Goal: Task Accomplishment & Management: Complete application form

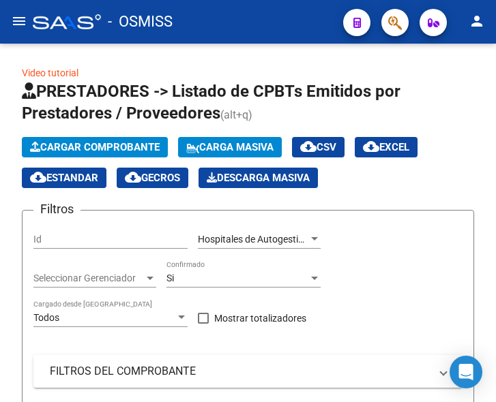
scroll to position [462, 0]
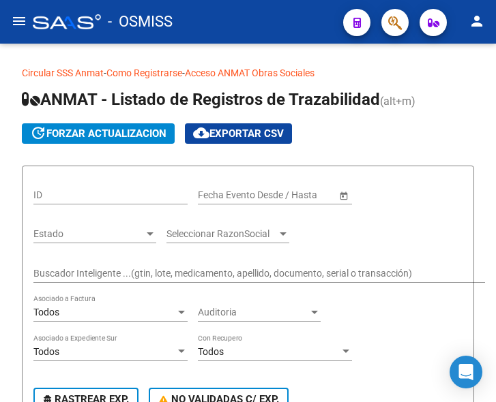
click at [18, 23] on mat-icon "menu" at bounding box center [19, 21] width 16 height 16
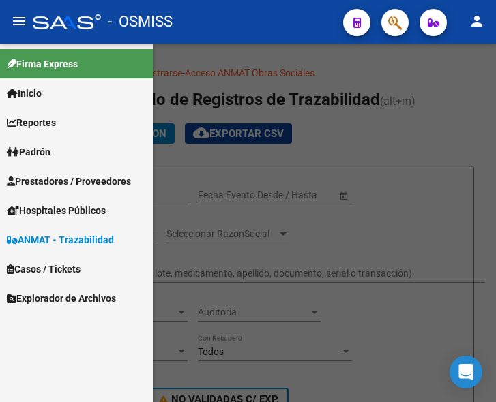
click at [72, 176] on span "Prestadores / Proveedores" at bounding box center [69, 181] width 124 height 15
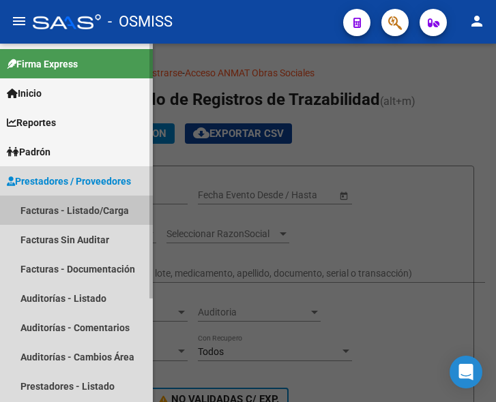
click at [68, 208] on link "Facturas - Listado/Carga" at bounding box center [76, 210] width 153 height 29
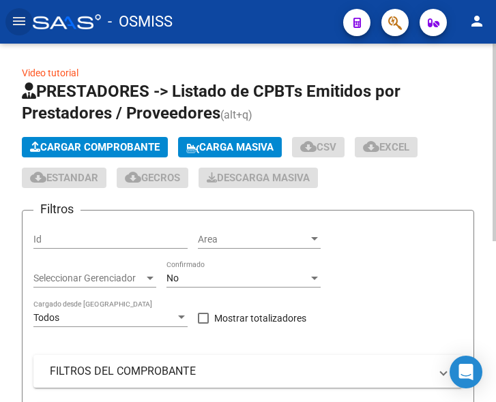
click at [108, 145] on span "Cargar Comprobante" at bounding box center [95, 147] width 130 height 12
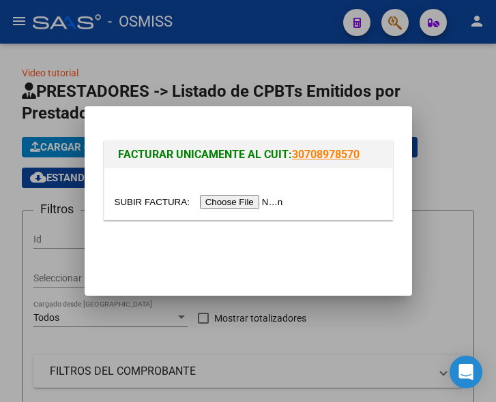
click at [262, 203] on input "file" at bounding box center [201, 202] width 173 height 14
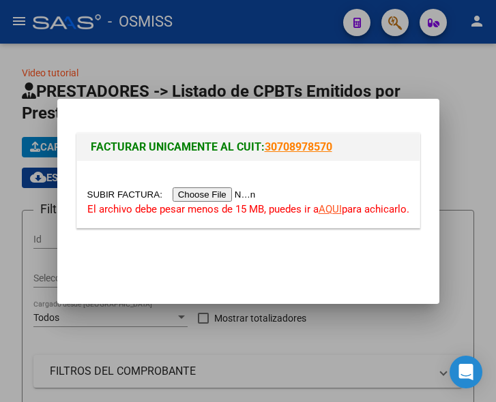
click at [214, 192] on input "file" at bounding box center [173, 195] width 173 height 14
type input "C:\fakepath\7573.pdf"
click at [332, 207] on link "AQUI" at bounding box center [330, 209] width 23 height 12
click at [237, 197] on input "file" at bounding box center [173, 195] width 173 height 14
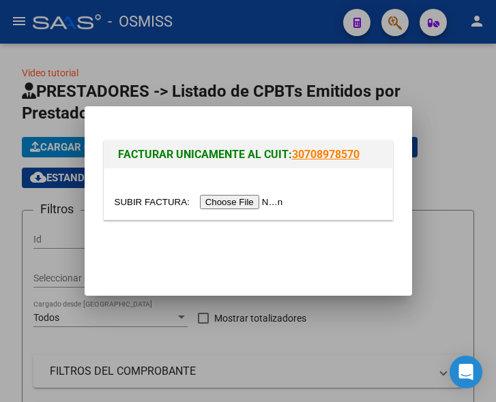
click at [247, 201] on input "file" at bounding box center [201, 202] width 173 height 14
click at [277, 196] on input "file" at bounding box center [201, 202] width 173 height 14
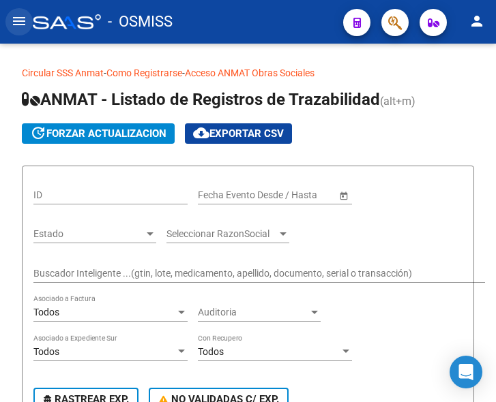
click at [23, 20] on mat-icon "menu" at bounding box center [19, 21] width 16 height 16
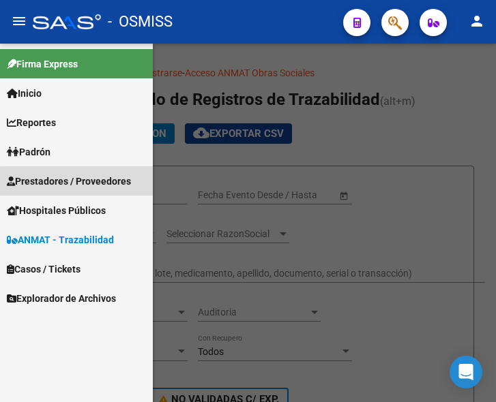
click at [78, 182] on span "Prestadores / Proveedores" at bounding box center [69, 181] width 124 height 15
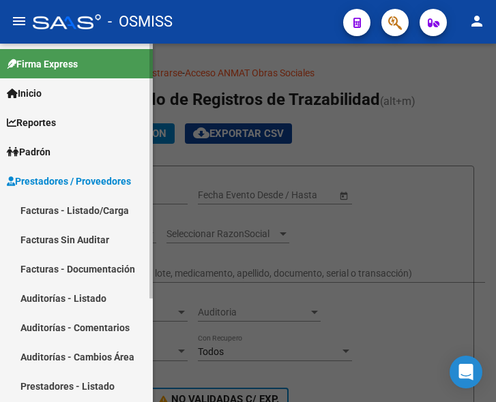
click at [98, 180] on span "Prestadores / Proveedores" at bounding box center [69, 181] width 124 height 15
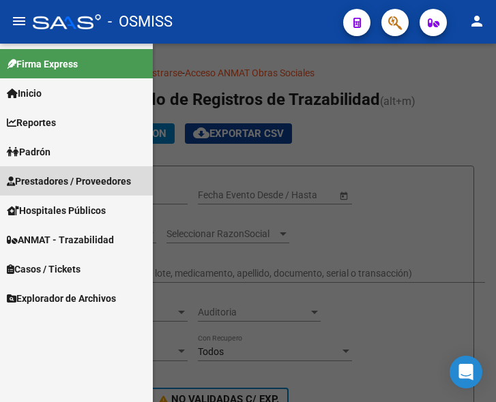
click at [100, 177] on span "Prestadores / Proveedores" at bounding box center [69, 181] width 124 height 15
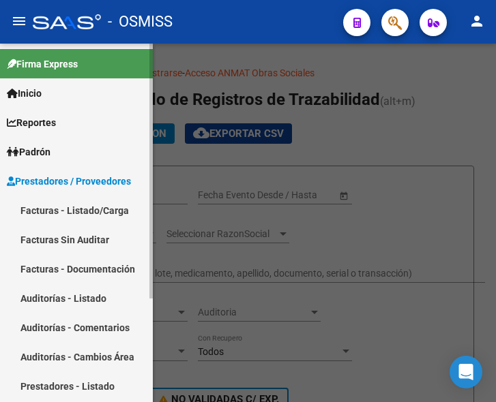
click at [95, 205] on link "Facturas - Listado/Carga" at bounding box center [76, 210] width 153 height 29
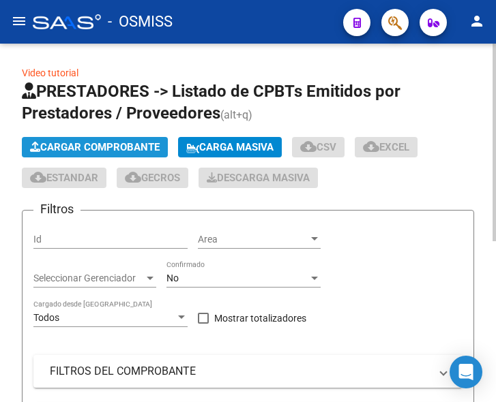
click at [125, 146] on span "Cargar Comprobante" at bounding box center [95, 147] width 130 height 12
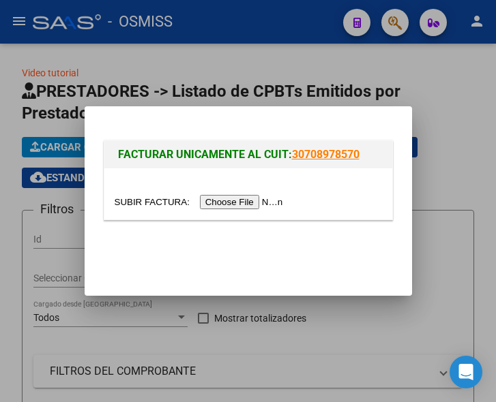
click at [237, 204] on input "file" at bounding box center [201, 202] width 173 height 14
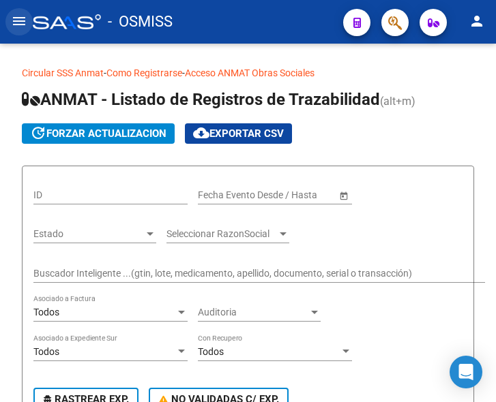
click at [18, 20] on mat-icon "menu" at bounding box center [19, 21] width 16 height 16
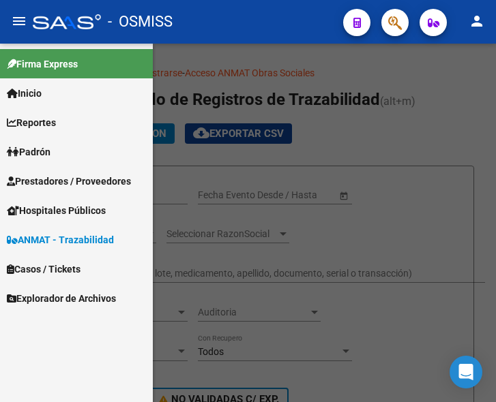
click at [68, 181] on span "Prestadores / Proveedores" at bounding box center [69, 181] width 124 height 15
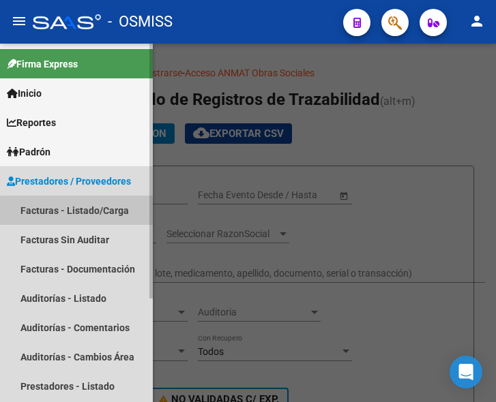
click at [77, 211] on link "Facturas - Listado/Carga" at bounding box center [76, 210] width 153 height 29
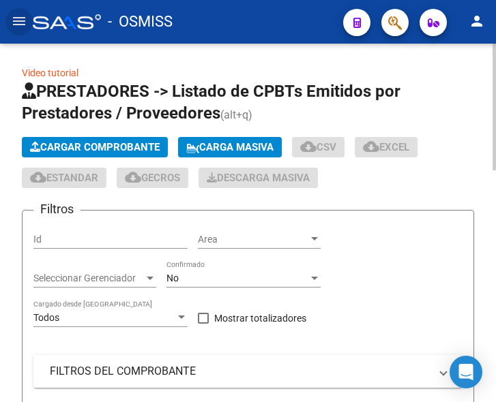
click at [127, 147] on span "Cargar Comprobante" at bounding box center [95, 147] width 130 height 12
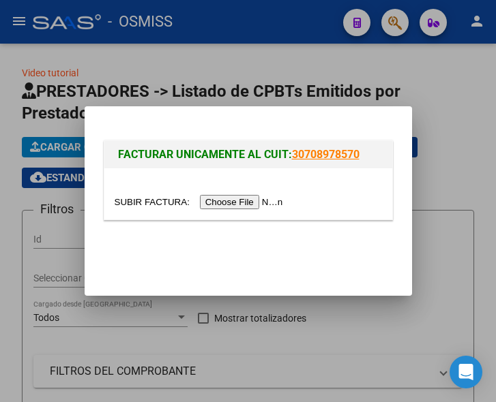
click at [241, 197] on input "file" at bounding box center [201, 202] width 173 height 14
type input "C:\fakepath\7573.pdf"
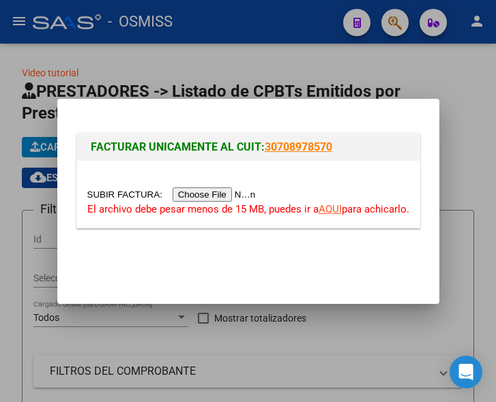
click at [243, 196] on input "file" at bounding box center [173, 195] width 173 height 14
click at [329, 206] on link "AQUI" at bounding box center [330, 209] width 23 height 12
click at [218, 196] on input "file" at bounding box center [173, 195] width 173 height 14
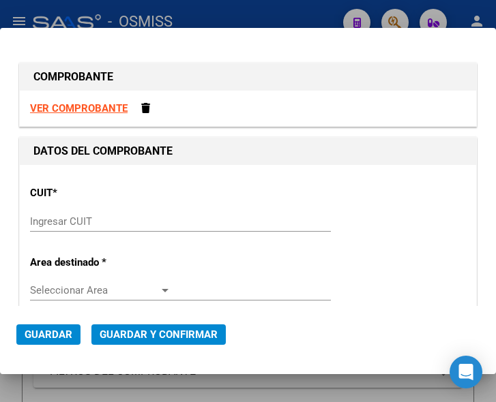
click at [70, 216] on input "Ingresar CUIT" at bounding box center [100, 222] width 141 height 12
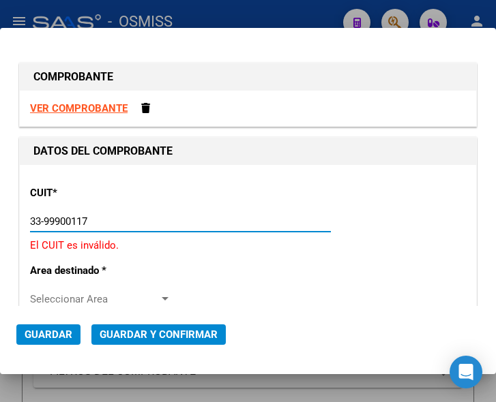
type input "33-99900117-9"
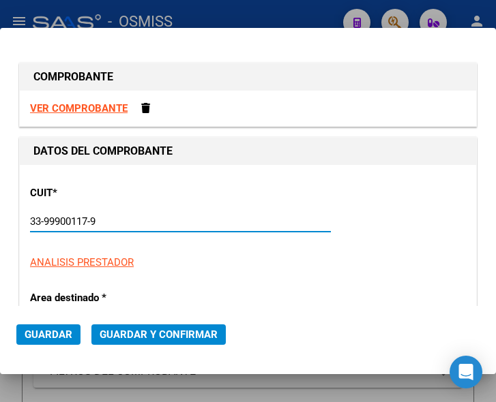
type input "2"
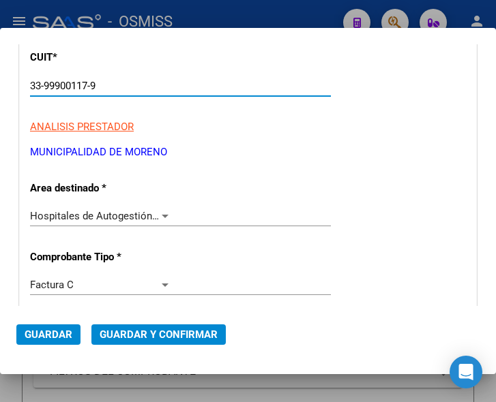
scroll to position [136, 0]
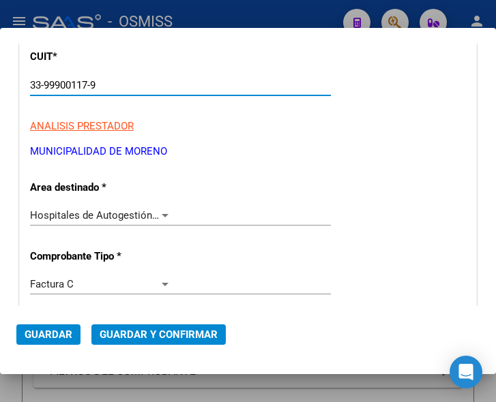
type input "33-99900117-9"
click at [165, 216] on div at bounding box center [165, 215] width 7 height 3
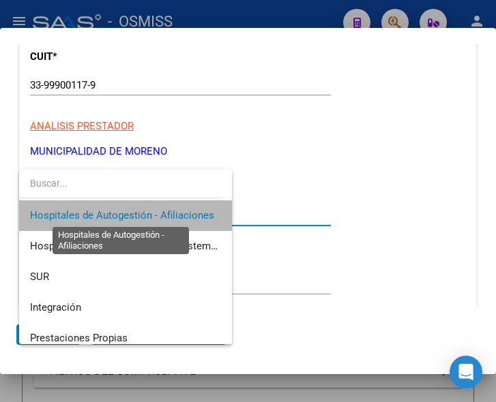
click at [165, 216] on span "Hospitales de Autogestión - Afiliaciones" at bounding box center [122, 215] width 184 height 12
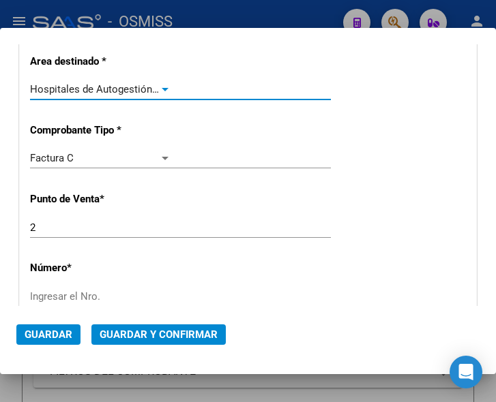
scroll to position [273, 0]
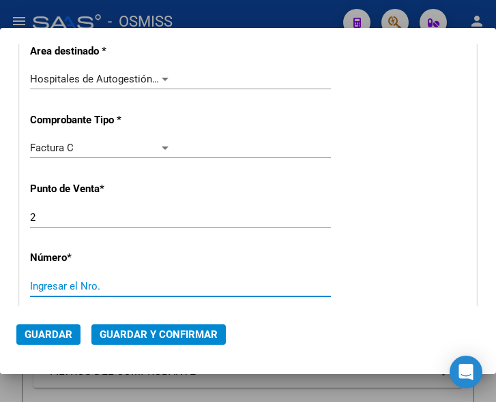
click at [73, 288] on input "Ingresar el Nro." at bounding box center [100, 286] width 141 height 12
type input "7573"
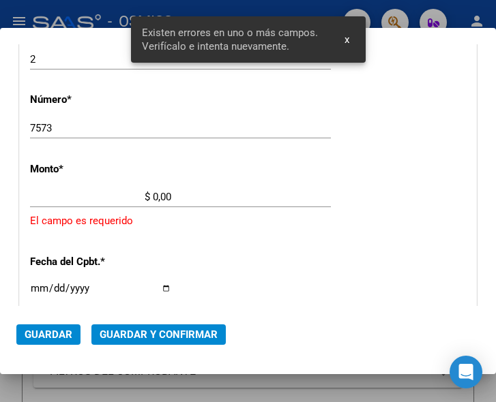
scroll to position [447, 0]
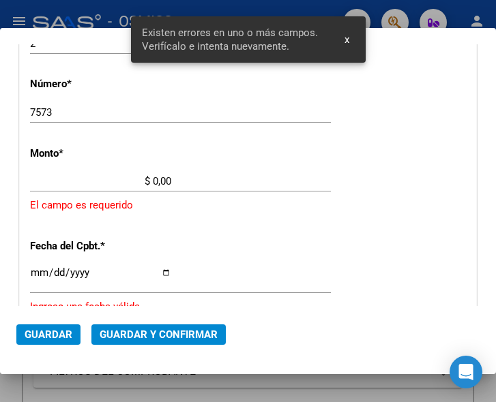
click at [153, 180] on input "$ 0,00" at bounding box center [100, 181] width 141 height 12
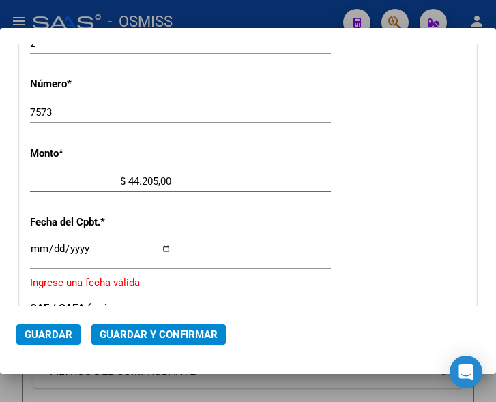
type input "$ 442.050,00"
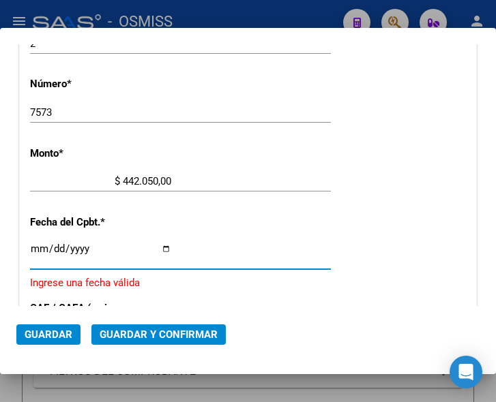
click at [39, 249] on input "Ingresar la fecha" at bounding box center [100, 254] width 141 height 22
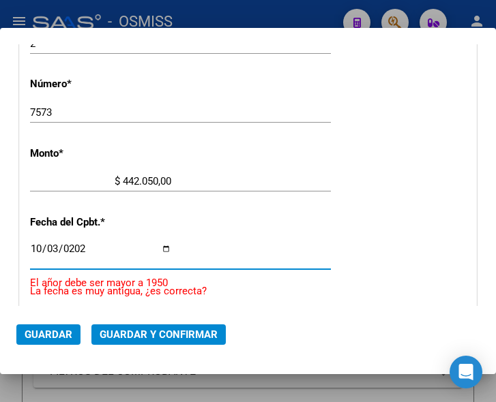
type input "2025-10-03"
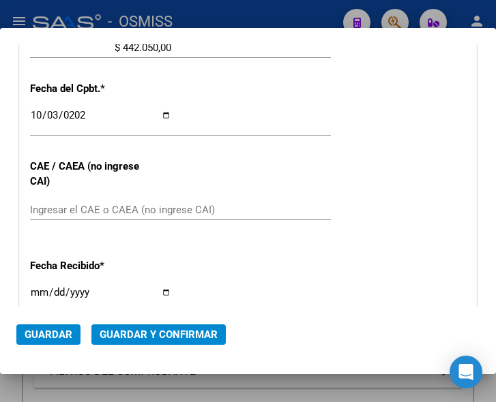
scroll to position [583, 0]
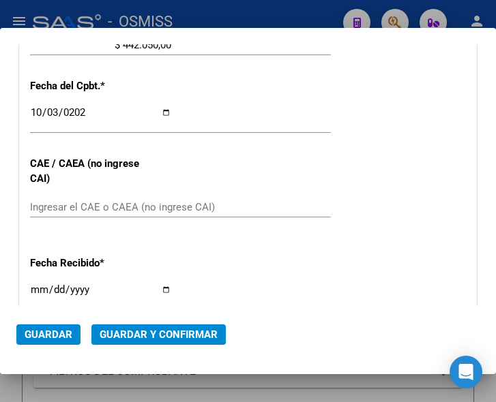
click at [140, 331] on span "Guardar y Confirmar" at bounding box center [159, 335] width 118 height 12
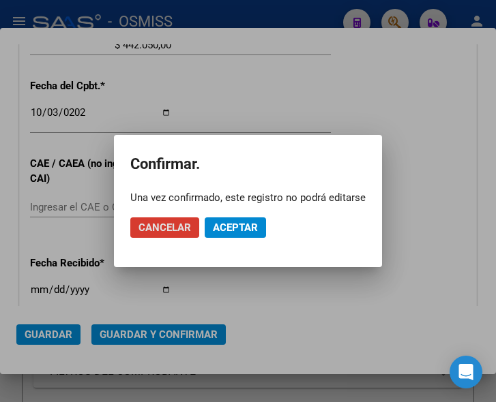
click at [241, 228] on span "Aceptar" at bounding box center [235, 228] width 45 height 12
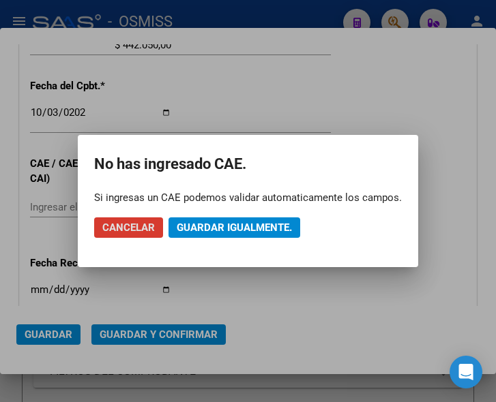
click at [241, 228] on span "Guardar igualmente." at bounding box center [234, 228] width 115 height 12
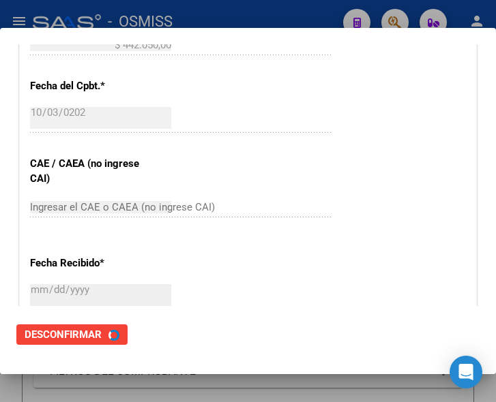
scroll to position [0, 0]
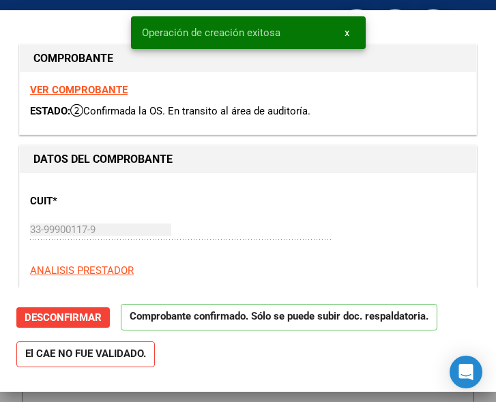
type input "2025-12-02"
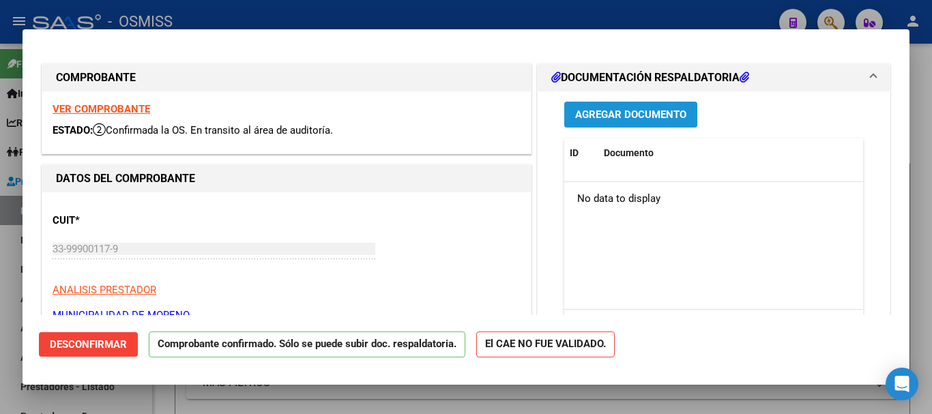
click at [495, 113] on span "Agregar Documento" at bounding box center [630, 115] width 111 height 12
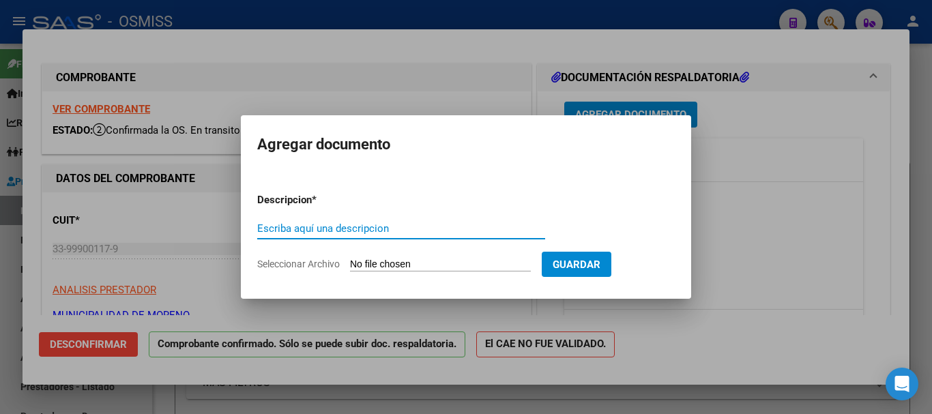
click at [385, 227] on input "Escriba aquí una descripcion" at bounding box center [401, 228] width 288 height 12
type input "doc 1"
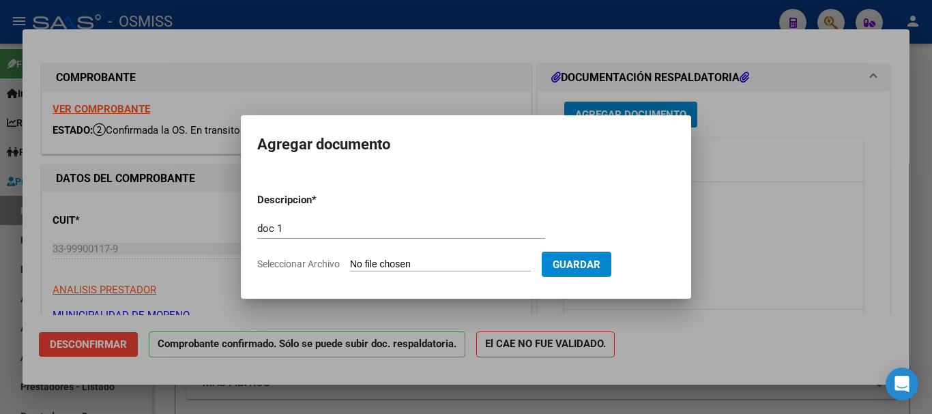
click at [473, 261] on input "Seleccionar Archivo" at bounding box center [440, 264] width 181 height 13
type input "C:\fakepath\7573_compressed.pdf"
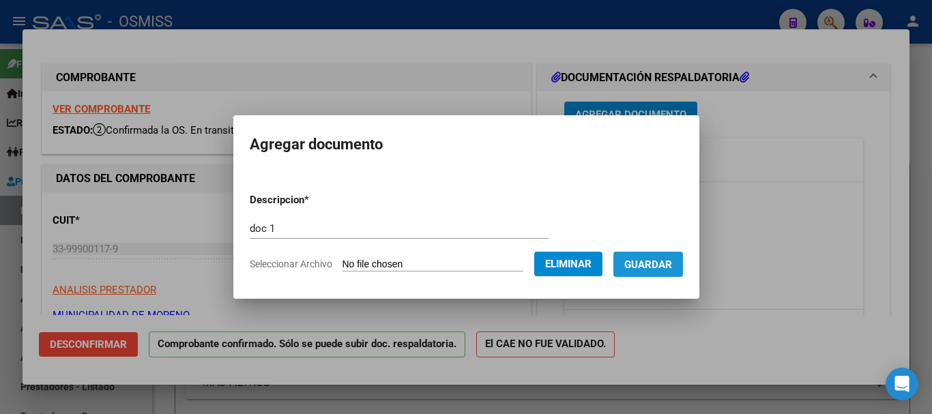
click at [495, 262] on span "Guardar" at bounding box center [648, 264] width 48 height 12
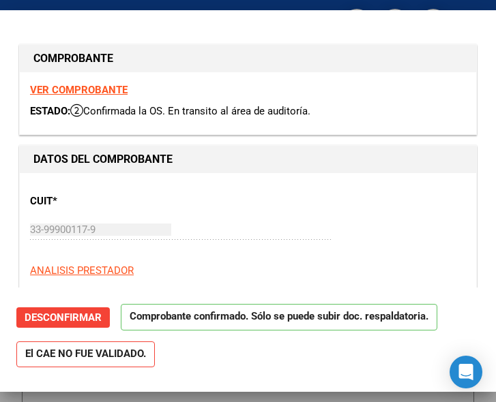
click at [327, 203] on div "CUIT * 33-99900117-9 Ingresar CUIT ANALISIS PRESTADOR MUNICIPALIDAD DE MORENO A…" at bounding box center [248, 243] width 436 height 120
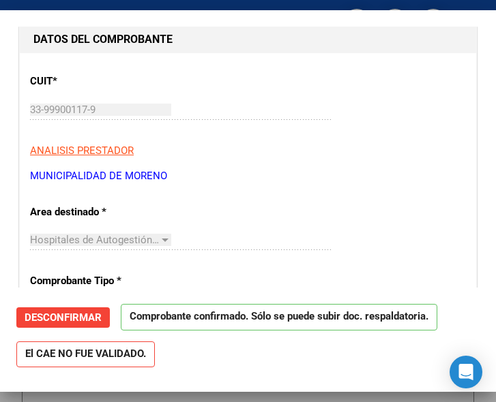
scroll to position [136, 0]
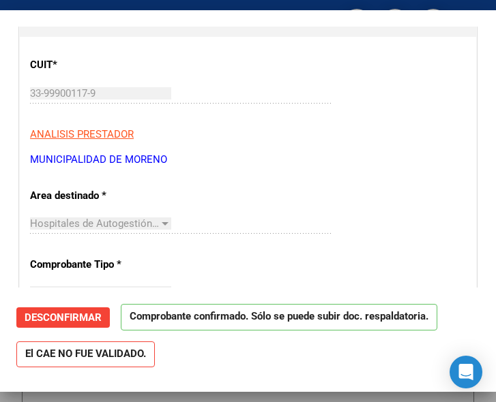
click at [379, 158] on p "MUNICIPALIDAD DE MORENO" at bounding box center [248, 160] width 436 height 16
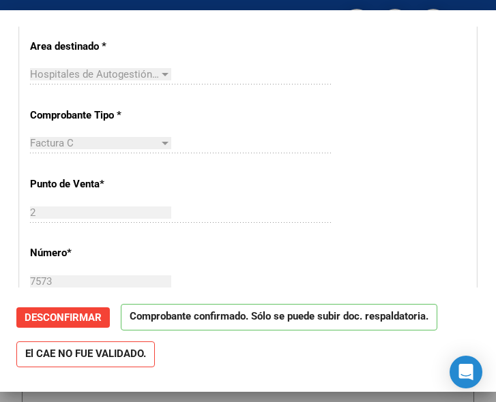
scroll to position [341, 0]
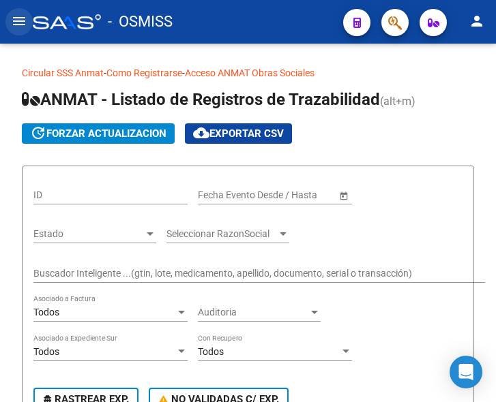
click at [24, 23] on mat-icon "menu" at bounding box center [19, 21] width 16 height 16
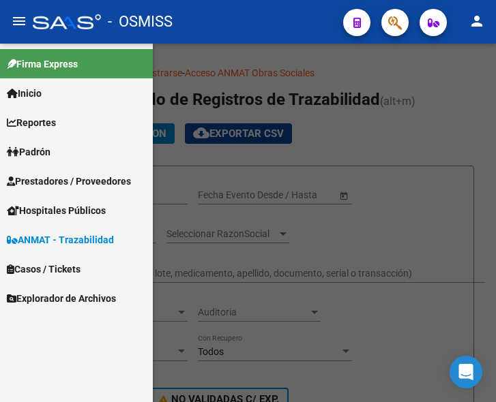
click at [86, 176] on span "Prestadores / Proveedores" at bounding box center [69, 181] width 124 height 15
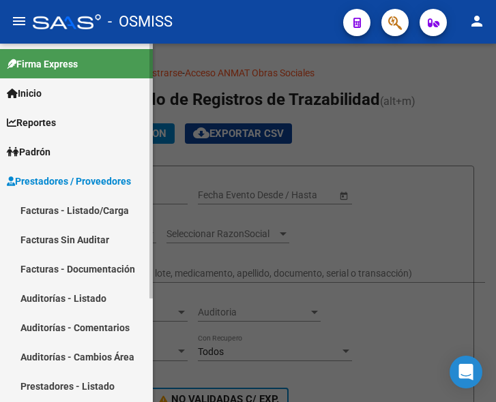
click at [71, 206] on link "Facturas - Listado/Carga" at bounding box center [76, 210] width 153 height 29
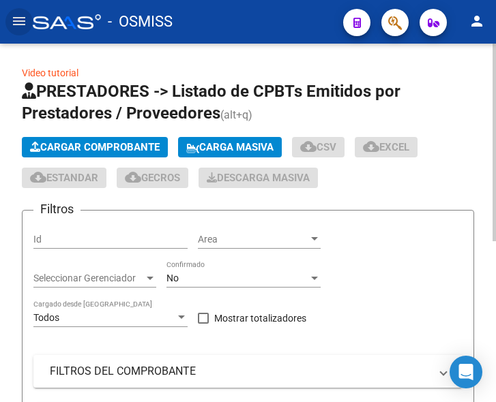
click at [121, 143] on span "Cargar Comprobante" at bounding box center [95, 147] width 130 height 12
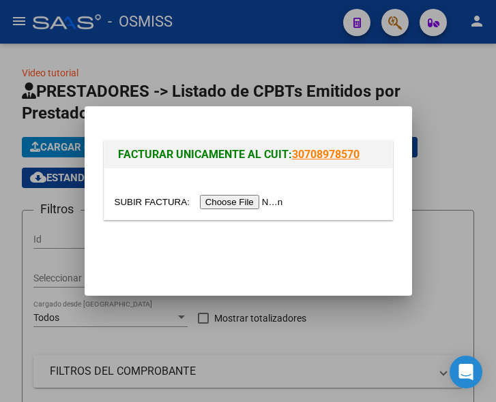
click at [239, 203] on input "file" at bounding box center [201, 202] width 173 height 14
type input "C:\fakepath\7520.pdf"
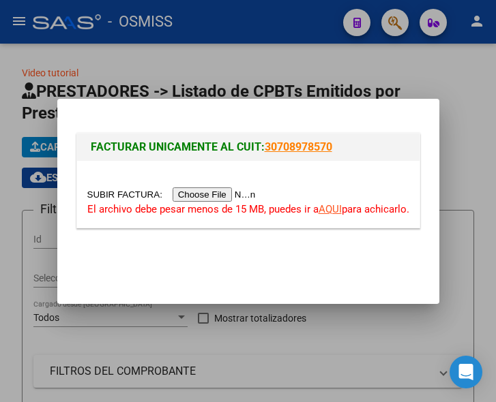
click at [233, 192] on input "file" at bounding box center [173, 195] width 173 height 14
click at [329, 207] on link "AQUI" at bounding box center [330, 209] width 23 height 12
click at [235, 196] on input "file" at bounding box center [173, 195] width 173 height 14
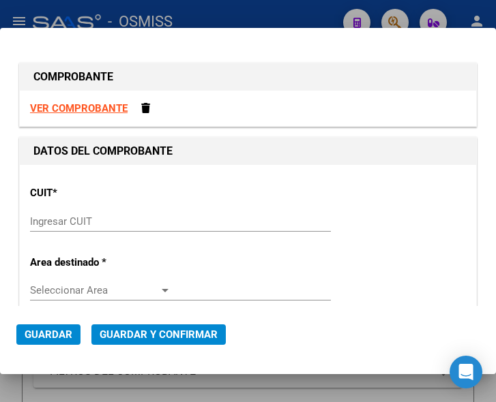
click at [80, 220] on input "Ingresar CUIT" at bounding box center [100, 222] width 141 height 12
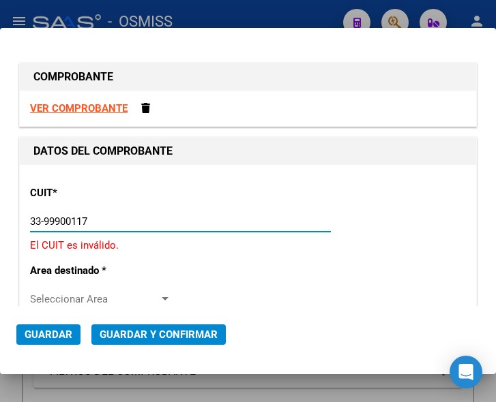
type input "33-99900117-9"
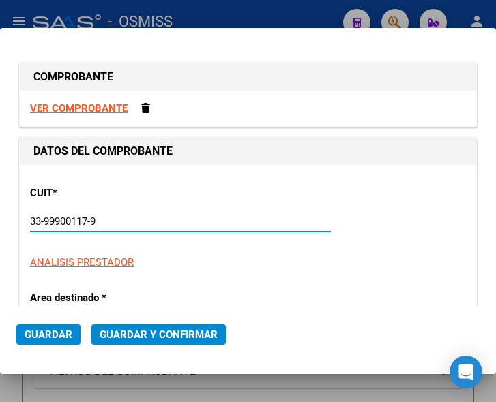
type input "2"
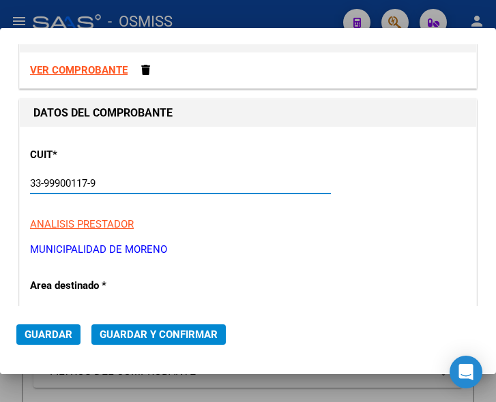
scroll to position [68, 0]
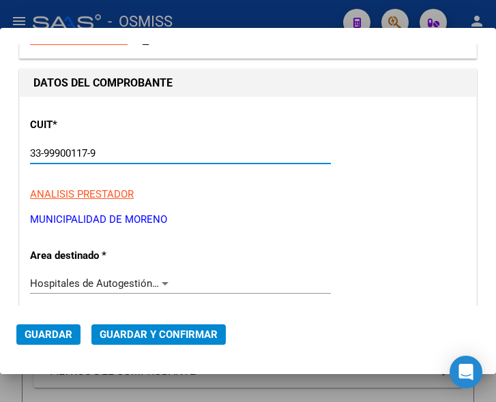
type input "33-99900117-9"
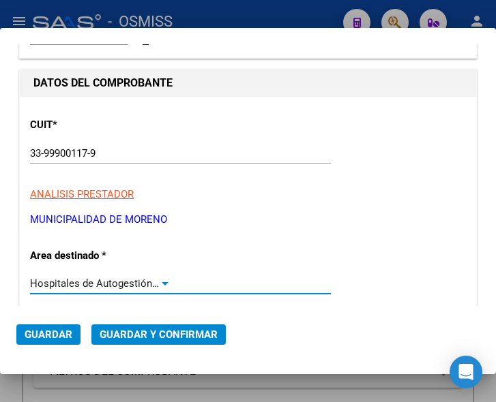
click at [162, 282] on div at bounding box center [165, 283] width 7 height 3
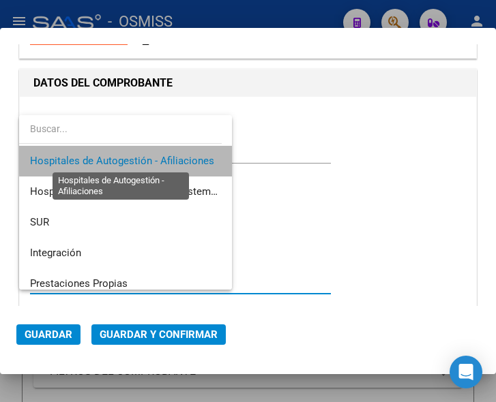
click at [172, 159] on span "Hospitales de Autogestión - Afiliaciones" at bounding box center [122, 161] width 184 height 12
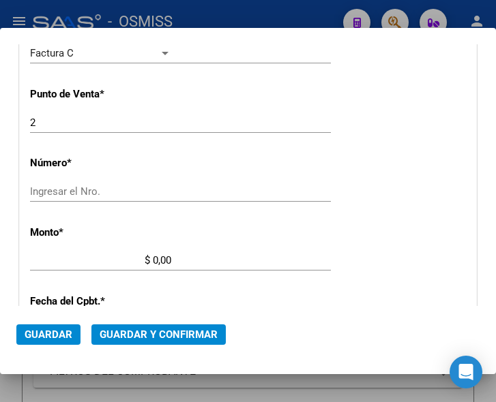
scroll to position [341, 0]
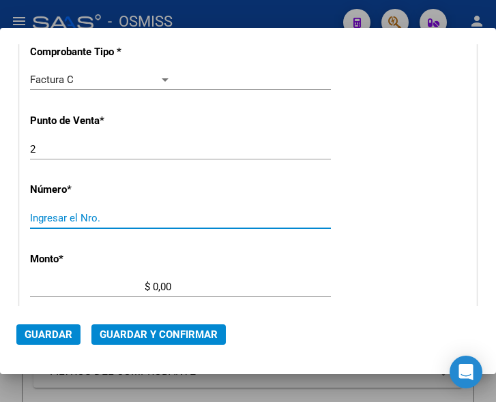
click at [68, 219] on input "Ingresar el Nro." at bounding box center [100, 218] width 141 height 12
type input "7520"
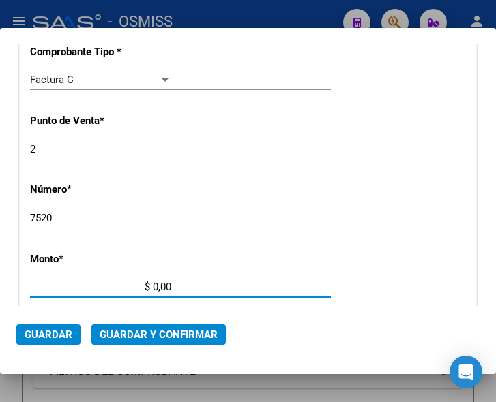
click at [154, 283] on input "$ 0,00" at bounding box center [100, 287] width 141 height 12
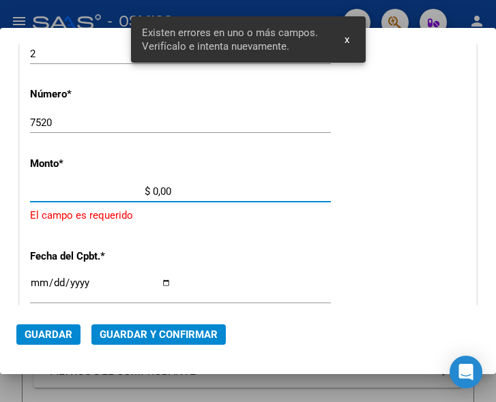
scroll to position [447, 0]
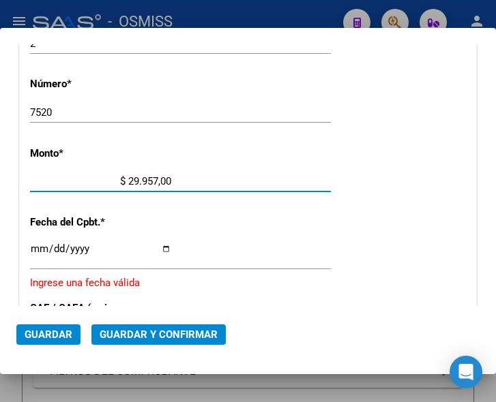
type input "$ 299.578,00"
click at [37, 244] on input "Ingresar la fecha" at bounding box center [100, 254] width 141 height 22
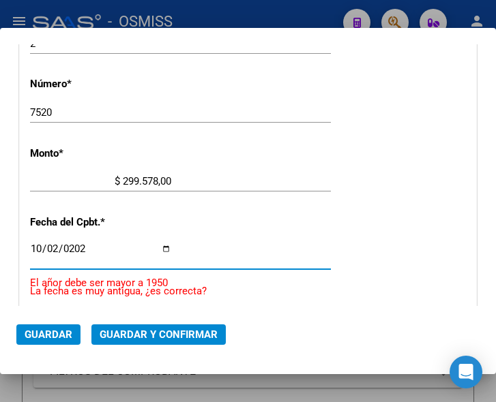
type input "2025-10-02"
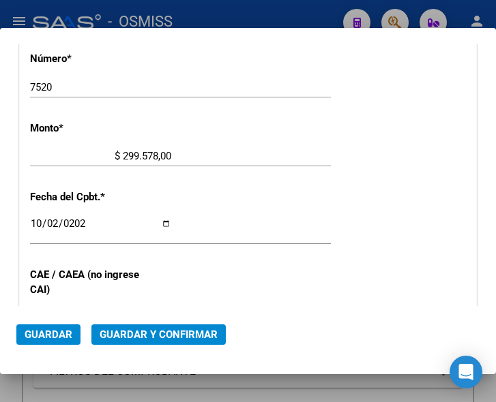
scroll to position [515, 0]
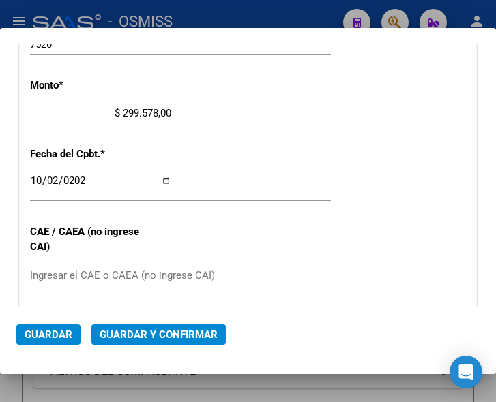
click at [54, 275] on input "Ingresar el CAE o CAEA (no ingrese CAI)" at bounding box center [100, 275] width 141 height 12
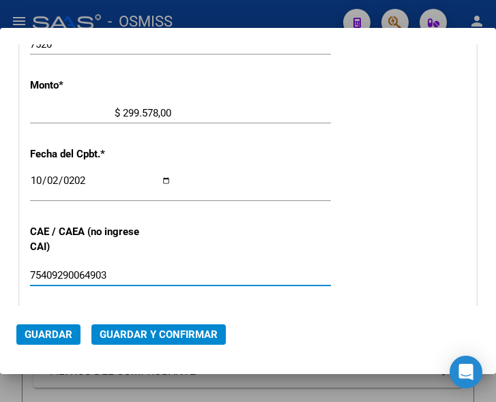
type input "75409290064903"
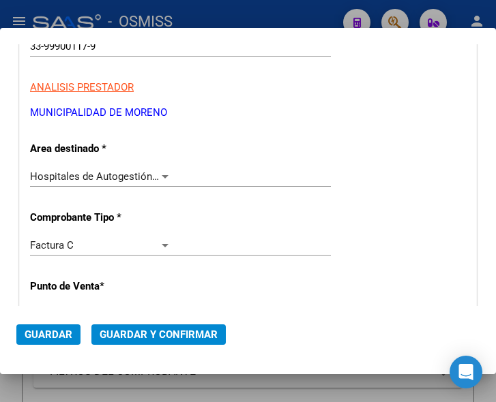
scroll to position [174, 0]
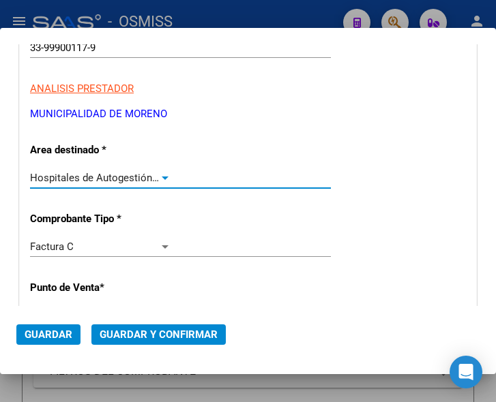
click at [162, 175] on div at bounding box center [165, 178] width 12 height 11
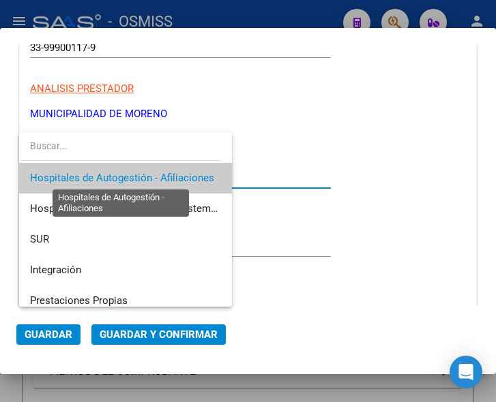
click at [162, 175] on span "Hospitales de Autogestión - Afiliaciones" at bounding box center [122, 178] width 184 height 12
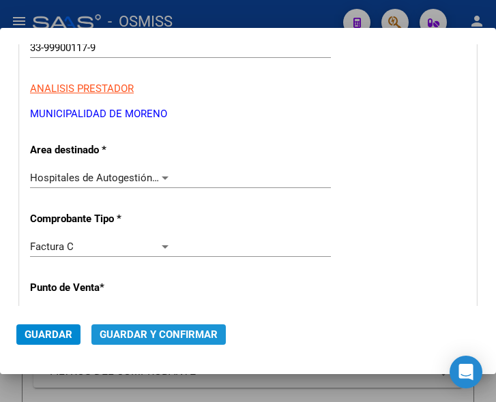
click at [160, 336] on span "Guardar y Confirmar" at bounding box center [159, 335] width 118 height 12
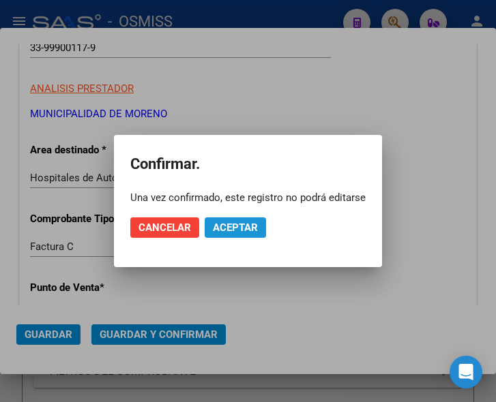
click at [238, 228] on span "Aceptar" at bounding box center [235, 228] width 45 height 12
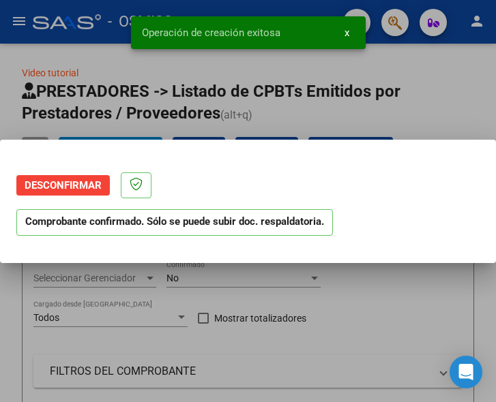
scroll to position [0, 0]
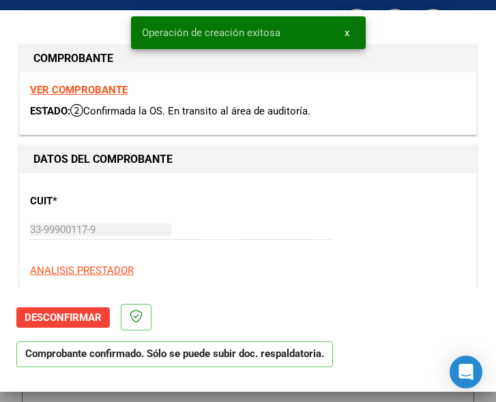
type input "2025-12-01"
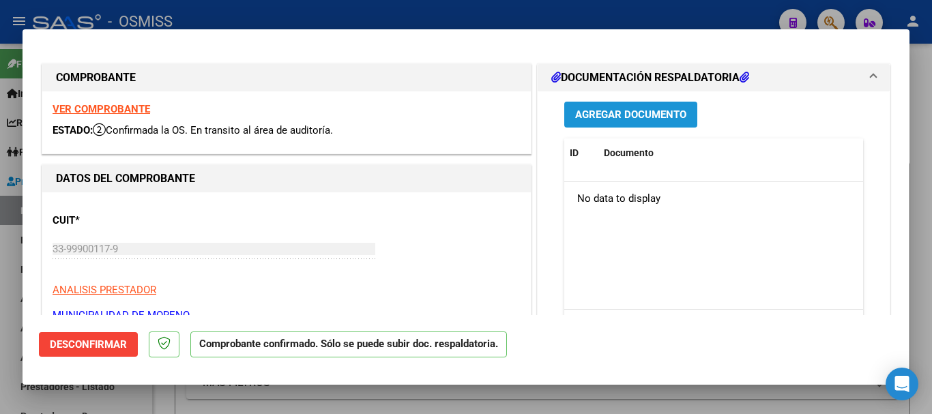
click at [495, 109] on span "Agregar Documento" at bounding box center [630, 115] width 111 height 12
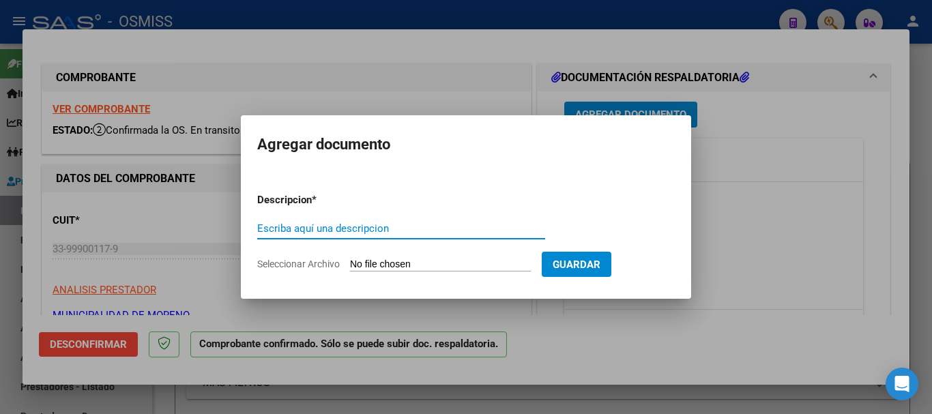
click at [363, 230] on input "Escriba aquí una descripcion" at bounding box center [401, 228] width 288 height 12
type input "DOC 1"
click at [460, 263] on input "Seleccionar Archivo" at bounding box center [440, 264] width 181 height 13
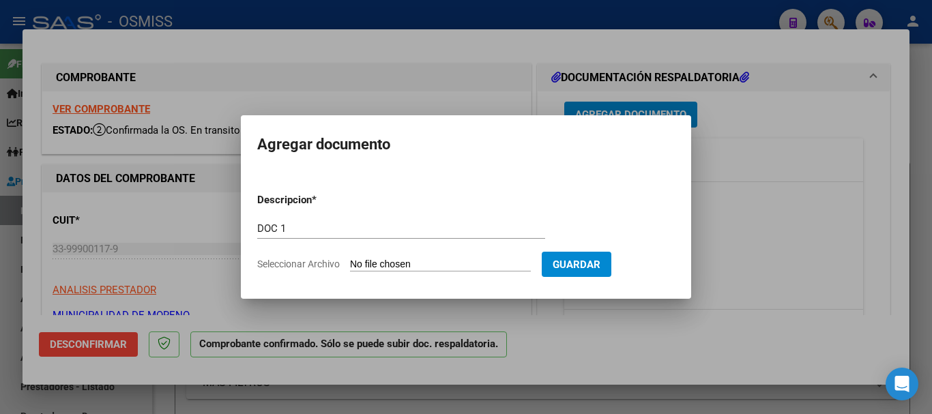
type input "C:\fakepath\7520_compressed.pdf"
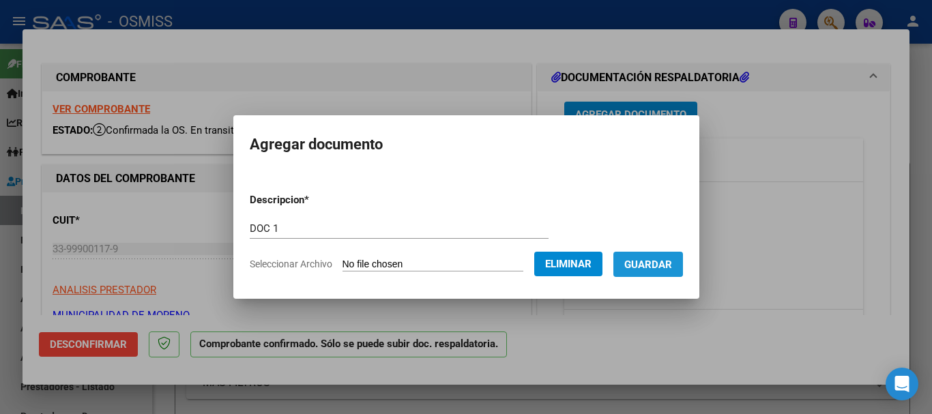
click at [495, 263] on span "Guardar" at bounding box center [648, 264] width 48 height 12
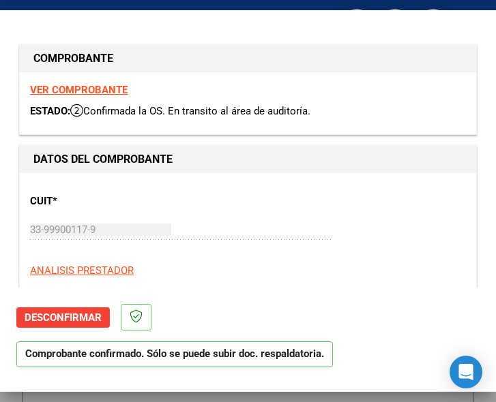
click at [312, 199] on div "CUIT * 33-99900117-9 Ingresar CUIT ANALISIS PRESTADOR MUNICIPALIDAD DE MORENO A…" at bounding box center [248, 243] width 436 height 120
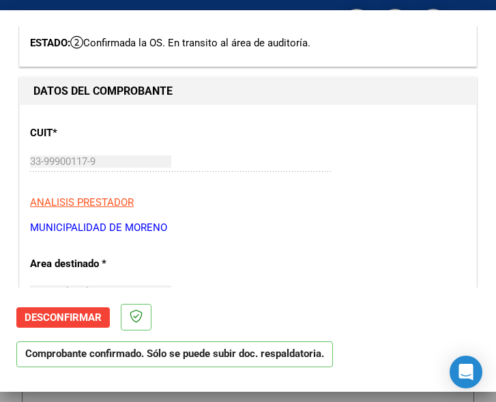
scroll to position [136, 0]
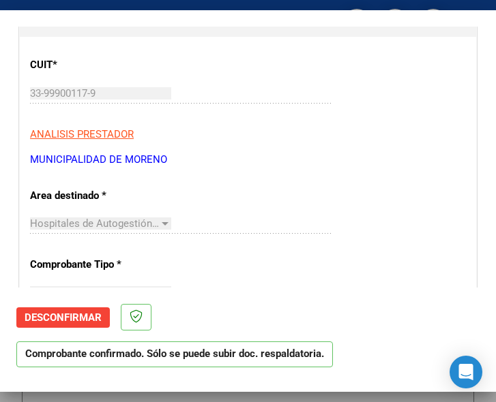
click at [286, 237] on div "Hospitales de Autogestión - Afiliaciones Seleccionar Area" at bounding box center [180, 229] width 301 height 33
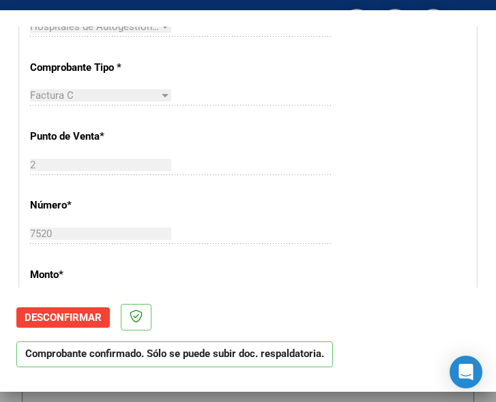
scroll to position [341, 0]
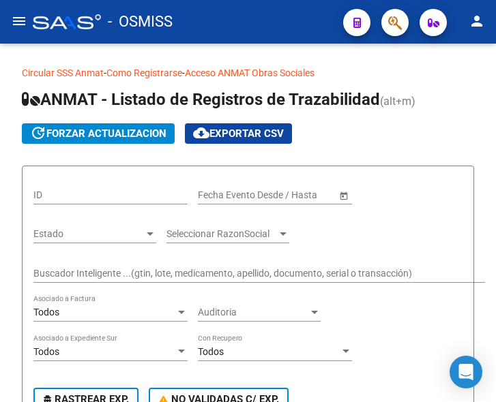
click at [16, 19] on mat-icon "menu" at bounding box center [19, 21] width 16 height 16
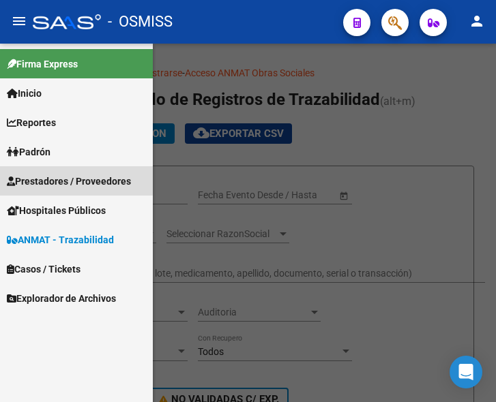
click at [52, 182] on span "Prestadores / Proveedores" at bounding box center [69, 181] width 124 height 15
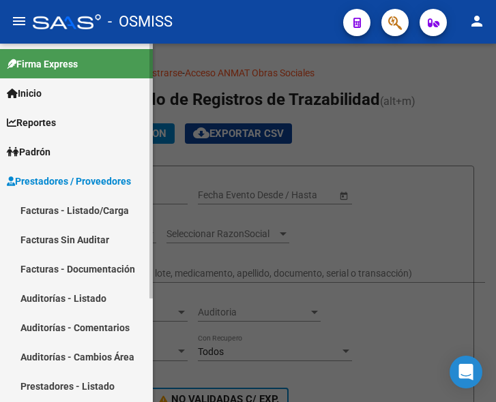
click at [72, 209] on link "Facturas - Listado/Carga" at bounding box center [76, 210] width 153 height 29
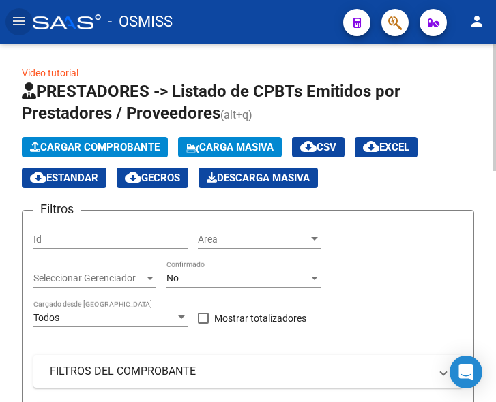
click at [108, 143] on span "Cargar Comprobante" at bounding box center [95, 147] width 130 height 12
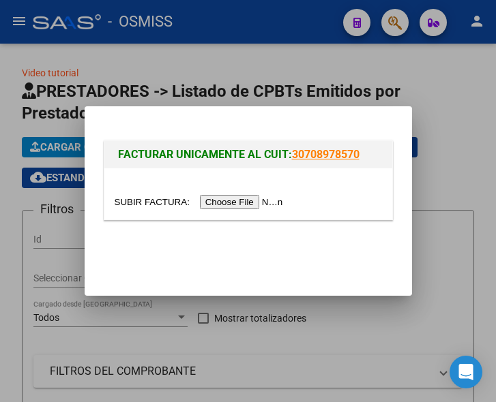
click at [239, 201] on input "file" at bounding box center [201, 202] width 173 height 14
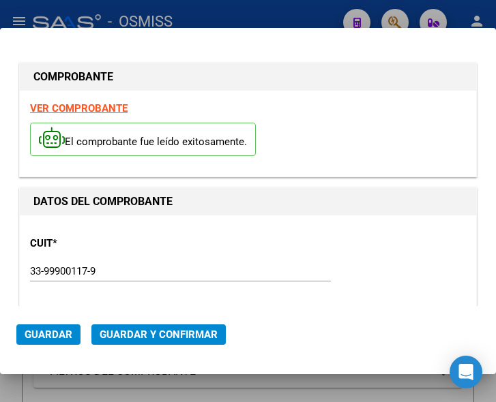
click at [129, 252] on div "CUIT * 33-99900117-9 Ingresar CUIT ANALISIS PRESTADOR MUNICIPALIDAD DE [PERSON_…" at bounding box center [248, 286] width 436 height 120
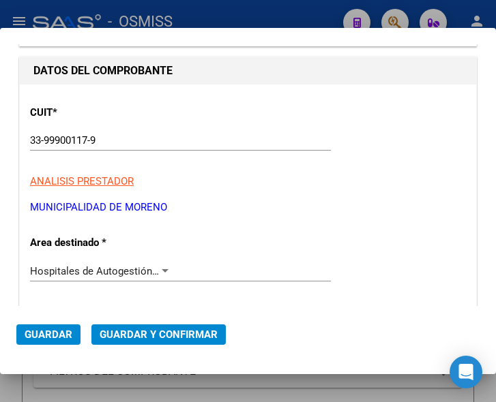
scroll to position [136, 0]
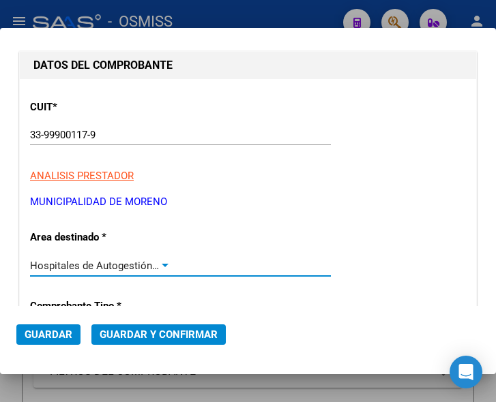
click at [162, 264] on div at bounding box center [165, 265] width 7 height 3
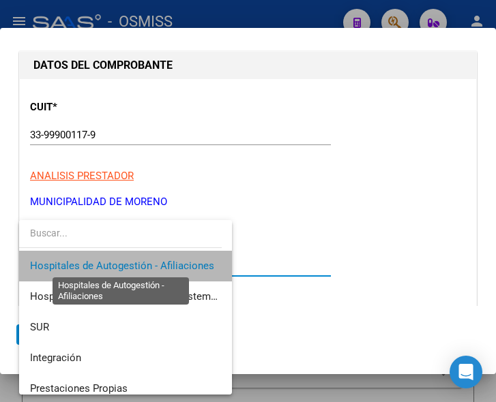
click at [160, 264] on span "Hospitales de Autogestión - Afiliaciones" at bounding box center [122, 266] width 184 height 12
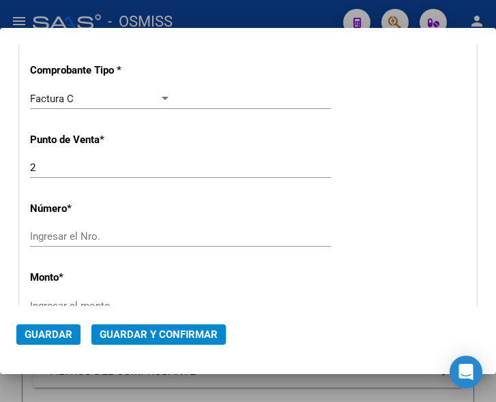
scroll to position [409, 0]
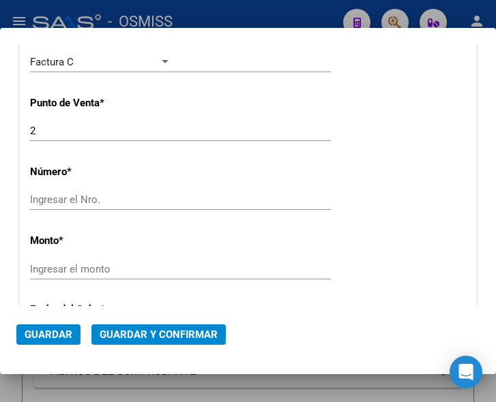
click at [72, 196] on input "Ingresar el Nro." at bounding box center [100, 200] width 141 height 12
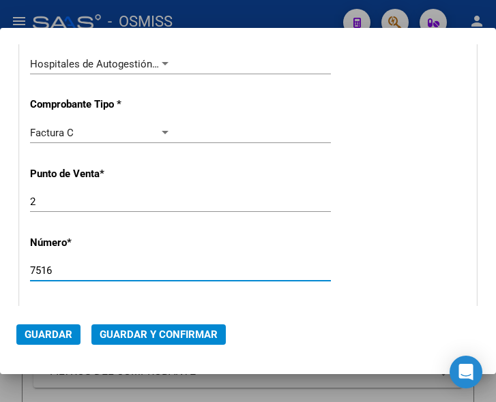
scroll to position [341, 0]
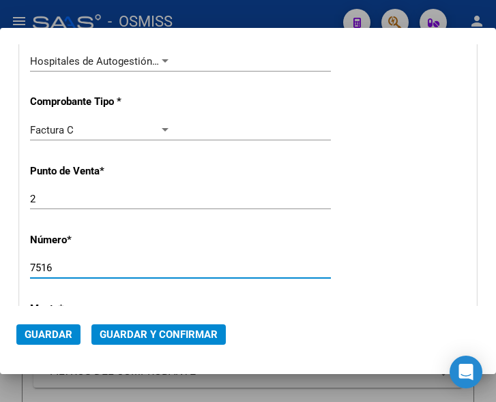
type input "7516"
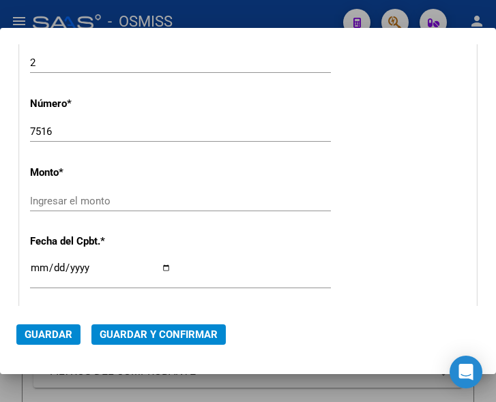
scroll to position [497, 0]
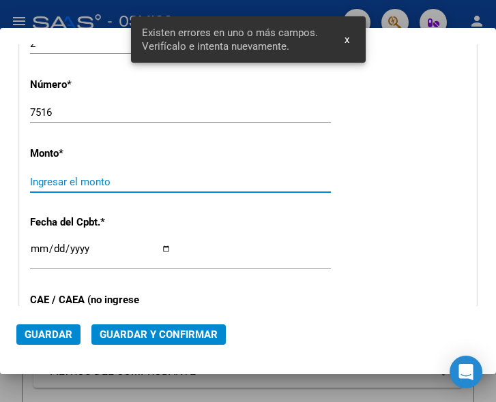
click at [89, 181] on input "Ingresar el monto" at bounding box center [100, 182] width 141 height 12
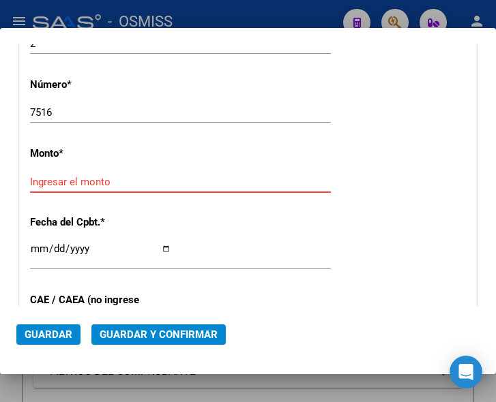
click at [94, 182] on input "Ingresar el monto" at bounding box center [100, 182] width 141 height 12
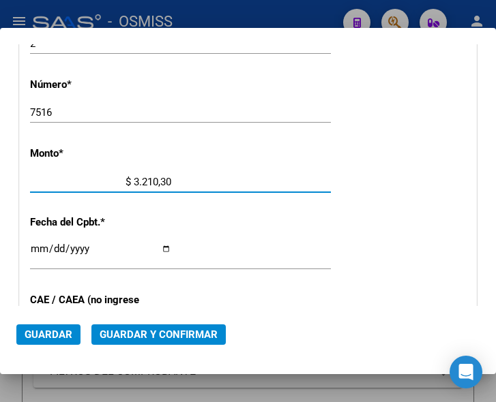
type input "$ 32.103,00"
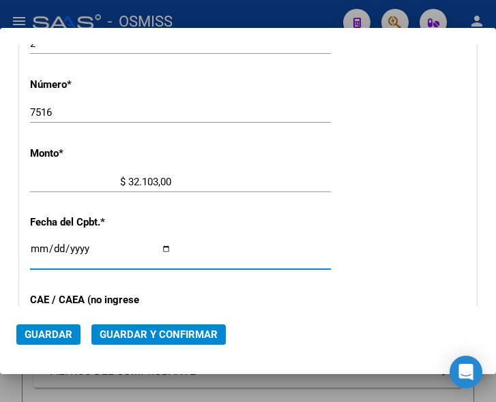
click at [35, 247] on input "Ingresar la fecha" at bounding box center [100, 254] width 141 height 22
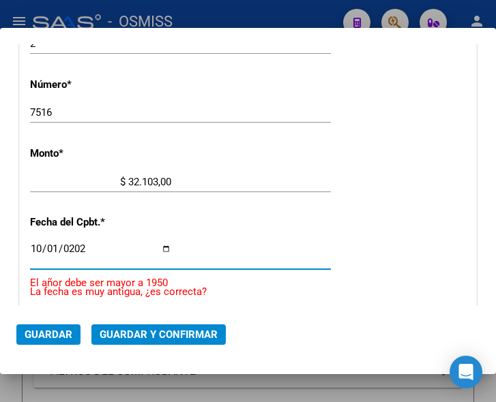
type input "[DATE]"
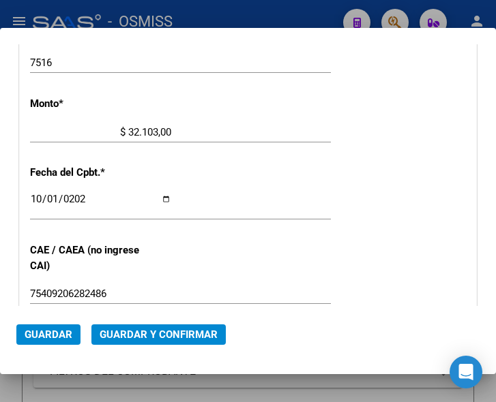
scroll to position [565, 0]
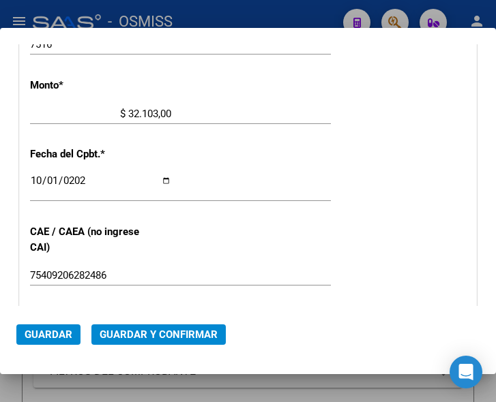
click at [162, 334] on span "Guardar y Confirmar" at bounding box center [159, 335] width 118 height 12
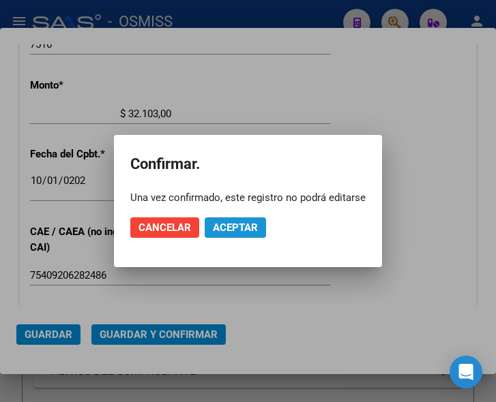
click at [233, 228] on span "Aceptar" at bounding box center [235, 228] width 45 height 12
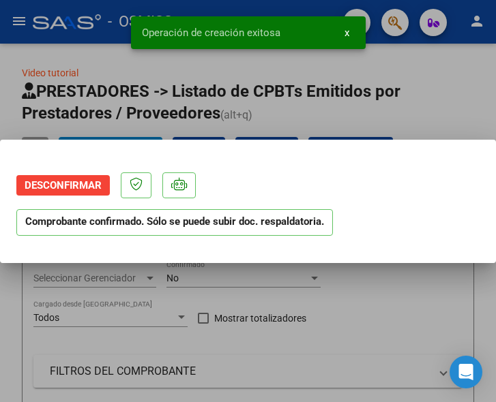
scroll to position [0, 0]
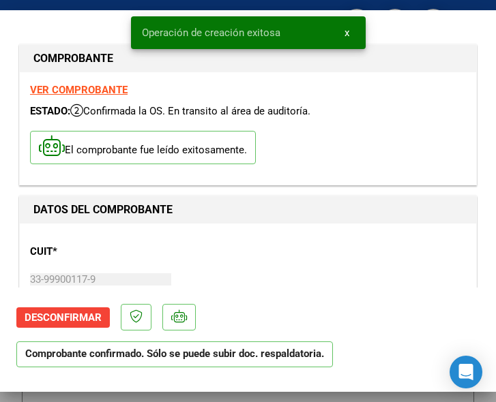
type input "[DATE]"
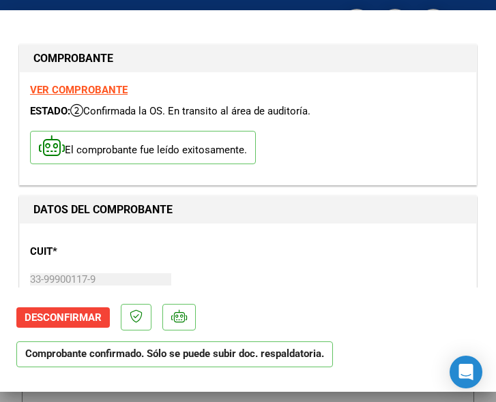
click at [272, 266] on div "CUIT * 33-99900117-9 Ingresar CUIT ANALISIS PRESTADOR MUNICIPALIDAD DE [PERSON_…" at bounding box center [248, 294] width 436 height 120
click at [304, 263] on div "CUIT * 33-99900117-9 Ingresar CUIT ANALISIS PRESTADOR MUNICIPALIDAD DE [PERSON_…" at bounding box center [248, 294] width 436 height 120
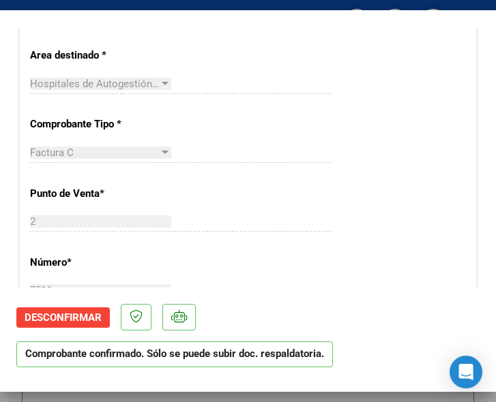
scroll to position [341, 0]
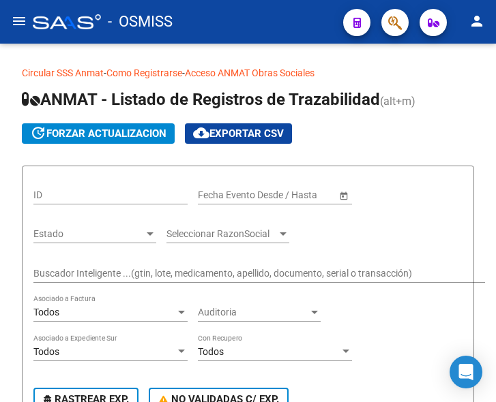
click at [17, 15] on mat-icon "menu" at bounding box center [19, 21] width 16 height 16
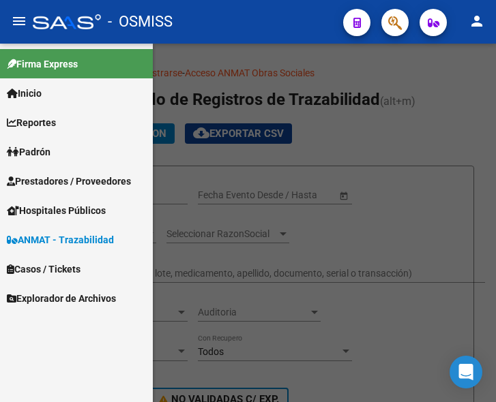
click at [74, 178] on span "Prestadores / Proveedores" at bounding box center [69, 181] width 124 height 15
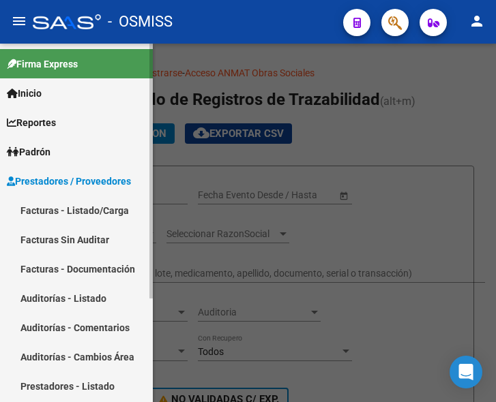
click at [78, 211] on link "Facturas - Listado/Carga" at bounding box center [76, 210] width 153 height 29
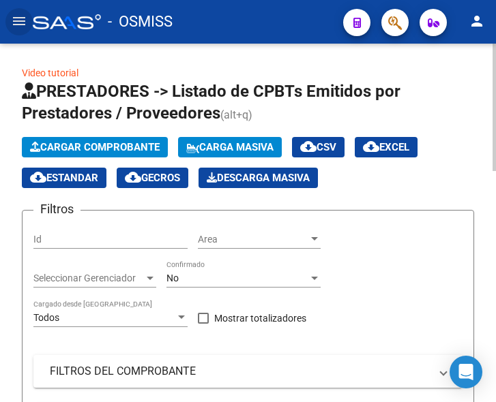
click at [124, 150] on span "Cargar Comprobante" at bounding box center [95, 147] width 130 height 12
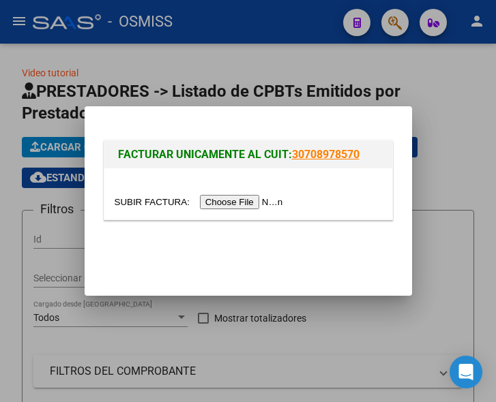
click at [248, 201] on input "file" at bounding box center [201, 202] width 173 height 14
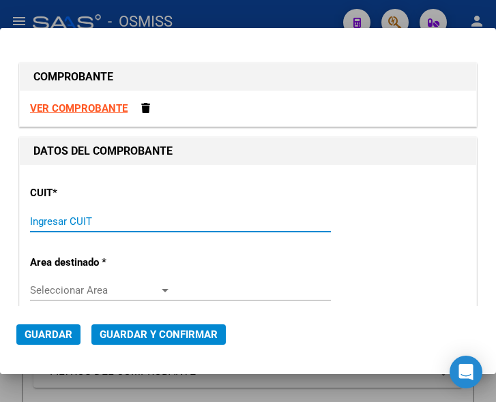
click at [85, 218] on input "Ingresar CUIT" at bounding box center [100, 222] width 141 height 12
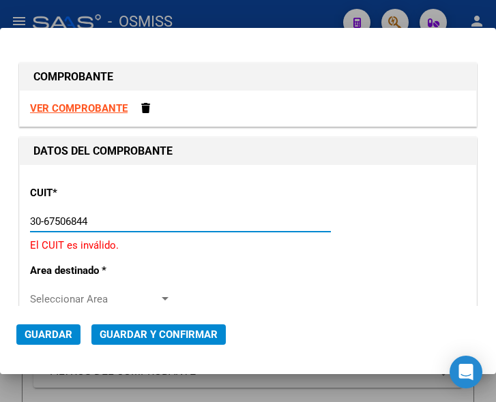
type input "30-67506844-1"
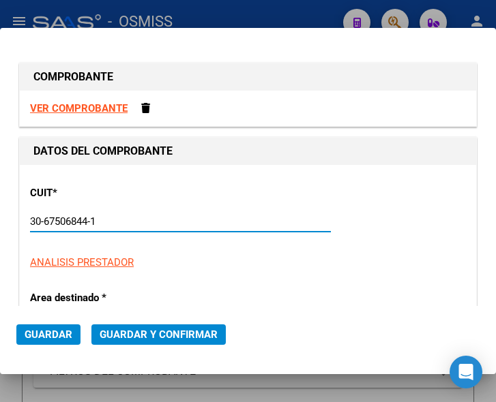
type input "113"
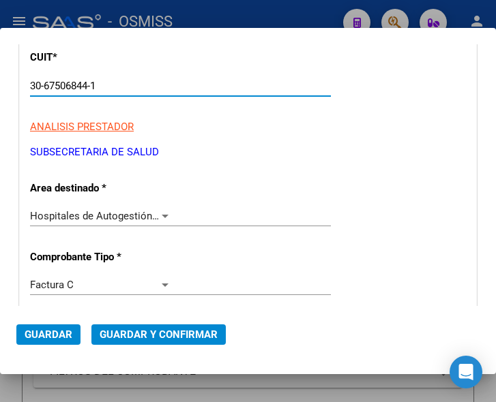
scroll to position [136, 0]
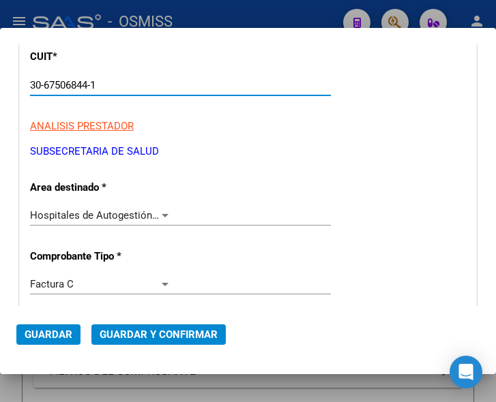
type input "30-67506844-1"
click at [160, 211] on div at bounding box center [165, 215] width 12 height 11
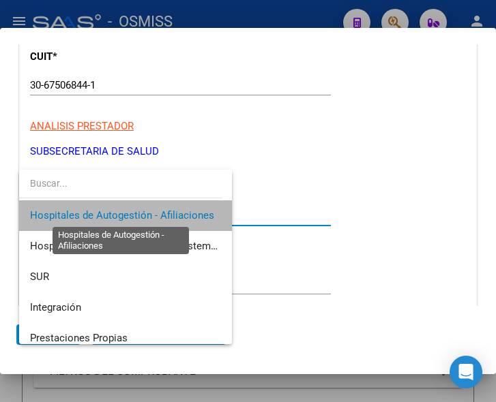
click at [160, 211] on span "Hospitales de Autogestión - Afiliaciones" at bounding box center [122, 215] width 184 height 12
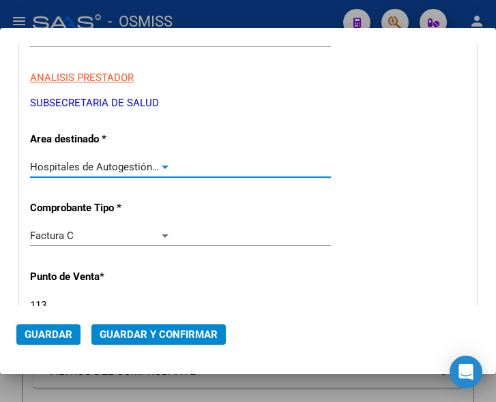
scroll to position [273, 0]
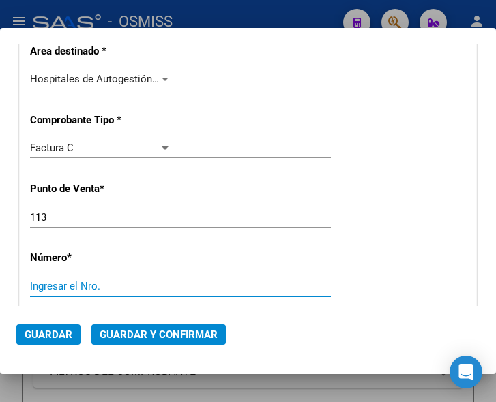
click at [65, 282] on input "Ingresar el Nro." at bounding box center [100, 286] width 141 height 12
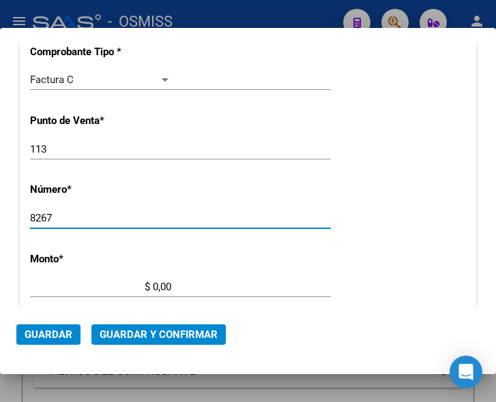
type input "8267"
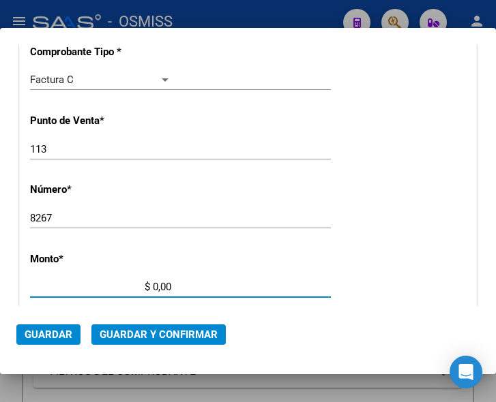
click at [152, 286] on input "$ 0,00" at bounding box center [100, 287] width 141 height 12
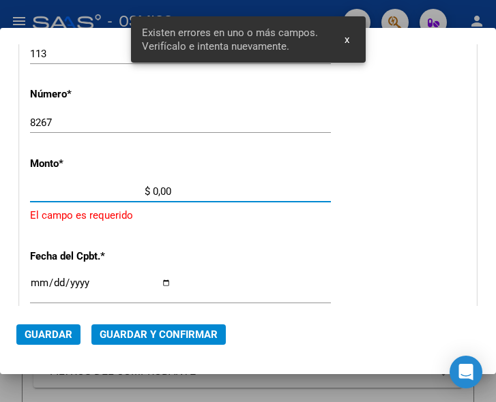
scroll to position [447, 0]
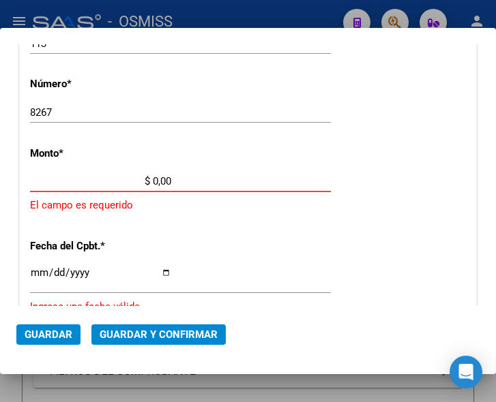
click at [154, 181] on input "$ 0,00" at bounding box center [100, 181] width 141 height 12
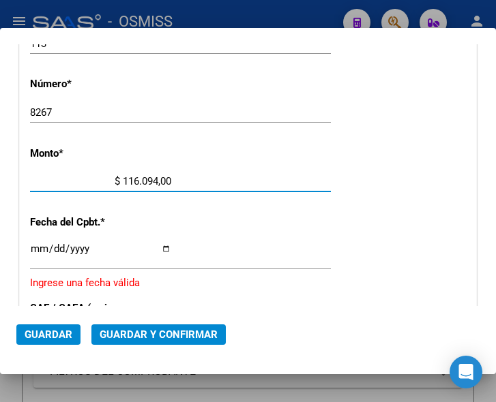
type input "$ 1.160.944,00"
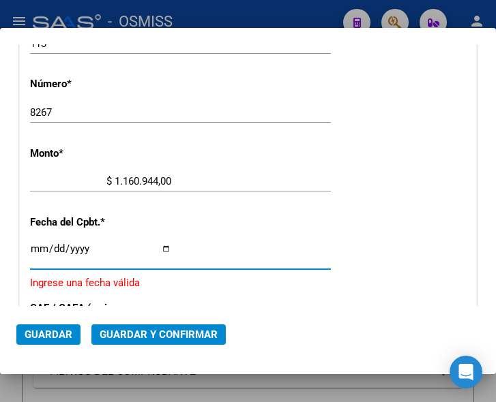
click at [35, 246] on input "Ingresar la fecha" at bounding box center [100, 254] width 141 height 22
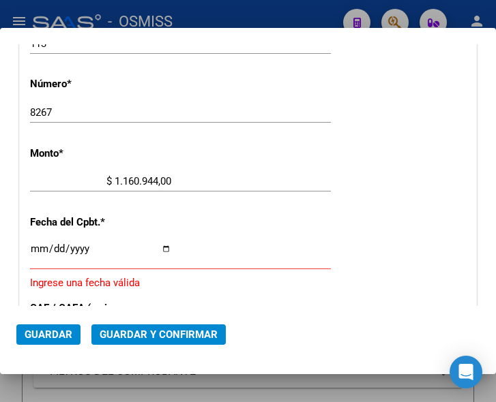
click at [35, 244] on input "Ingresar la fecha" at bounding box center [100, 254] width 141 height 22
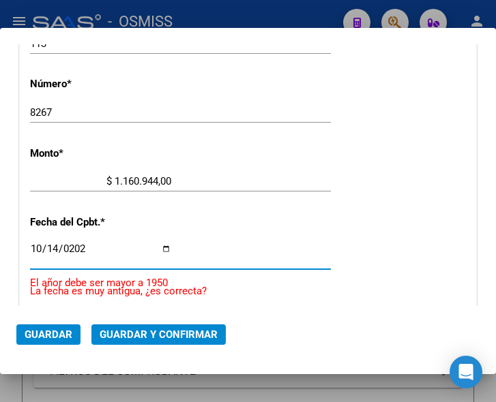
type input "[DATE]"
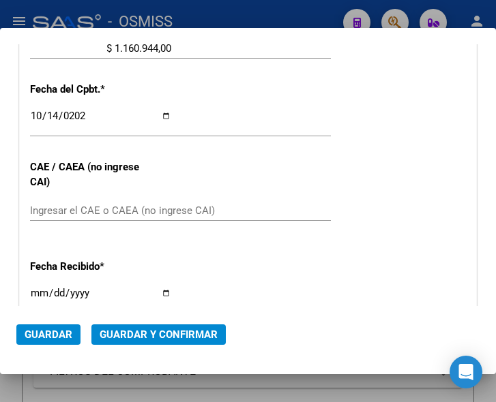
scroll to position [583, 0]
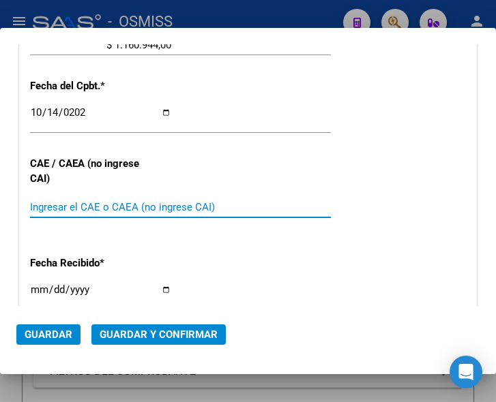
click at [102, 201] on input "Ingresar el CAE o CAEA (no ingrese CAI)" at bounding box center [100, 207] width 141 height 12
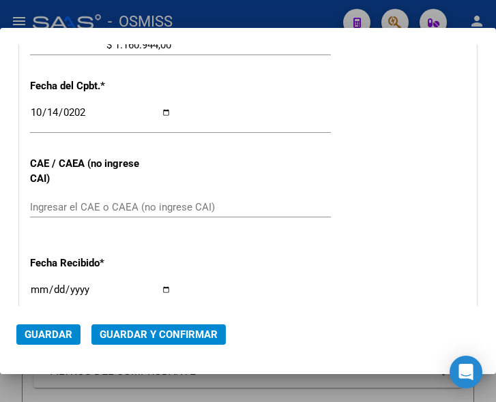
click at [57, 202] on input "Ingresar el CAE o CAEA (no ingrese CAI)" at bounding box center [100, 207] width 141 height 12
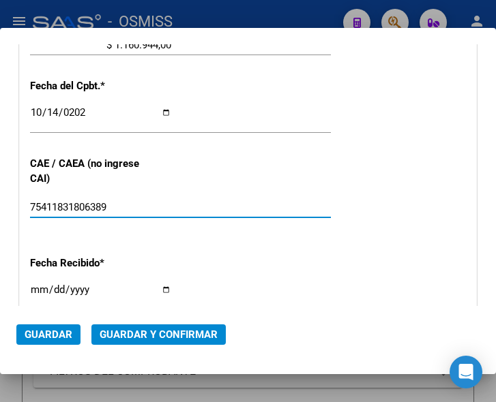
type input "75411831806389"
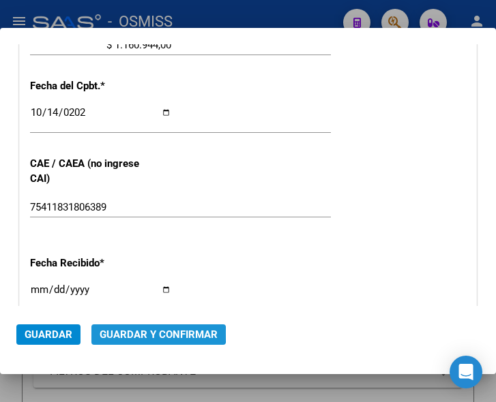
click at [151, 333] on span "Guardar y Confirmar" at bounding box center [159, 335] width 118 height 12
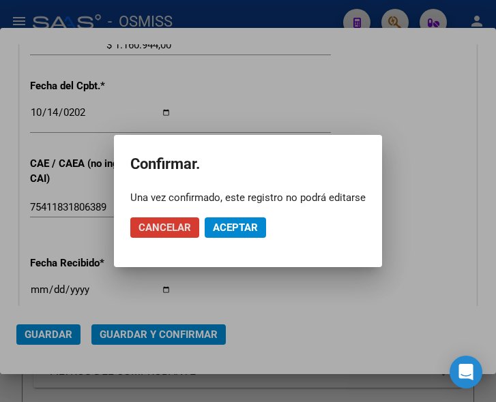
click at [243, 233] on span "Aceptar" at bounding box center [235, 228] width 45 height 12
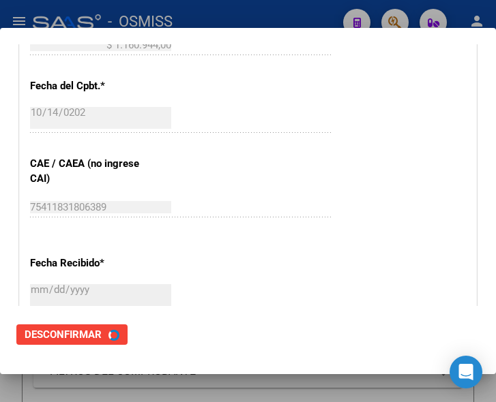
scroll to position [0, 0]
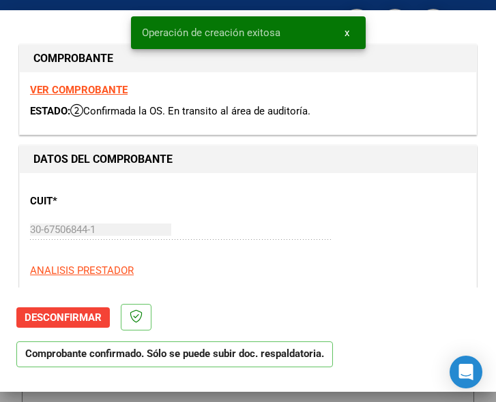
type input "2025-12-13"
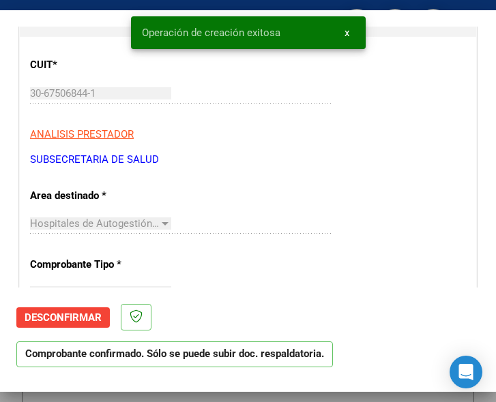
scroll to position [205, 0]
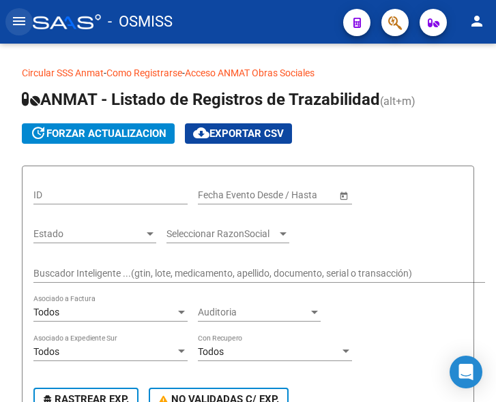
drag, startPoint x: 20, startPoint y: 20, endPoint x: 22, endPoint y: 42, distance: 21.9
click at [20, 22] on mat-icon "menu" at bounding box center [19, 21] width 16 height 16
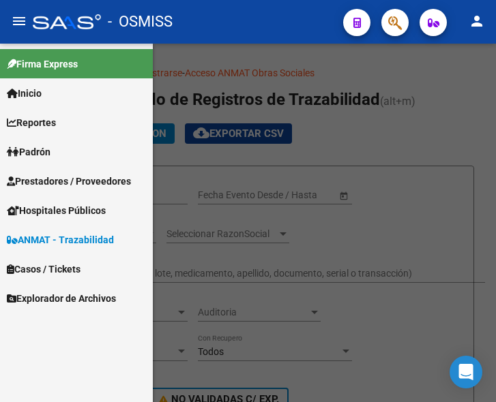
click at [78, 178] on span "Prestadores / Proveedores" at bounding box center [69, 181] width 124 height 15
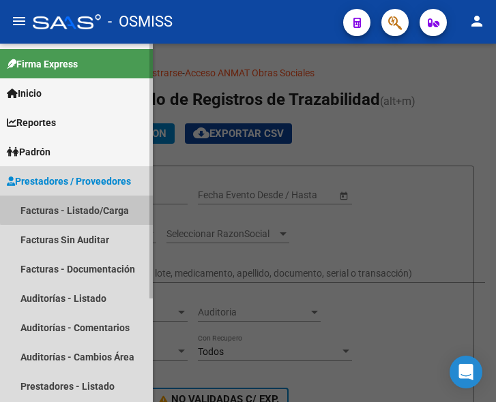
click at [89, 208] on link "Facturas - Listado/Carga" at bounding box center [76, 210] width 153 height 29
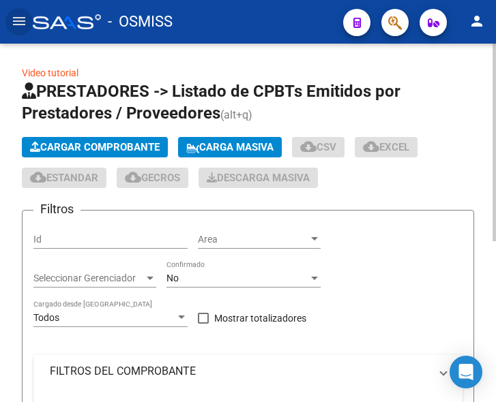
click at [132, 143] on span "Cargar Comprobante" at bounding box center [95, 147] width 130 height 12
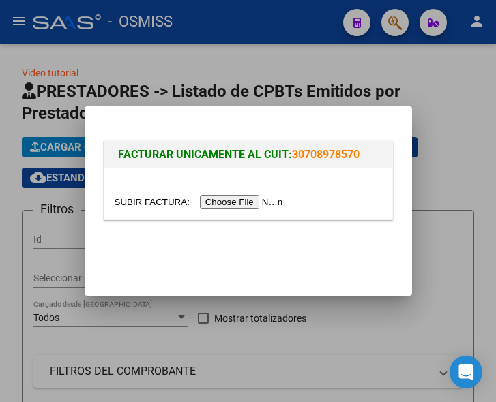
click at [243, 205] on input "file" at bounding box center [201, 202] width 173 height 14
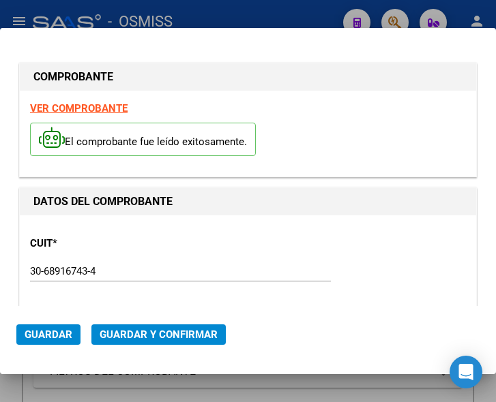
click at [255, 276] on div "30-68916743-4 Ingresar CUIT" at bounding box center [180, 271] width 301 height 20
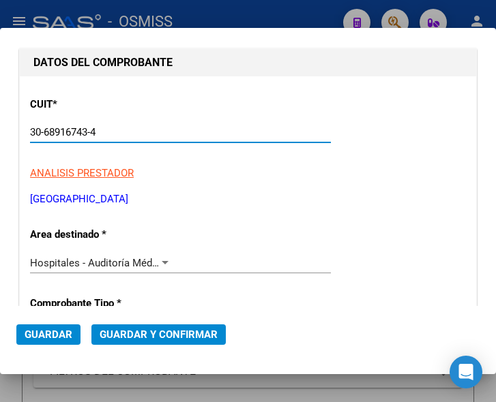
scroll to position [205, 0]
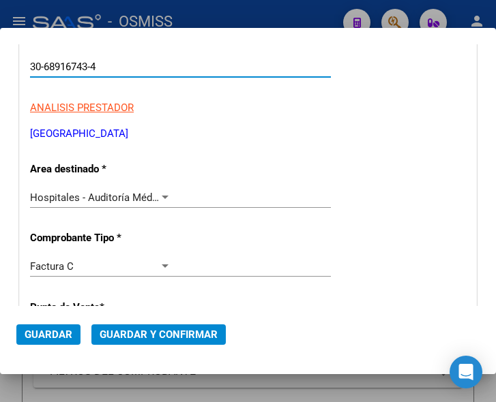
click at [163, 198] on div at bounding box center [165, 197] width 7 height 3
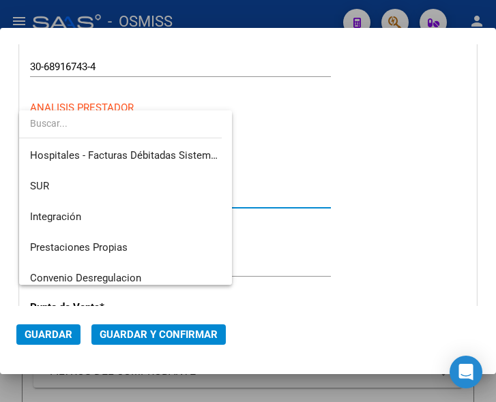
scroll to position [0, 0]
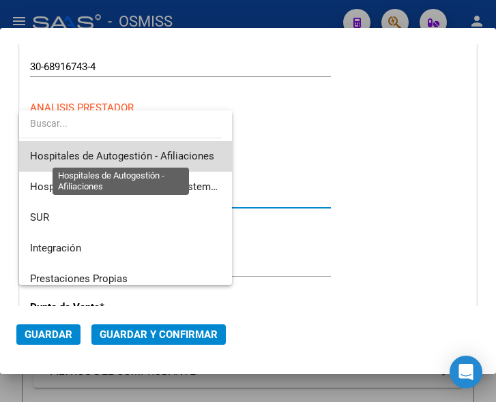
click at [186, 156] on span "Hospitales de Autogestión - Afiliaciones" at bounding box center [122, 156] width 184 height 12
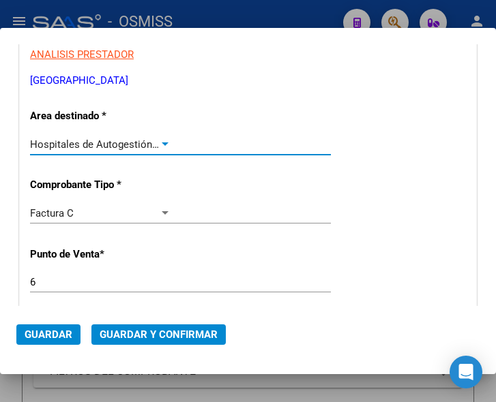
scroll to position [341, 0]
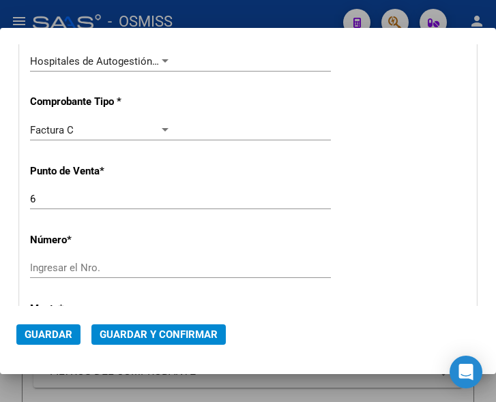
click at [74, 260] on div "Ingresar el Nro." at bounding box center [180, 268] width 301 height 20
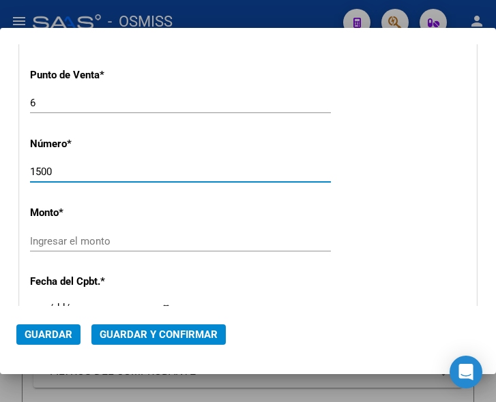
scroll to position [477, 0]
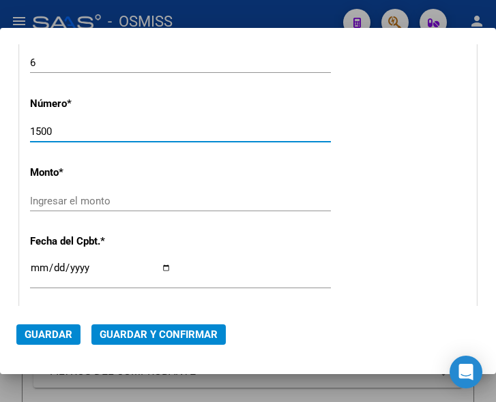
type input "1500"
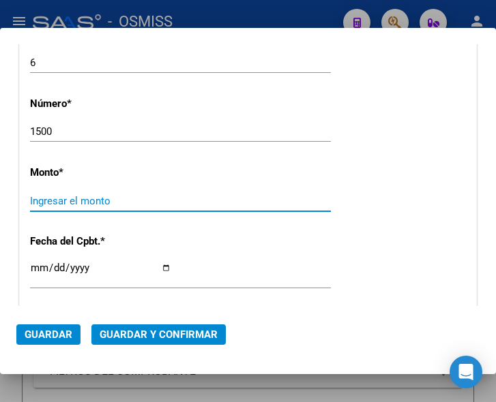
click at [95, 195] on input "Ingresar el monto" at bounding box center [100, 201] width 141 height 12
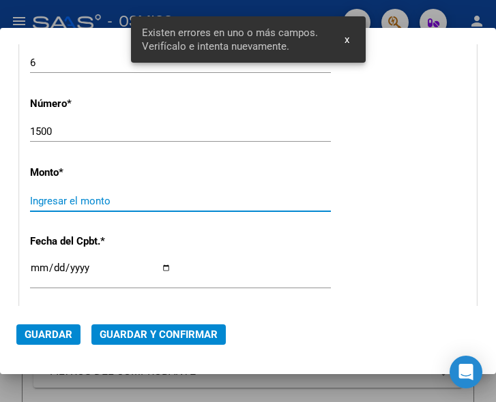
scroll to position [497, 0]
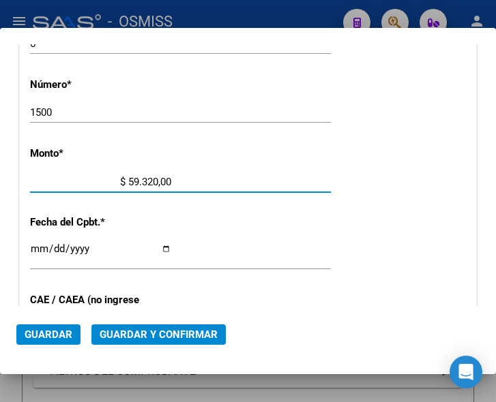
type input "$ 593.200,00"
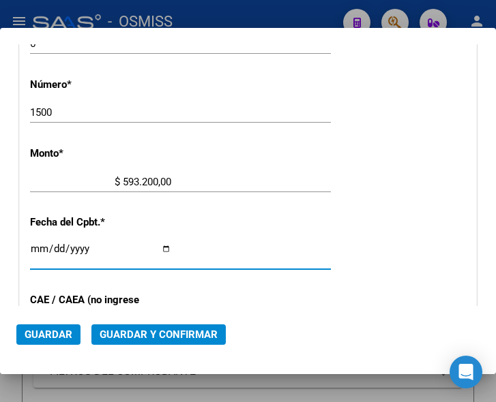
click at [35, 249] on input "Ingresar la fecha" at bounding box center [100, 254] width 141 height 22
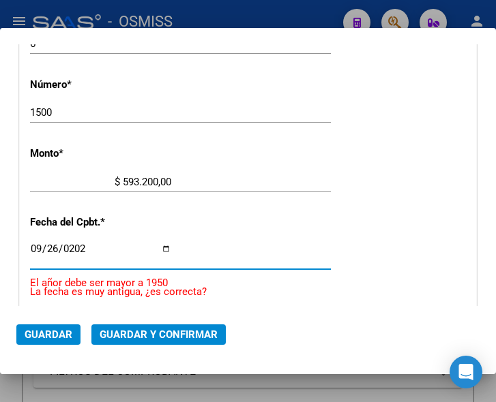
type input "2025-09-26"
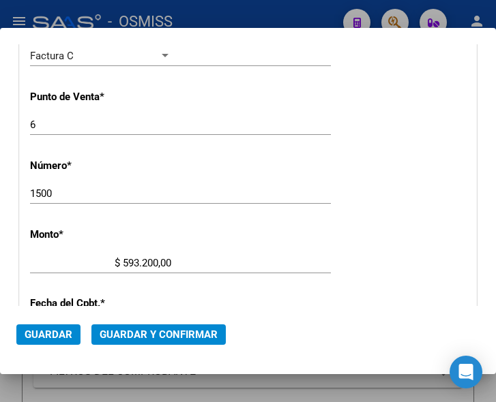
scroll to position [292, 0]
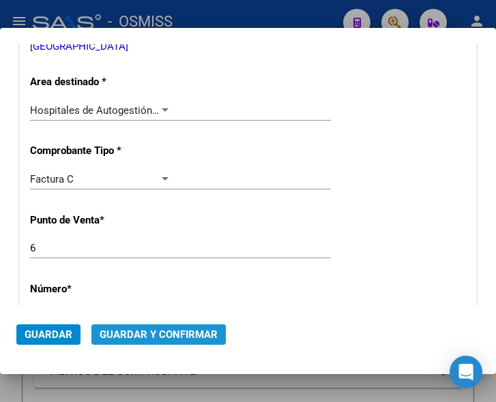
click at [154, 335] on span "Guardar y Confirmar" at bounding box center [159, 335] width 118 height 12
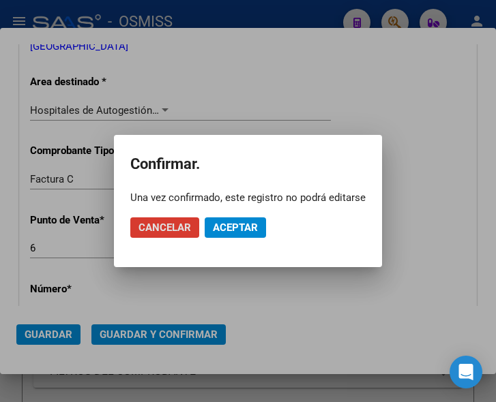
click at [237, 231] on span "Aceptar" at bounding box center [235, 228] width 45 height 12
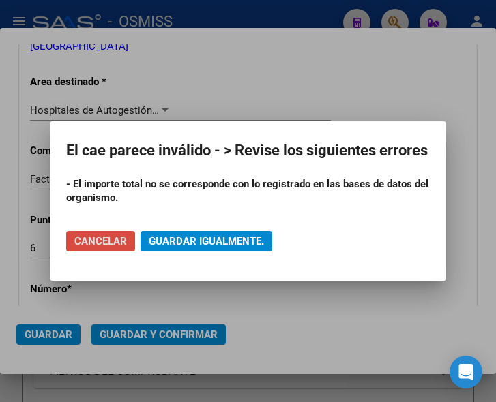
click at [93, 248] on span "Cancelar" at bounding box center [100, 241] width 53 height 12
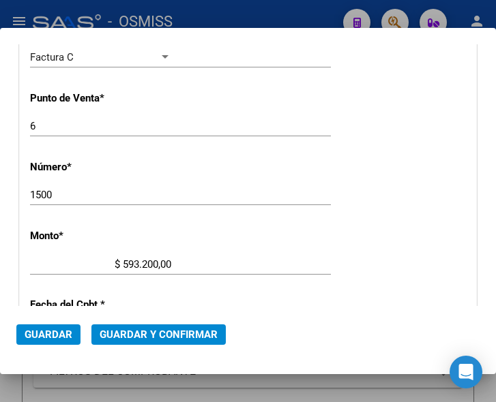
scroll to position [428, 0]
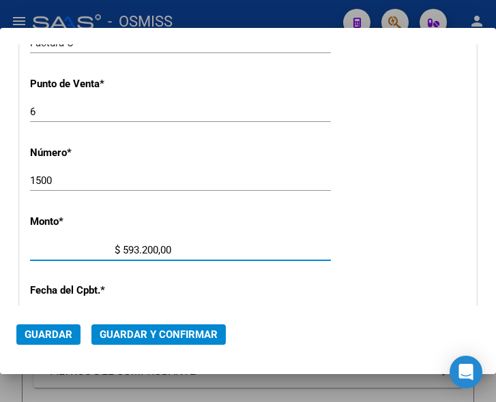
click at [153, 250] on input "$ 593.200,00" at bounding box center [100, 250] width 141 height 12
click at [167, 248] on input "$ 958.229,00" at bounding box center [100, 250] width 141 height 12
type input "$ 958.229,36"
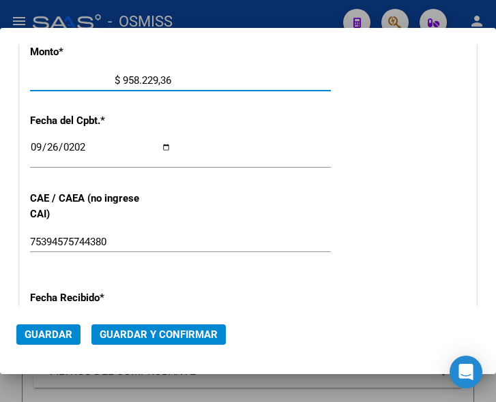
scroll to position [565, 0]
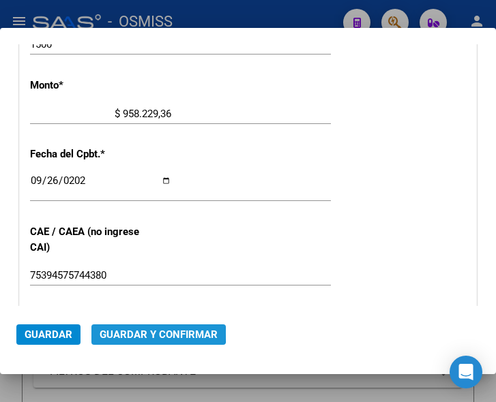
click at [146, 333] on span "Guardar y Confirmar" at bounding box center [159, 335] width 118 height 12
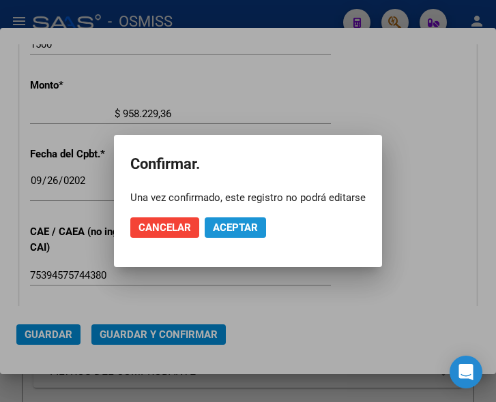
click at [236, 228] on span "Aceptar" at bounding box center [235, 228] width 45 height 12
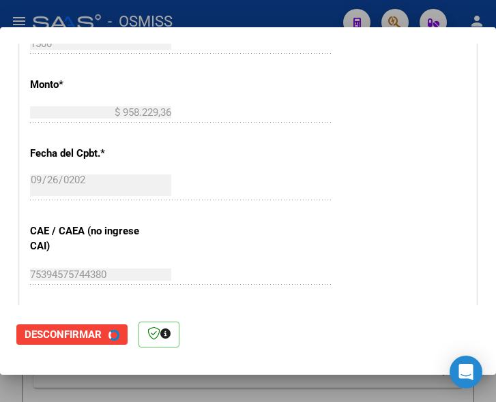
scroll to position [0, 0]
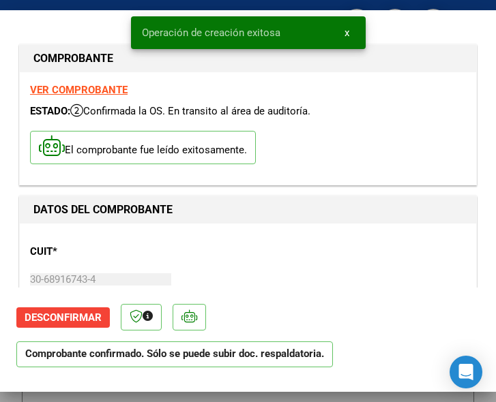
type input "2025-10-26"
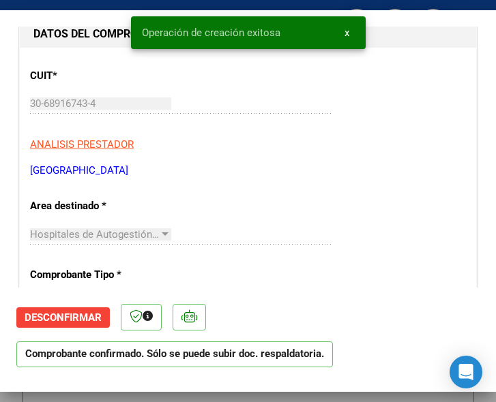
scroll to position [205, 0]
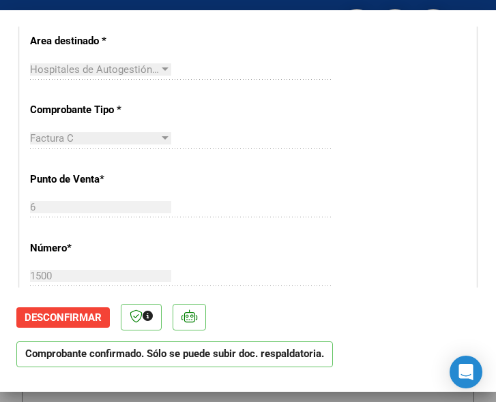
scroll to position [409, 0]
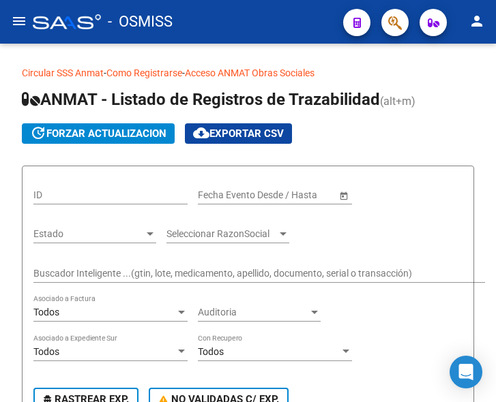
click at [16, 14] on button "menu" at bounding box center [18, 21] width 27 height 27
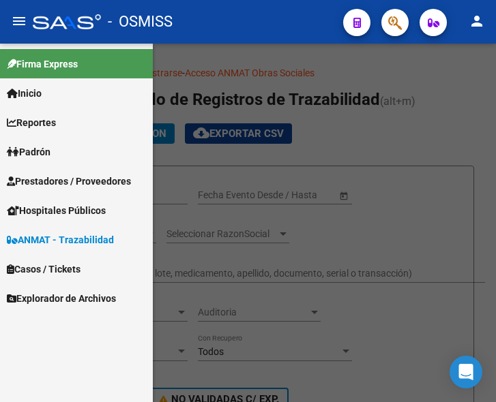
click at [73, 182] on span "Prestadores / Proveedores" at bounding box center [69, 181] width 124 height 15
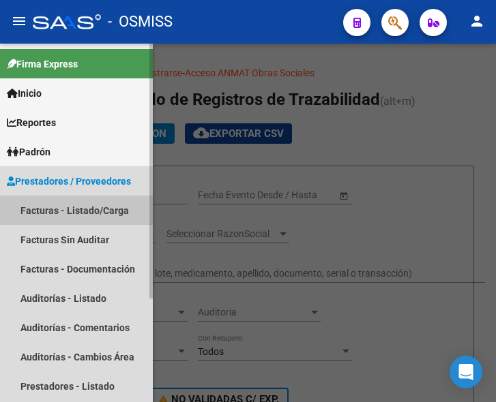
drag, startPoint x: 68, startPoint y: 204, endPoint x: 78, endPoint y: 185, distance: 22.0
click at [67, 204] on link "Facturas - Listado/Carga" at bounding box center [76, 210] width 153 height 29
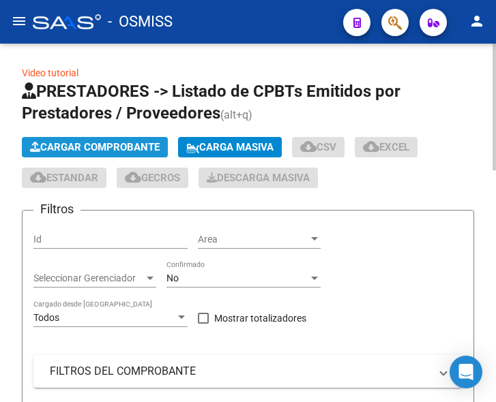
click at [103, 149] on span "Cargar Comprobante" at bounding box center [95, 147] width 130 height 12
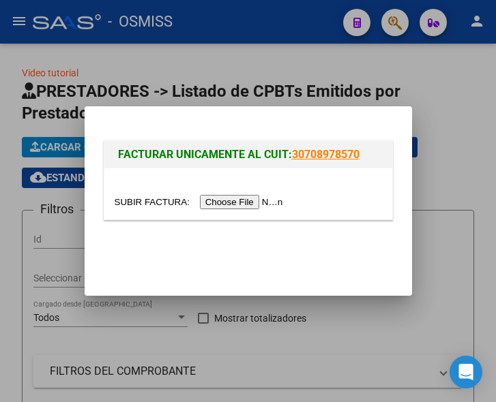
click at [239, 204] on input "file" at bounding box center [201, 202] width 173 height 14
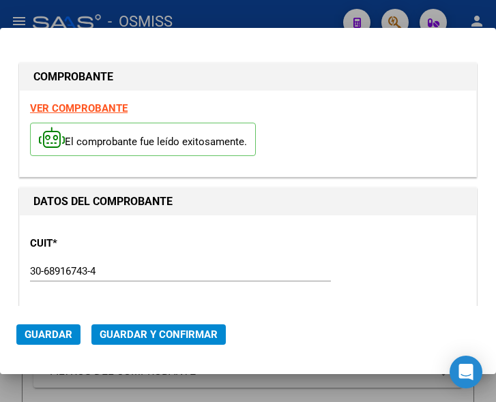
type input "[DATE]"
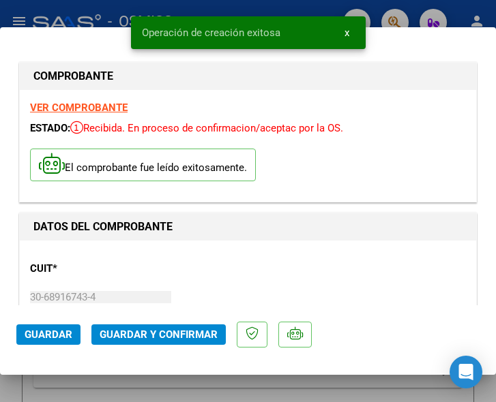
click at [286, 259] on div "CUIT * 30-68916743-4 Ingresar CUIT ANALISIS PRESTADOR HOSPITAL PROVINCIAL DEL C…" at bounding box center [248, 311] width 436 height 120
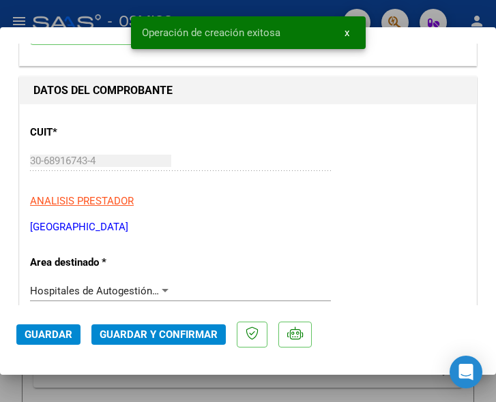
scroll to position [205, 0]
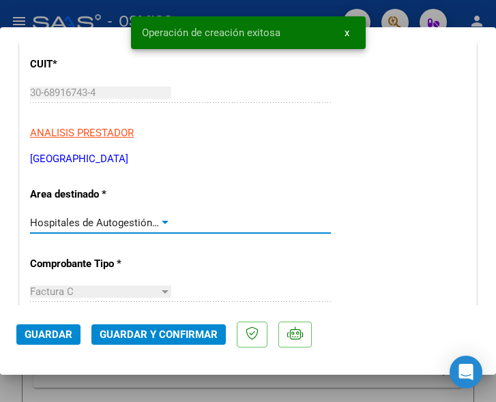
click at [159, 220] on div at bounding box center [165, 223] width 12 height 11
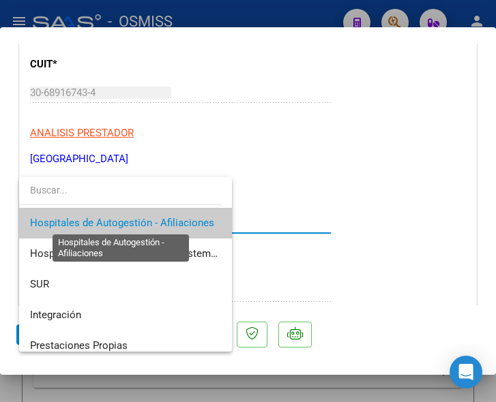
click at [158, 220] on span "Hospitales de Autogestión - Afiliaciones" at bounding box center [122, 223] width 184 height 12
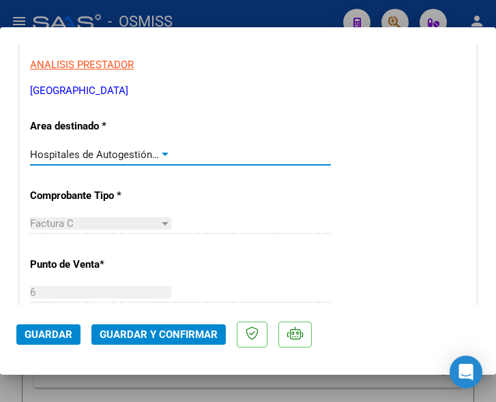
scroll to position [341, 0]
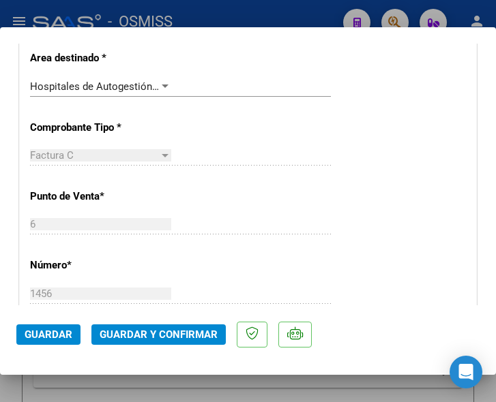
click at [188, 177] on div "Factura C Seleccionar Tipo" at bounding box center [180, 161] width 301 height 33
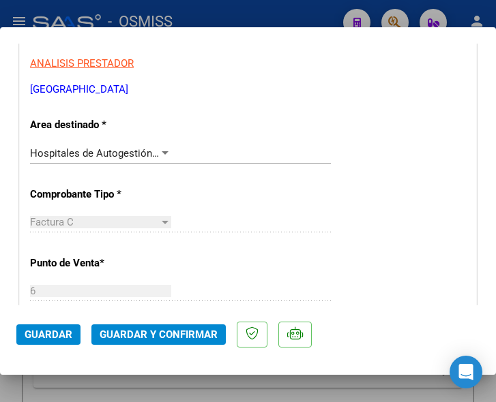
scroll to position [273, 0]
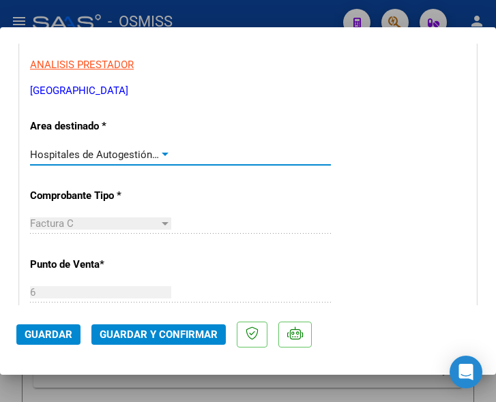
click at [160, 150] on div at bounding box center [165, 154] width 12 height 11
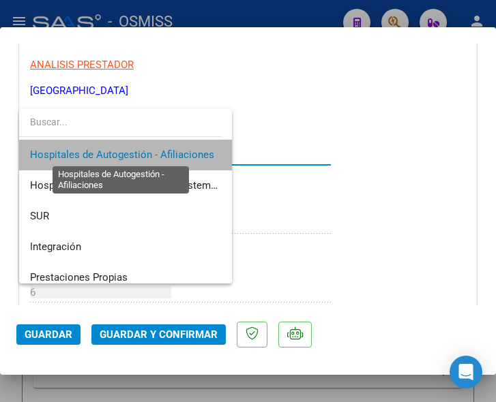
click at [160, 150] on span "Hospitales de Autogestión - Afiliaciones" at bounding box center [122, 155] width 184 height 12
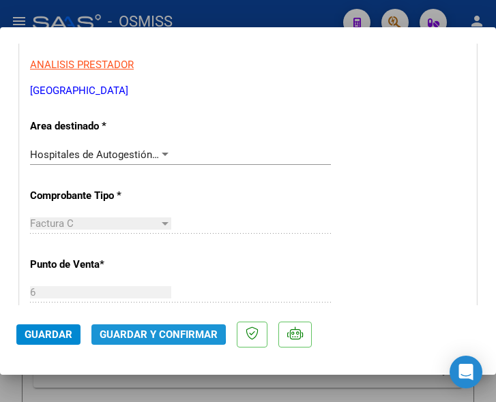
click at [154, 331] on span "Guardar y Confirmar" at bounding box center [159, 335] width 118 height 12
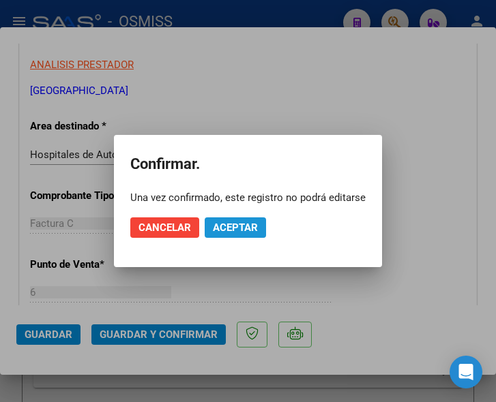
click at [214, 228] on span "Aceptar" at bounding box center [235, 228] width 45 height 12
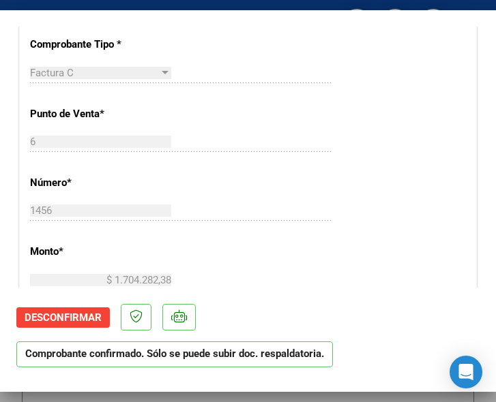
scroll to position [409, 0]
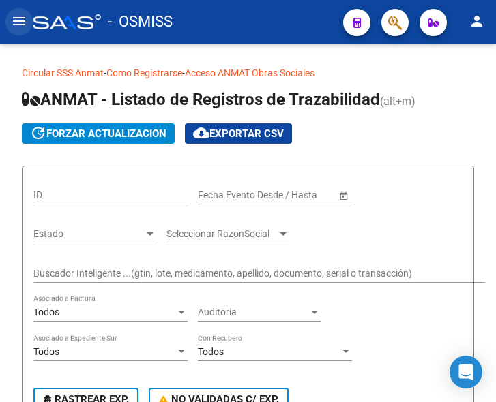
click at [23, 22] on mat-icon "menu" at bounding box center [19, 21] width 16 height 16
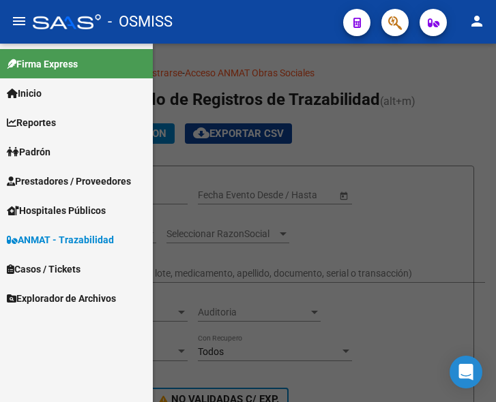
click at [72, 179] on span "Prestadores / Proveedores" at bounding box center [69, 181] width 124 height 15
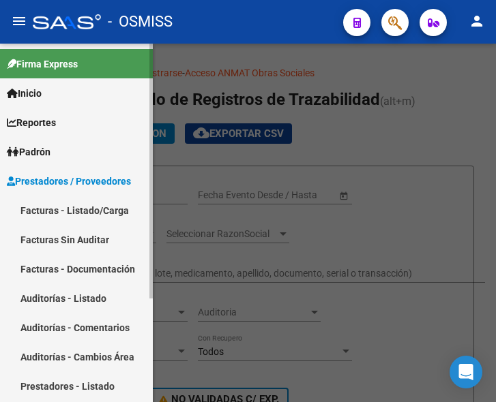
click at [68, 213] on link "Facturas - Listado/Carga" at bounding box center [76, 210] width 153 height 29
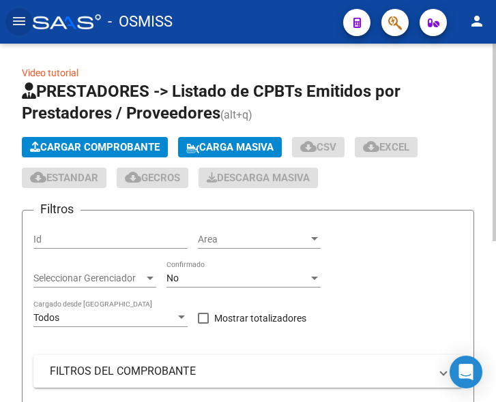
click at [102, 145] on span "Cargar Comprobante" at bounding box center [95, 147] width 130 height 12
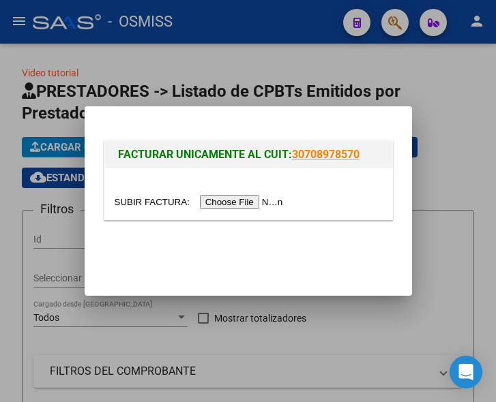
click at [227, 203] on input "file" at bounding box center [201, 202] width 173 height 14
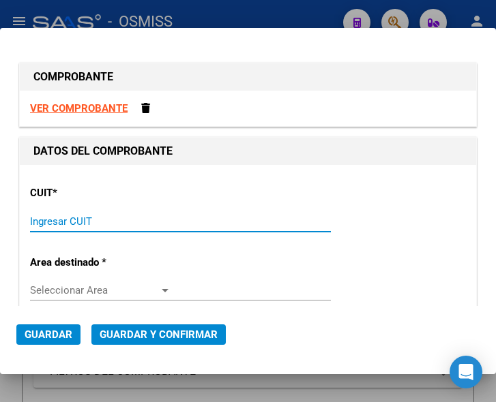
click at [76, 222] on input "Ingresar CUIT" at bounding box center [100, 222] width 141 height 12
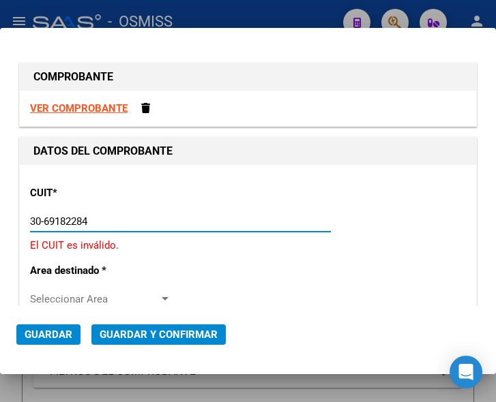
type input "30-69182284-9"
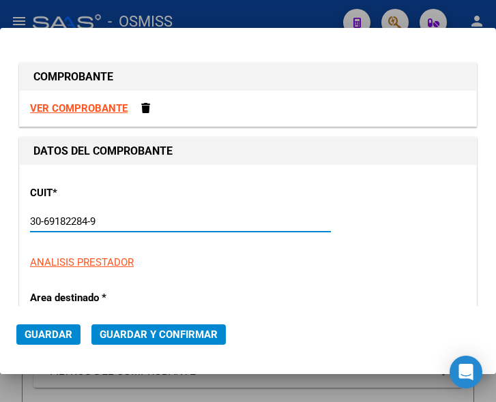
type input "1455"
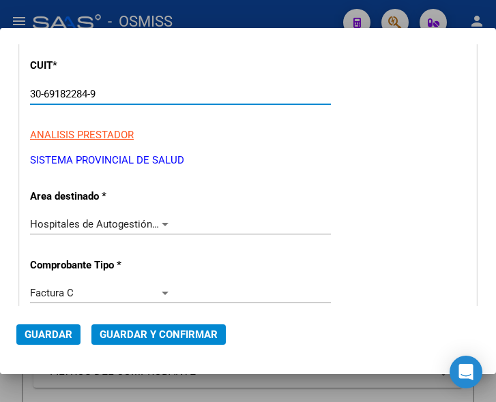
scroll to position [136, 0]
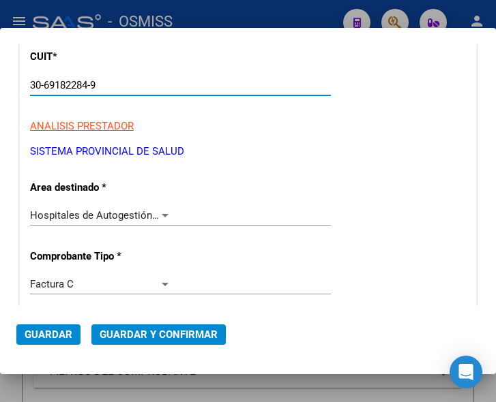
type input "30-69182284-9"
click at [162, 214] on div at bounding box center [165, 215] width 7 height 3
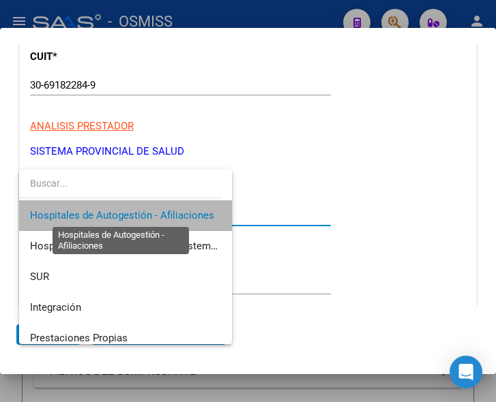
click at [160, 213] on span "Hospitales de Autogestión - Afiliaciones" at bounding box center [122, 215] width 184 height 12
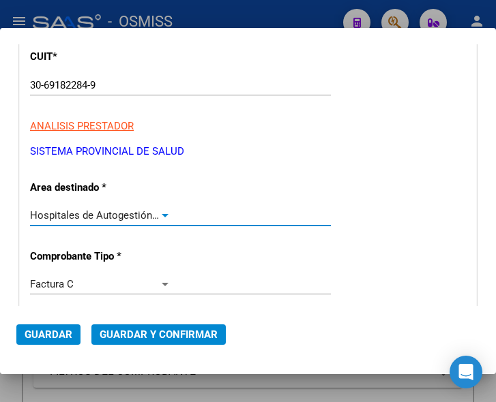
scroll to position [205, 0]
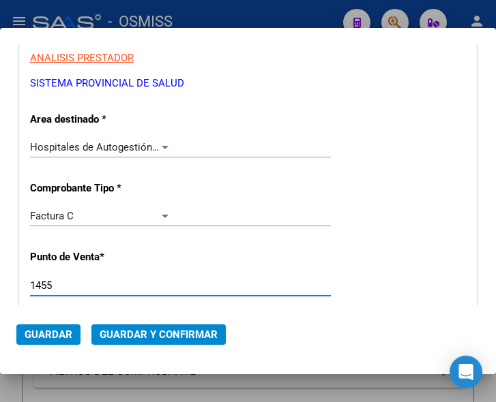
click at [52, 286] on input "1455" at bounding box center [100, 286] width 141 height 12
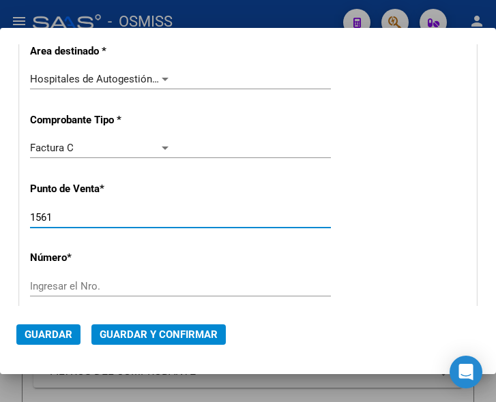
type input "1561"
click at [77, 278] on div "Ingresar el Nro." at bounding box center [180, 286] width 301 height 20
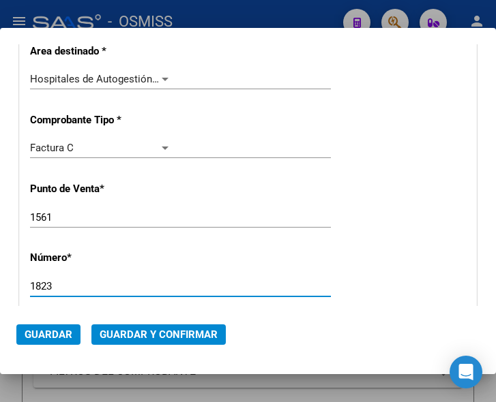
scroll to position [341, 0]
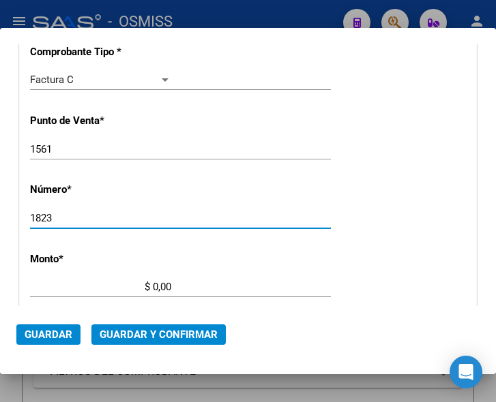
type input "1823"
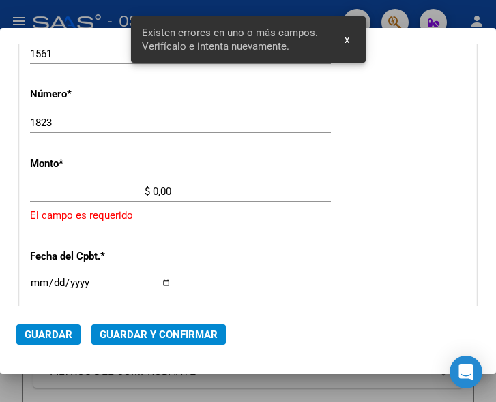
scroll to position [447, 0]
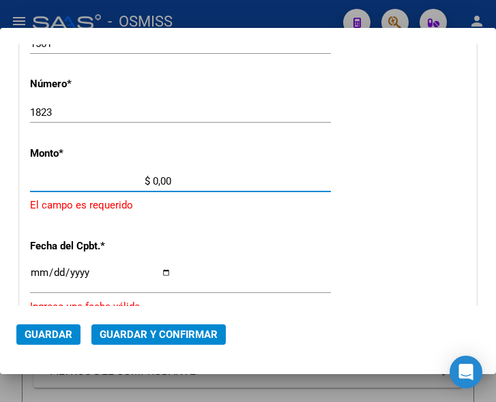
click at [153, 176] on input "$ 0,00" at bounding box center [100, 181] width 141 height 12
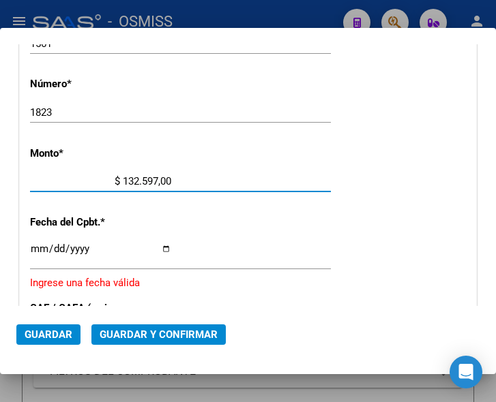
click at [167, 179] on input "$ 132.597,00" at bounding box center [100, 181] width 141 height 12
type input "$ 132.597,05"
click at [38, 248] on input "Ingresar la fecha" at bounding box center [100, 254] width 141 height 22
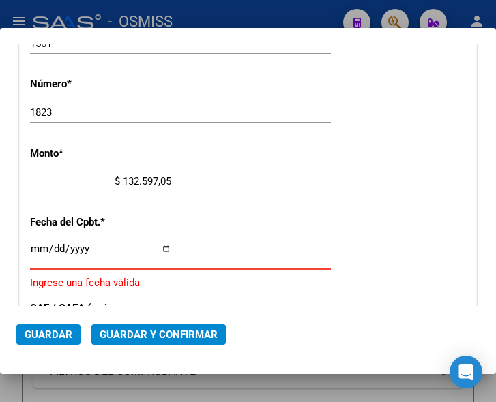
click at [33, 248] on input "Ingresar la fecha" at bounding box center [100, 254] width 141 height 22
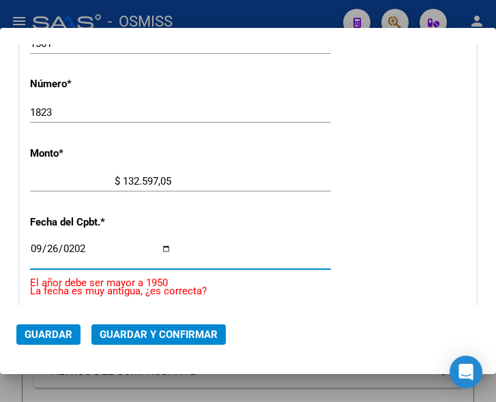
type input "2025-09-26"
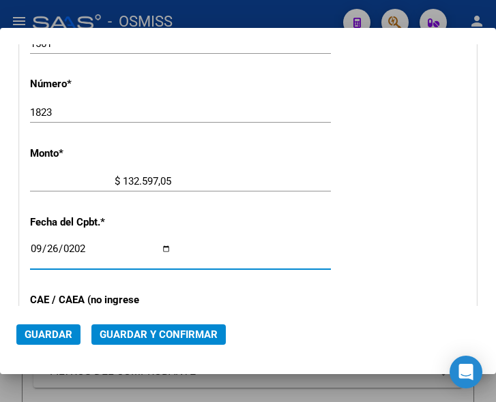
scroll to position [583, 0]
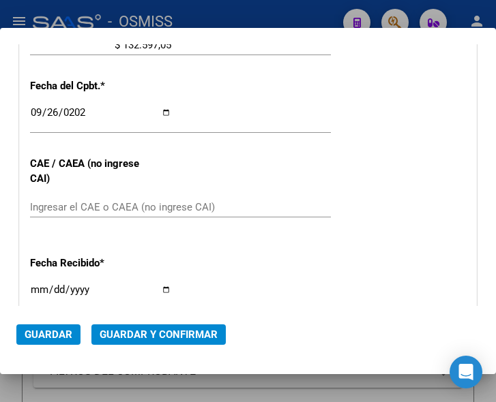
click at [301, 176] on div "CUIT * 30-69182284-9 Ingresar CUIT ANALISIS PRESTADOR SISTEMA PROVINCIAL DE SAL…" at bounding box center [248, 73] width 456 height 982
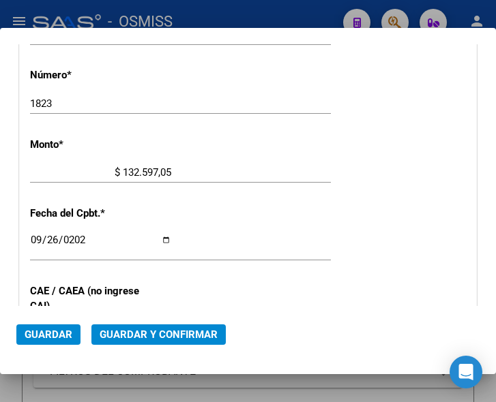
scroll to position [447, 0]
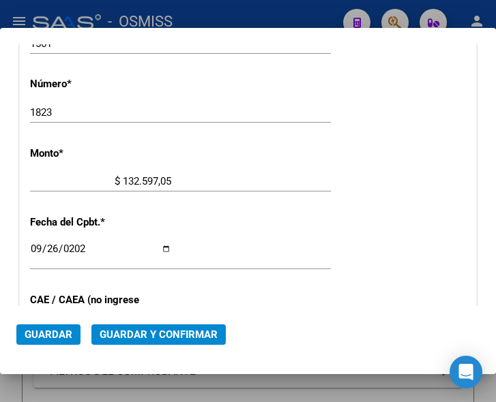
click at [265, 226] on div "CUIT * 30-69182284-9 Ingresar CUIT ANALISIS PRESTADOR SISTEMA PROVINCIAL DE SAL…" at bounding box center [248, 209] width 456 height 982
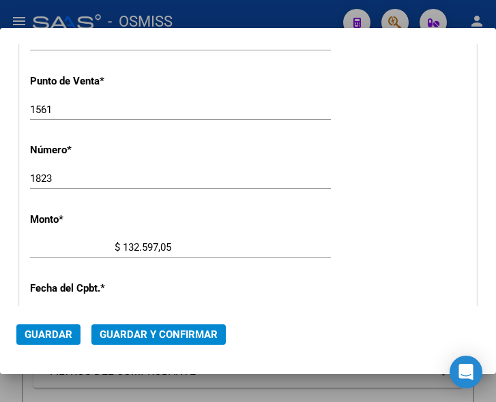
scroll to position [379, 0]
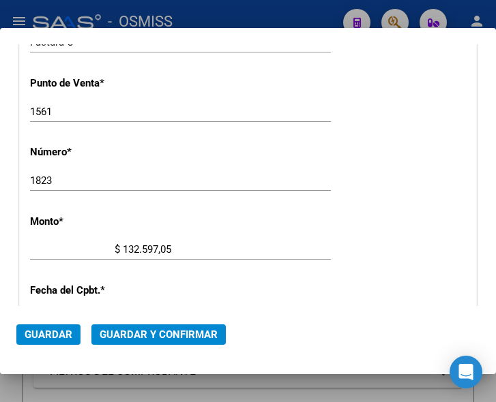
click at [155, 338] on span "Guardar y Confirmar" at bounding box center [159, 335] width 118 height 12
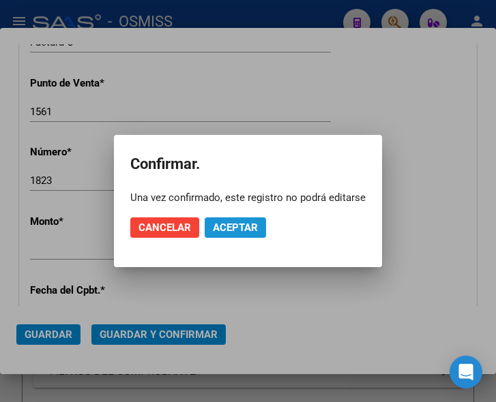
click at [233, 223] on span "Aceptar" at bounding box center [235, 228] width 45 height 12
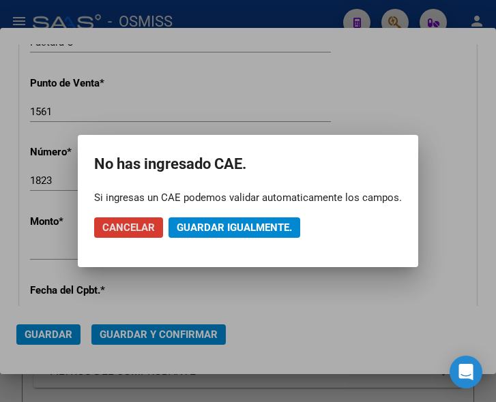
click at [233, 223] on span "Guardar igualmente." at bounding box center [234, 228] width 115 height 12
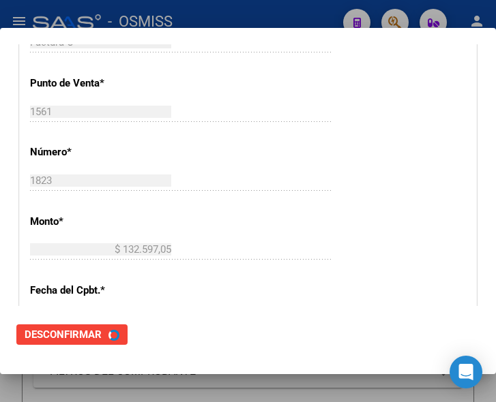
scroll to position [0, 0]
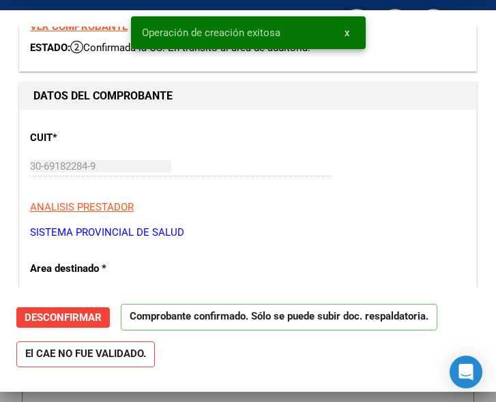
type input "2025-10-26"
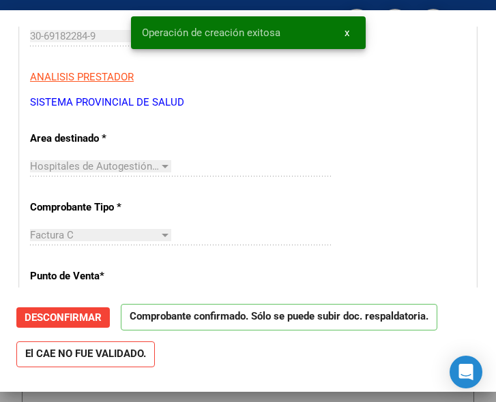
scroll to position [205, 0]
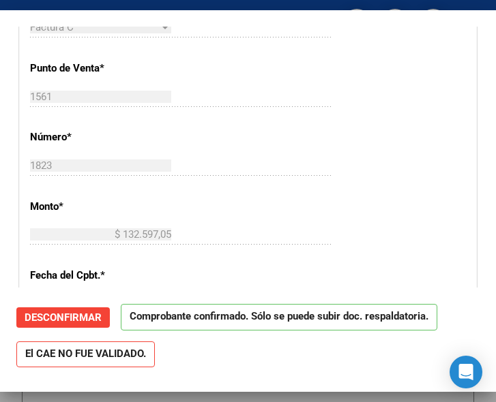
scroll to position [409, 0]
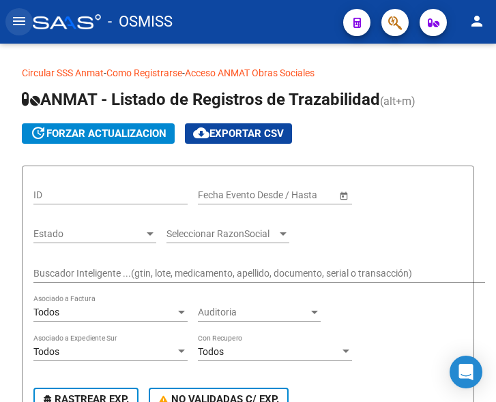
click at [16, 18] on mat-icon "menu" at bounding box center [19, 21] width 16 height 16
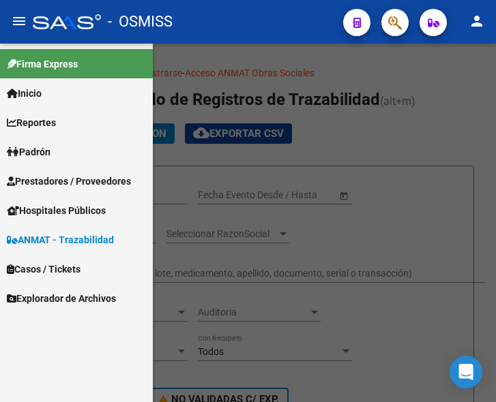
click at [65, 177] on span "Prestadores / Proveedores" at bounding box center [69, 181] width 124 height 15
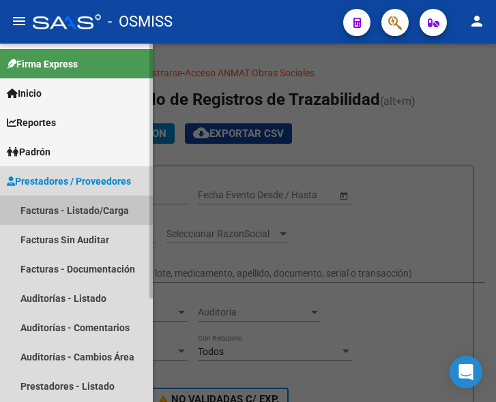
click at [61, 206] on link "Facturas - Listado/Carga" at bounding box center [76, 210] width 153 height 29
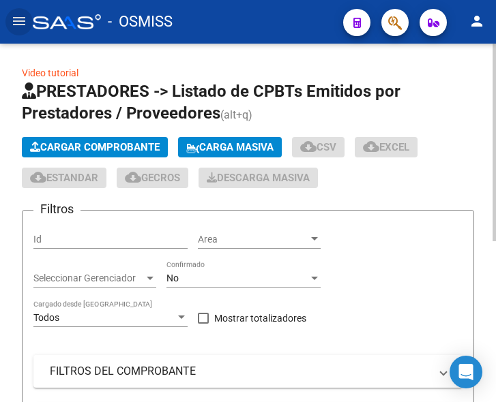
click at [149, 143] on span "Cargar Comprobante" at bounding box center [95, 147] width 130 height 12
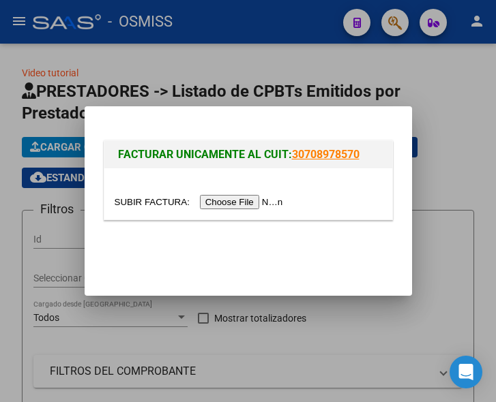
click at [246, 205] on input "file" at bounding box center [201, 202] width 173 height 14
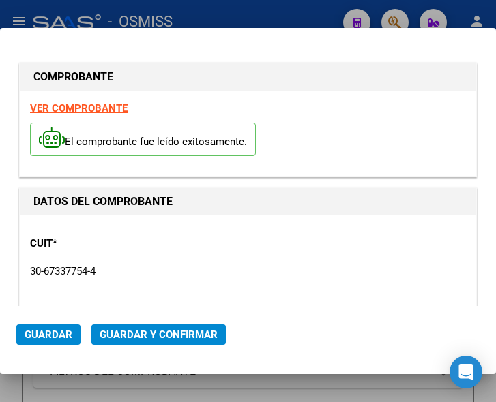
type input "[DATE]"
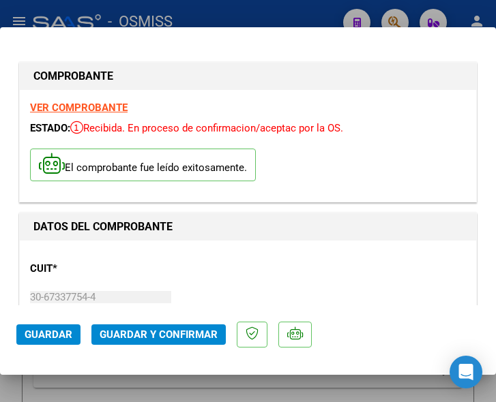
click at [199, 263] on div "CUIT * 30-67337754-4 Ingresar CUIT ANALISIS PRESTADOR ESTADO PROVINCIA DE [GEOG…" at bounding box center [248, 311] width 436 height 120
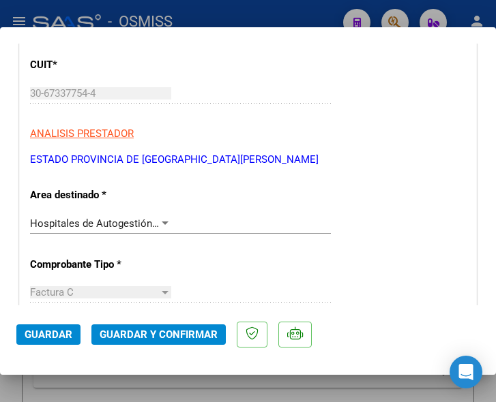
scroll to position [205, 0]
click at [163, 222] on div at bounding box center [165, 222] width 7 height 3
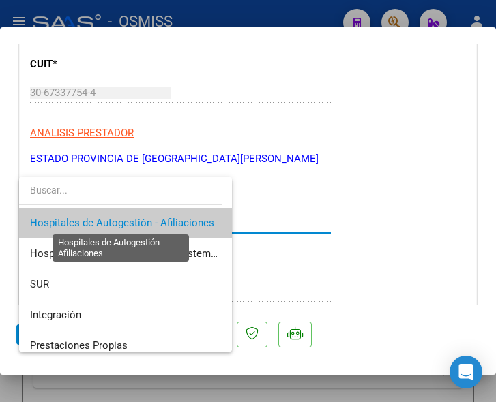
click at [163, 222] on span "Hospitales de Autogestión - Afiliaciones" at bounding box center [122, 223] width 184 height 12
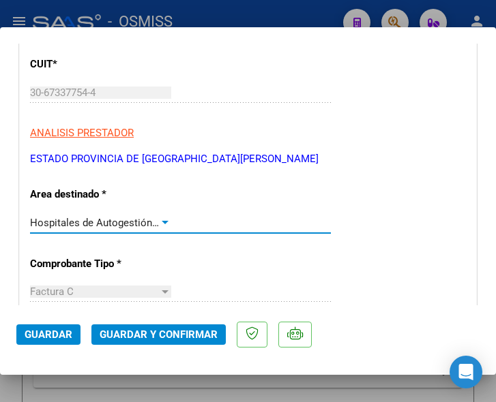
scroll to position [273, 0]
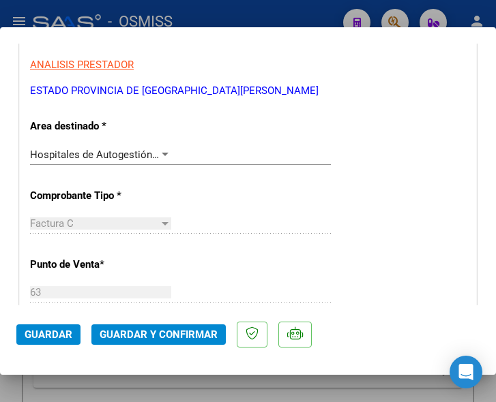
click at [242, 215] on div "Factura C Seleccionar Tipo" at bounding box center [180, 223] width 301 height 20
click at [164, 153] on div at bounding box center [165, 154] width 7 height 3
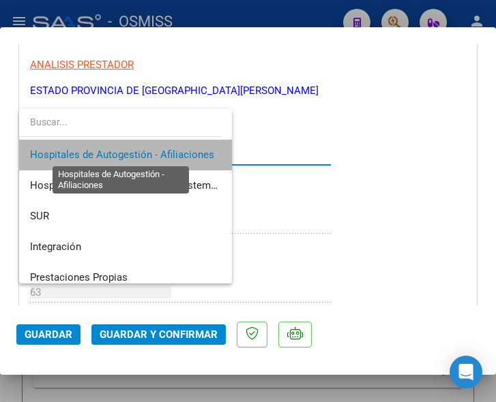
click at [164, 153] on span "Hospitales de Autogestión - Afiliaciones" at bounding box center [122, 155] width 184 height 12
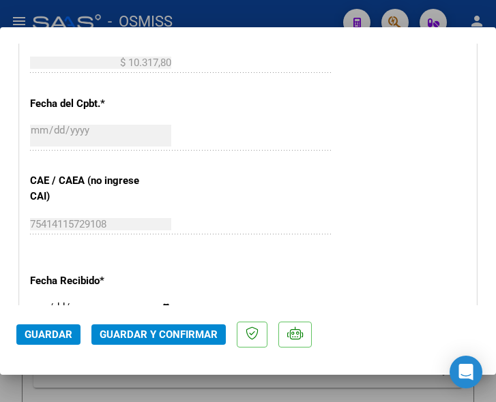
scroll to position [682, 0]
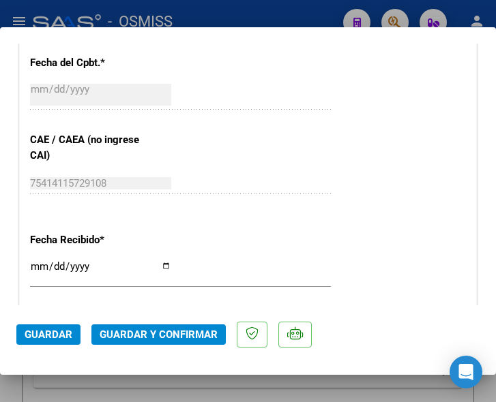
click at [406, 209] on div "CUIT * 30-67337754-4 Ingresar CUIT ANALISIS PRESTADOR ESTADO PROVINCIA DE SAN L…" at bounding box center [248, 50] width 456 height 982
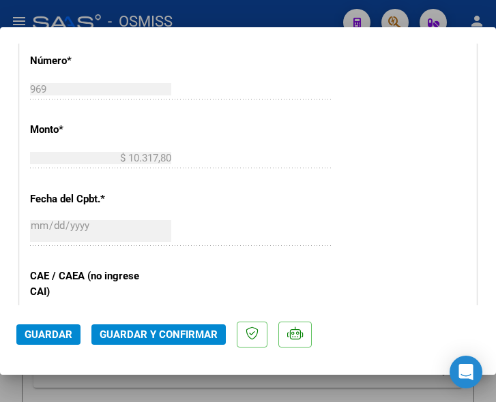
scroll to position [614, 0]
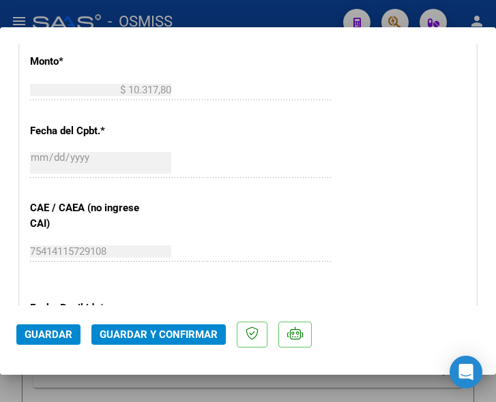
click at [351, 222] on div "CUIT * 30-67337754-4 Ingresar CUIT ANALISIS PRESTADOR ESTADO PROVINCIA DE SAN L…" at bounding box center [248, 118] width 456 height 982
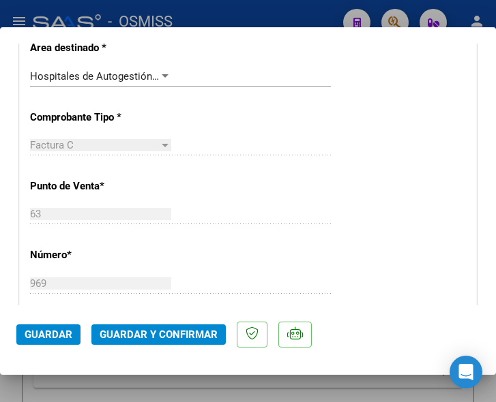
scroll to position [341, 0]
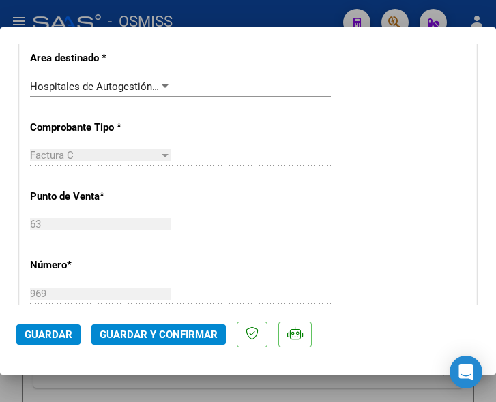
click at [162, 81] on div at bounding box center [165, 86] width 12 height 11
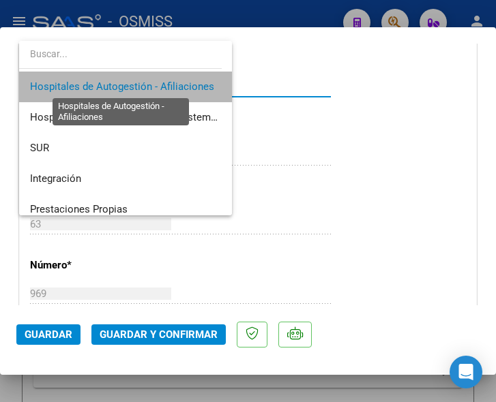
click at [162, 81] on span "Hospitales de Autogestión - Afiliaciones" at bounding box center [122, 86] width 184 height 12
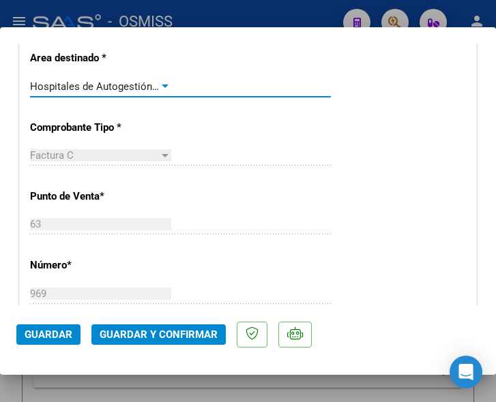
click at [156, 337] on span "Guardar y Confirmar" at bounding box center [159, 335] width 118 height 12
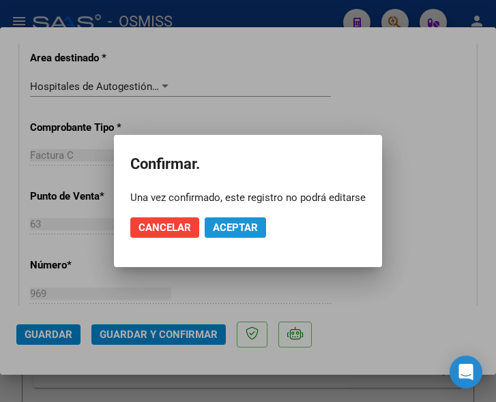
click at [222, 224] on span "Aceptar" at bounding box center [235, 228] width 45 height 12
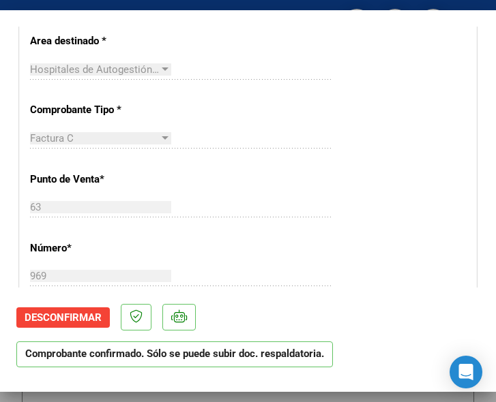
scroll to position [273, 0]
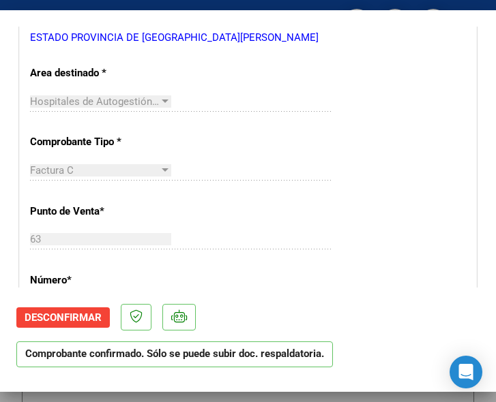
scroll to position [341, 0]
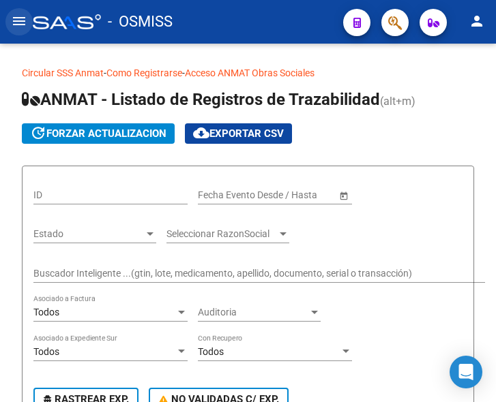
click at [17, 24] on mat-icon "menu" at bounding box center [19, 21] width 16 height 16
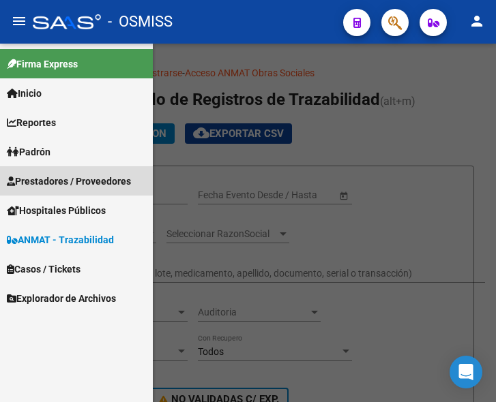
click at [56, 173] on link "Prestadores / Proveedores" at bounding box center [76, 180] width 153 height 29
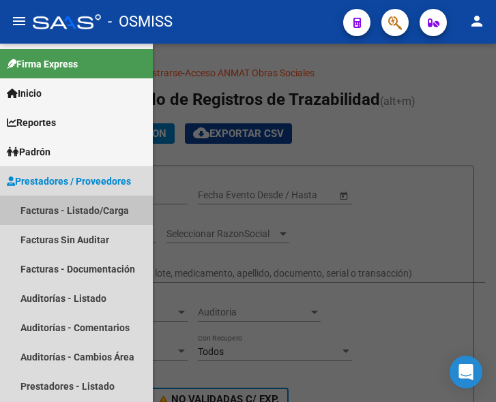
drag, startPoint x: 78, startPoint y: 205, endPoint x: 120, endPoint y: 190, distance: 44.5
click at [80, 205] on link "Facturas - Listado/Carga" at bounding box center [76, 210] width 153 height 29
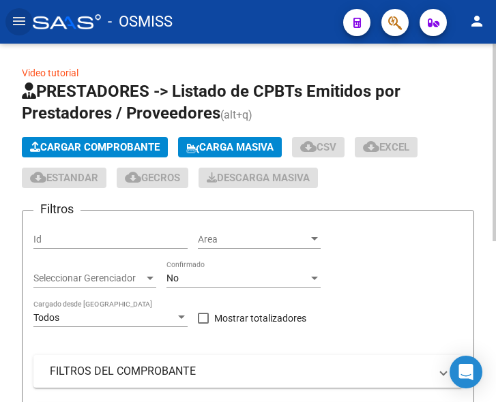
click at [133, 138] on button "Cargar Comprobante" at bounding box center [95, 147] width 146 height 20
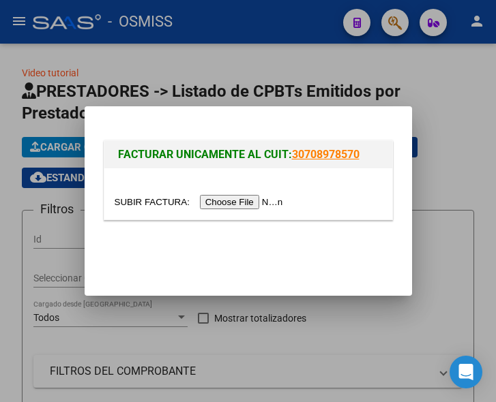
click at [260, 205] on input "file" at bounding box center [201, 202] width 173 height 14
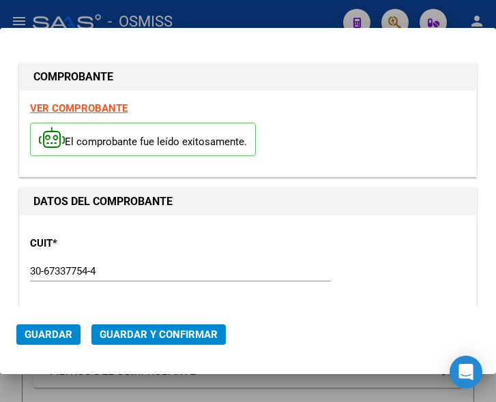
type input "2025-11-13"
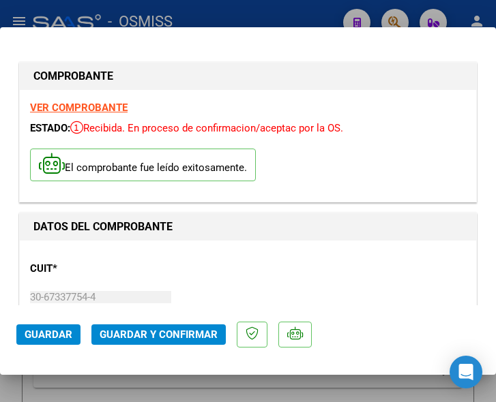
click at [253, 256] on div "CUIT * 30-67337754-4 Ingresar CUIT ANALISIS PRESTADOR ESTADO PROVINCIA DE SAN L…" at bounding box center [248, 311] width 436 height 120
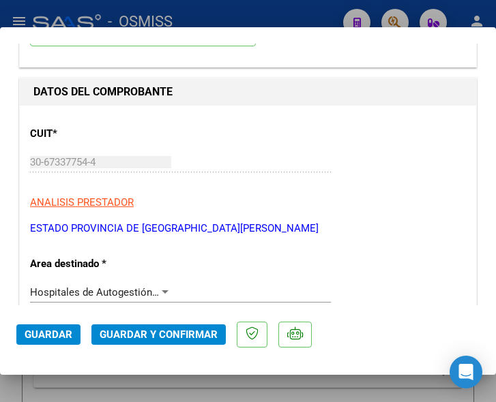
scroll to position [136, 0]
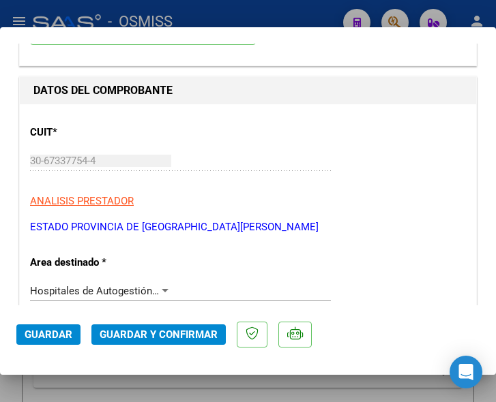
click at [166, 285] on div "Hospitales de Autogestión - Afiliaciones" at bounding box center [100, 291] width 141 height 12
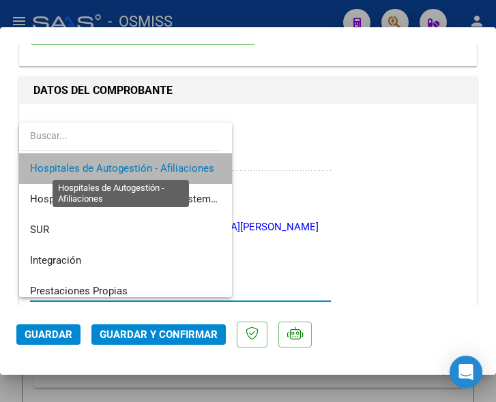
click at [153, 162] on span "Hospitales de Autogestión - Afiliaciones" at bounding box center [122, 168] width 184 height 12
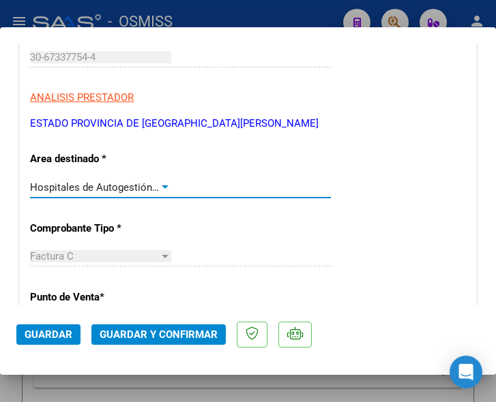
scroll to position [273, 0]
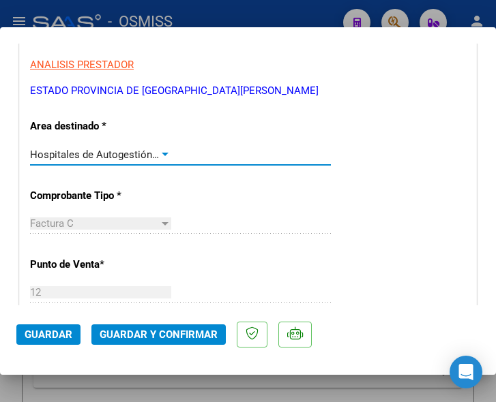
click at [162, 153] on div at bounding box center [165, 154] width 7 height 3
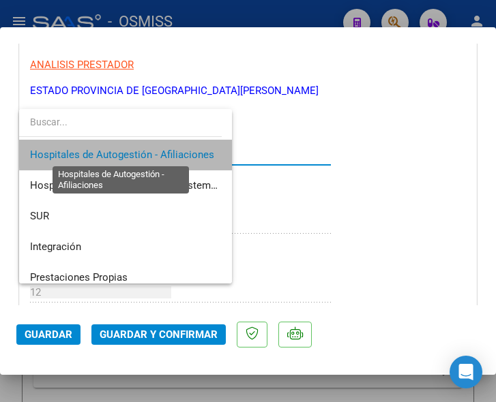
click at [159, 153] on span "Hospitales de Autogestión - Afiliaciones" at bounding box center [122, 155] width 184 height 12
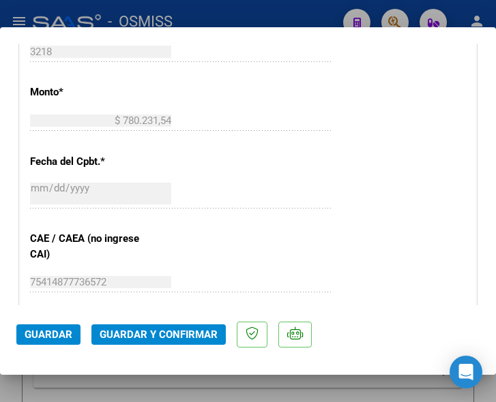
scroll to position [614, 0]
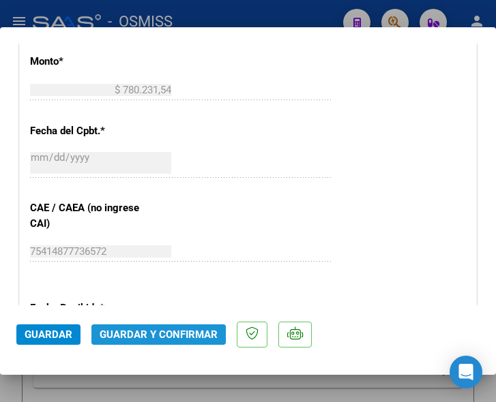
click at [152, 336] on span "Guardar y Confirmar" at bounding box center [159, 335] width 118 height 12
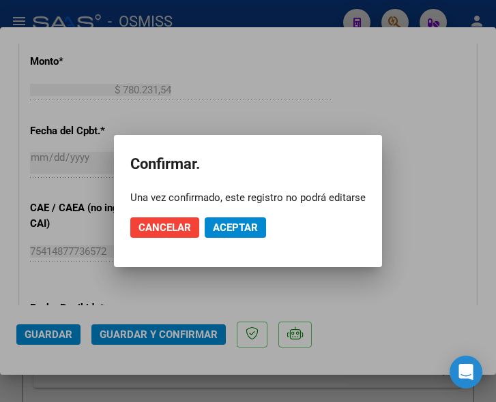
click at [152, 331] on div at bounding box center [248, 201] width 496 height 402
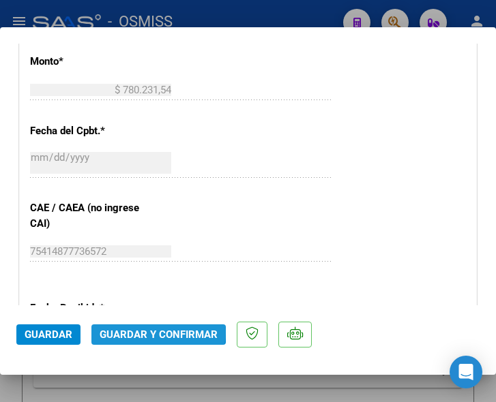
click at [152, 331] on span "Guardar y Confirmar" at bounding box center [159, 335] width 118 height 12
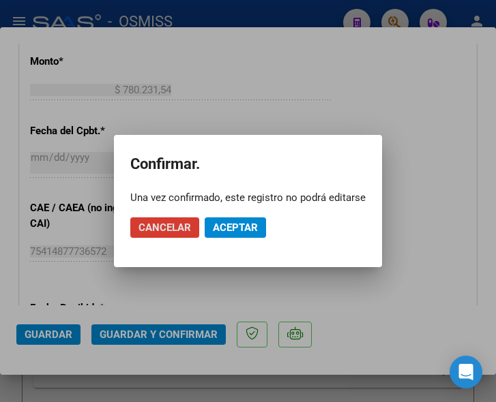
click at [239, 225] on span "Aceptar" at bounding box center [235, 228] width 45 height 12
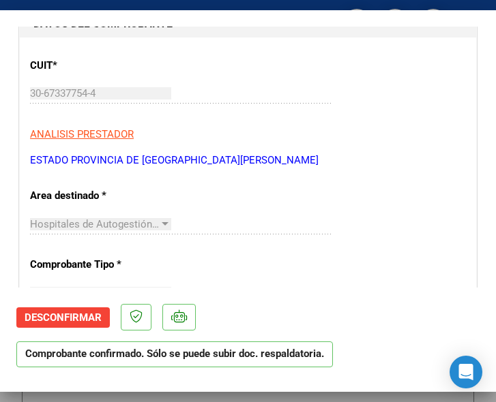
scroll to position [205, 0]
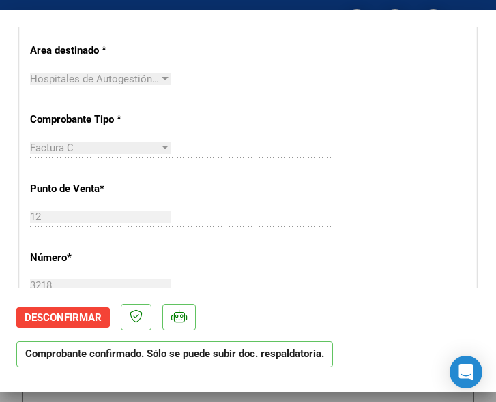
scroll to position [409, 0]
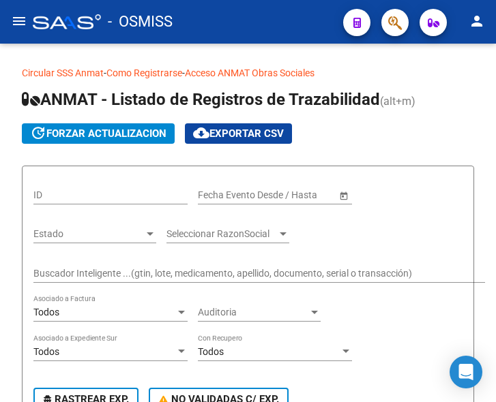
click at [19, 17] on mat-icon "menu" at bounding box center [19, 21] width 16 height 16
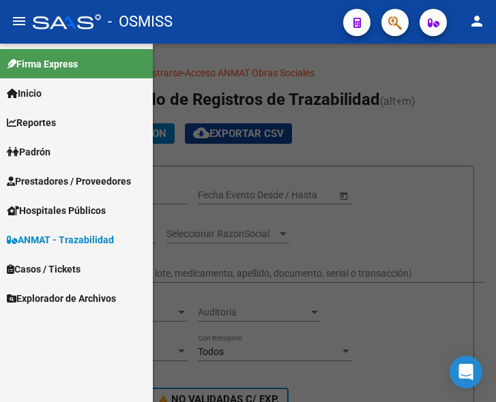
click at [59, 173] on link "Prestadores / Proveedores" at bounding box center [76, 180] width 153 height 29
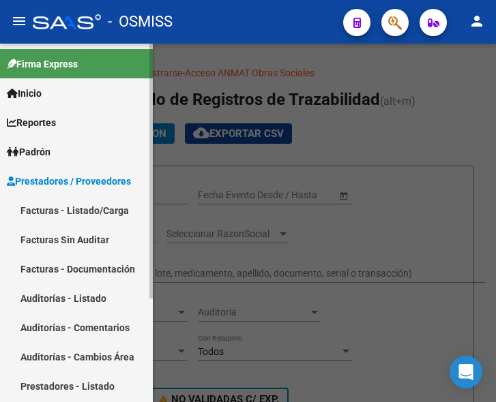
click at [64, 211] on link "Facturas - Listado/Carga" at bounding box center [76, 210] width 153 height 29
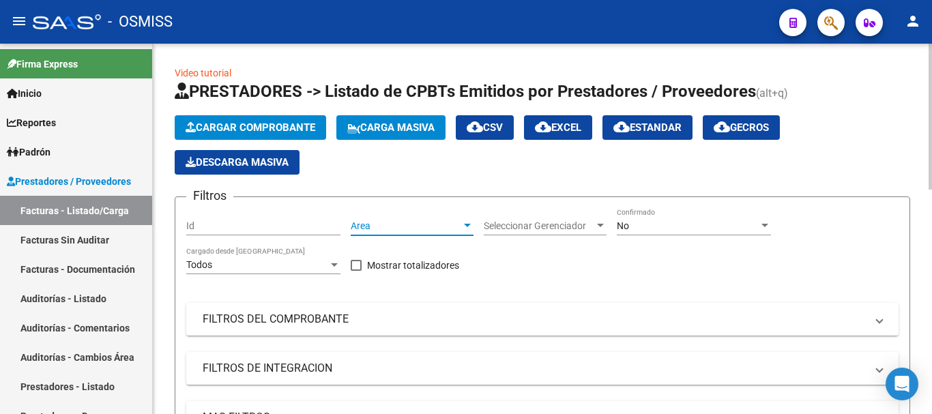
click at [467, 224] on div at bounding box center [467, 225] width 7 height 3
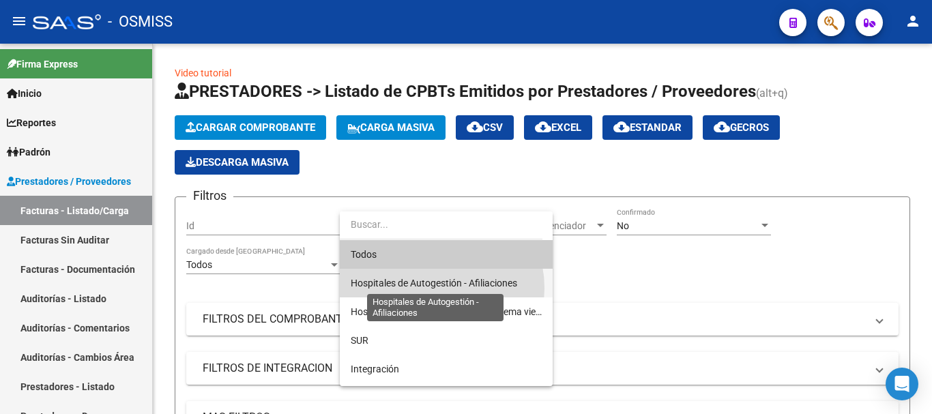
drag, startPoint x: 434, startPoint y: 288, endPoint x: 461, endPoint y: 276, distance: 29.0
click at [436, 287] on span "Hospitales de Autogestión - Afiliaciones" at bounding box center [434, 283] width 166 height 11
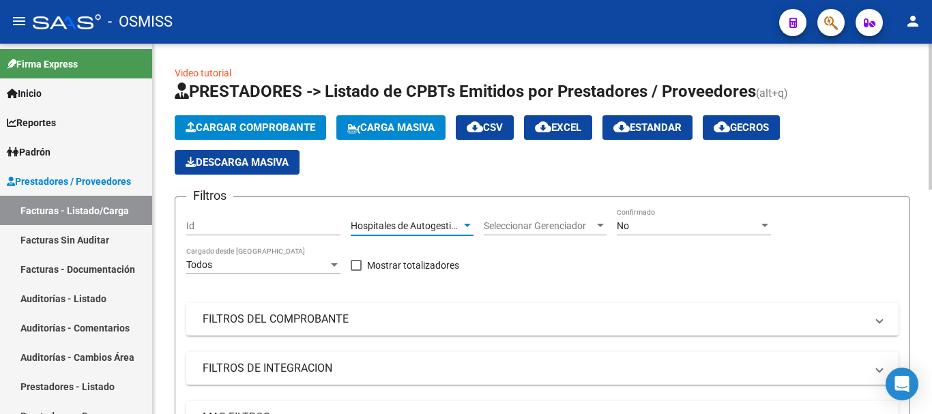
click at [495, 222] on div at bounding box center [764, 225] width 12 height 11
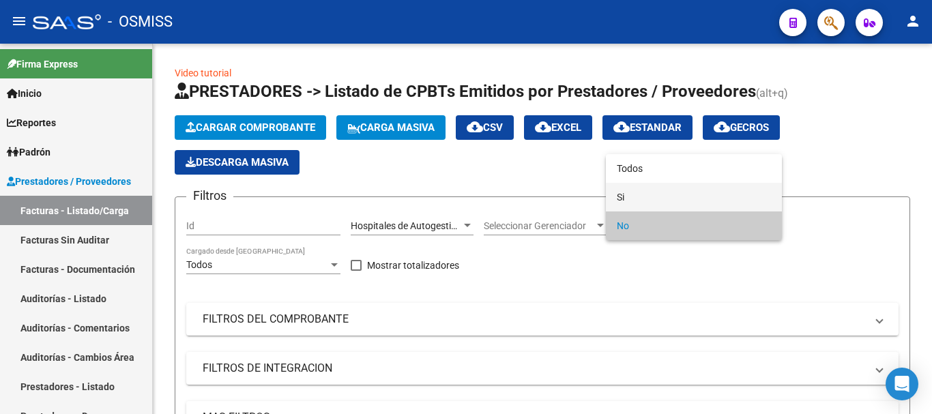
click at [495, 195] on span "Si" at bounding box center [694, 197] width 154 height 29
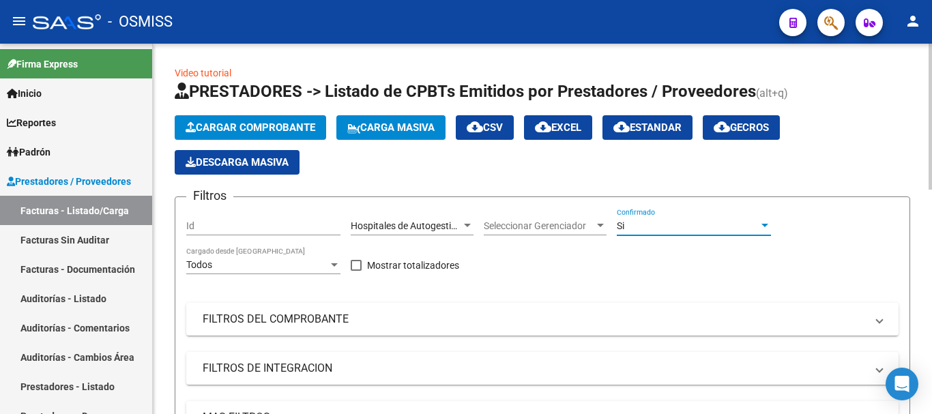
click at [495, 223] on div at bounding box center [764, 225] width 12 height 11
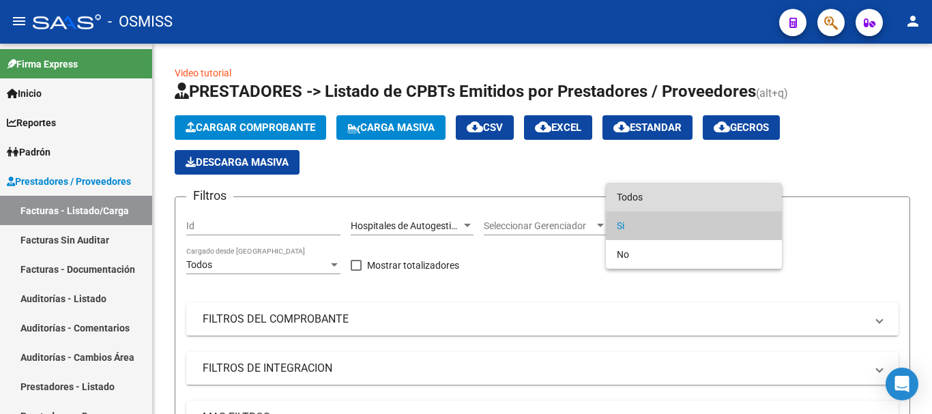
click at [495, 194] on span "Todos" at bounding box center [694, 197] width 154 height 29
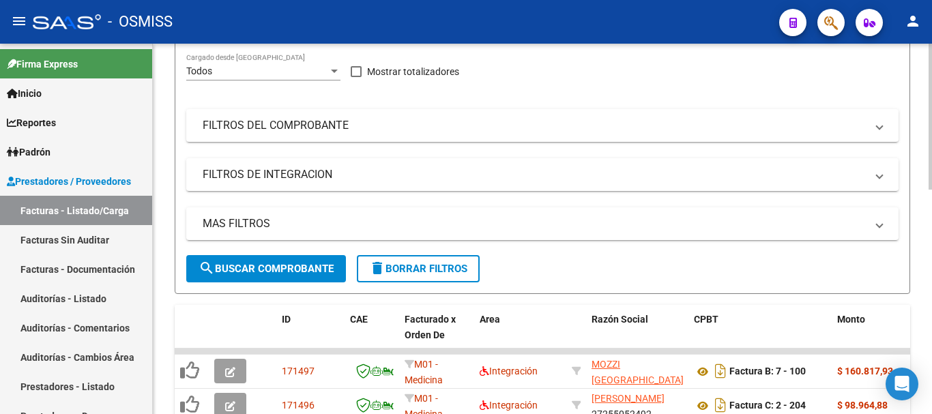
scroll to position [205, 0]
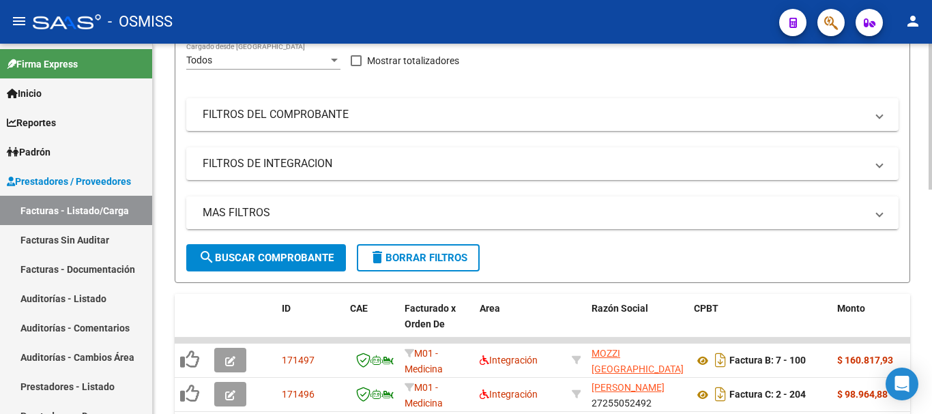
click at [495, 215] on span at bounding box center [878, 212] width 5 height 15
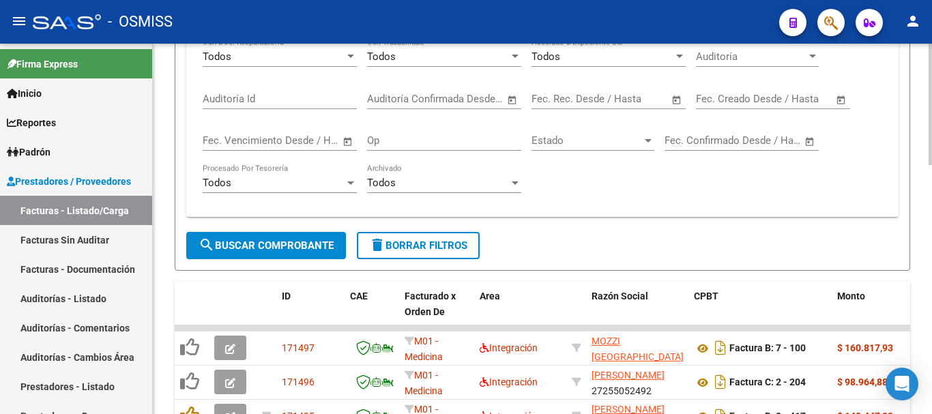
scroll to position [409, 0]
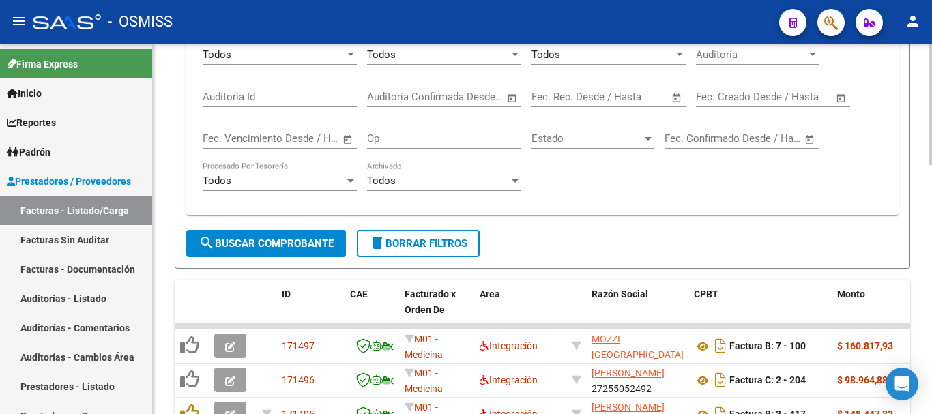
click at [495, 96] on span "Open calendar" at bounding box center [676, 97] width 33 height 33
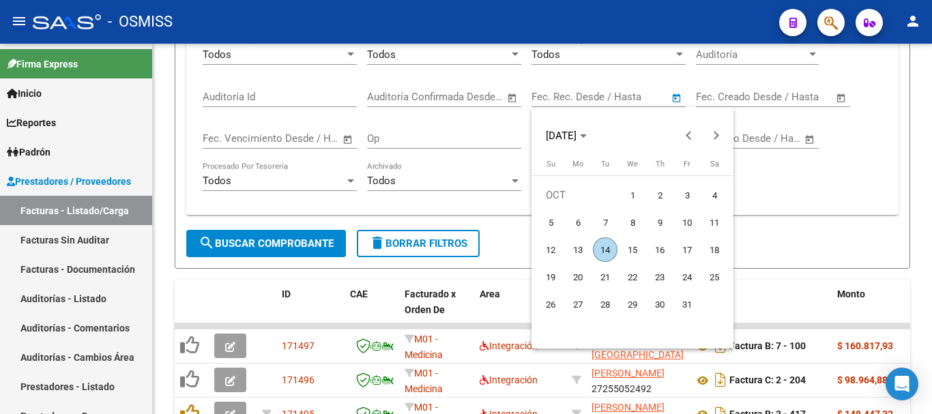
click at [495, 246] on span "14" at bounding box center [605, 249] width 25 height 25
type input "[DATE]"
click at [495, 246] on span "14" at bounding box center [605, 249] width 25 height 25
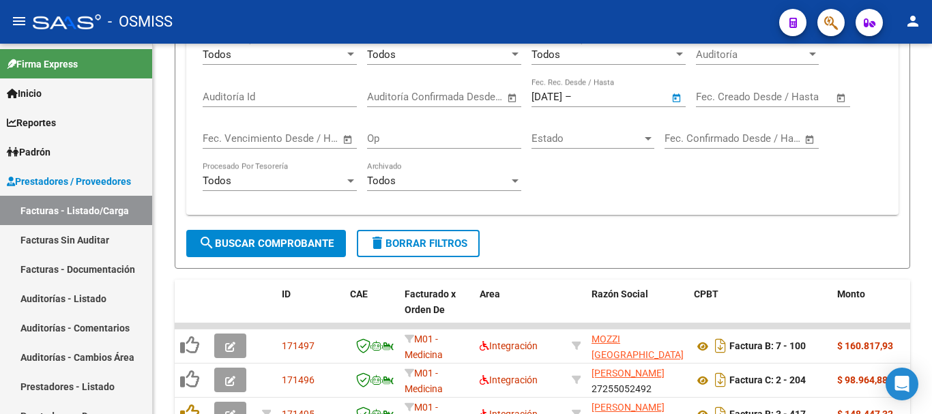
type input "[DATE]"
click at [302, 243] on span "search Buscar Comprobante" at bounding box center [265, 243] width 135 height 12
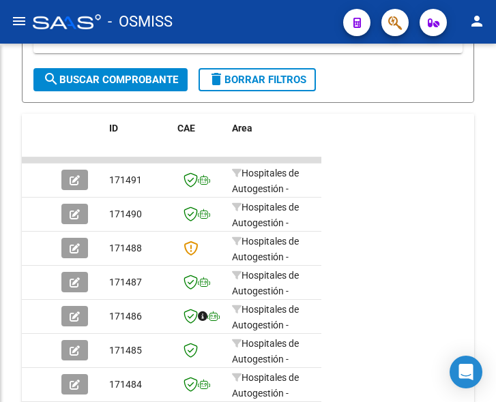
scroll to position [547, 0]
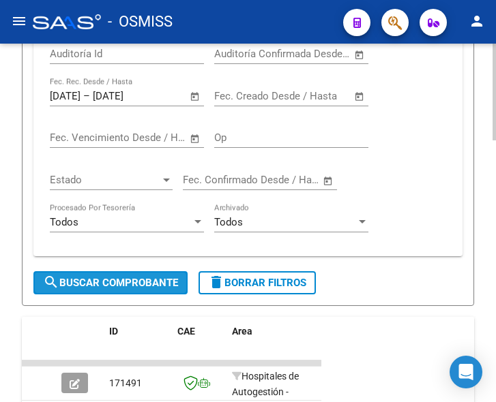
click at [132, 280] on span "search Buscar Comprobante" at bounding box center [110, 283] width 135 height 12
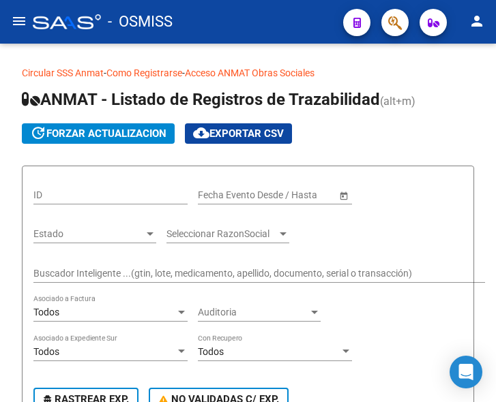
click at [22, 23] on mat-icon "menu" at bounding box center [19, 21] width 16 height 16
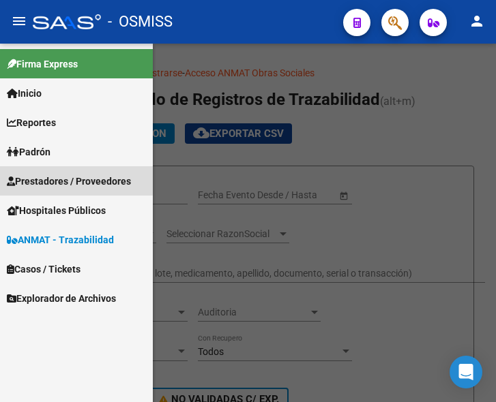
click at [48, 179] on span "Prestadores / Proveedores" at bounding box center [69, 181] width 124 height 15
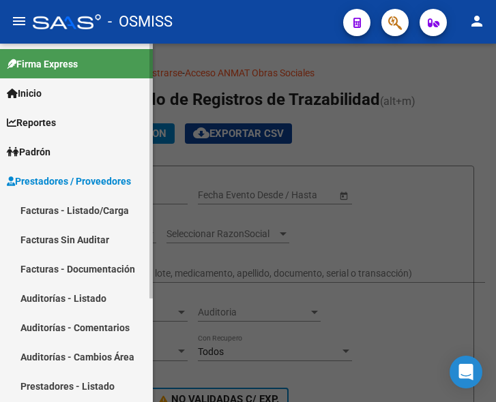
click at [70, 205] on link "Facturas - Listado/Carga" at bounding box center [76, 210] width 153 height 29
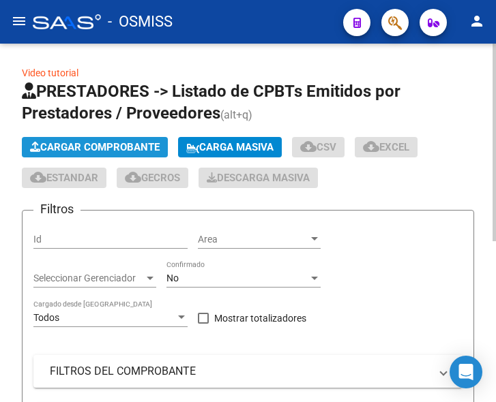
click at [134, 149] on span "Cargar Comprobante" at bounding box center [95, 147] width 130 height 12
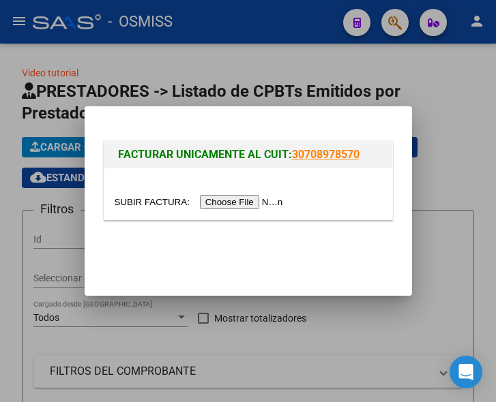
click at [237, 198] on input "file" at bounding box center [201, 202] width 173 height 14
click at [241, 198] on input "file" at bounding box center [201, 202] width 173 height 14
click at [256, 200] on input "file" at bounding box center [201, 202] width 173 height 14
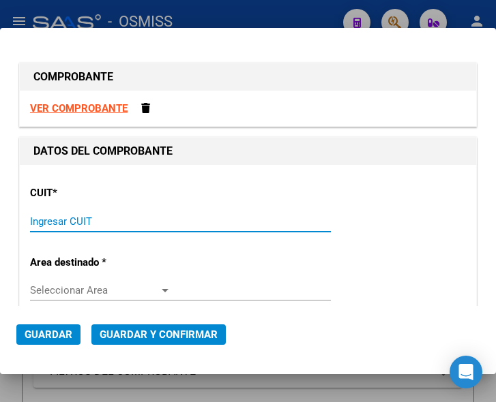
drag, startPoint x: 49, startPoint y: 220, endPoint x: 59, endPoint y: 219, distance: 9.6
click at [53, 220] on input "Ingresar CUIT" at bounding box center [100, 222] width 141 height 12
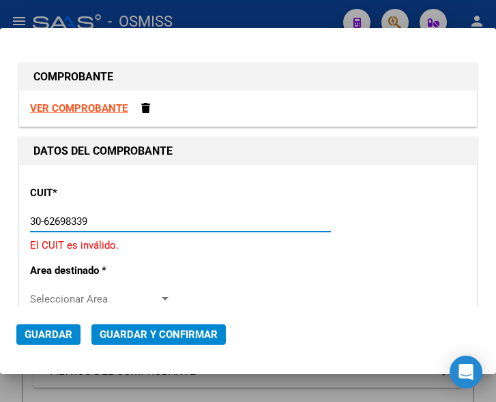
type input "30-62698339-8"
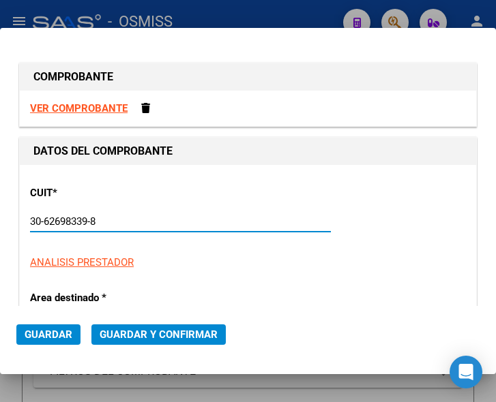
type input "171"
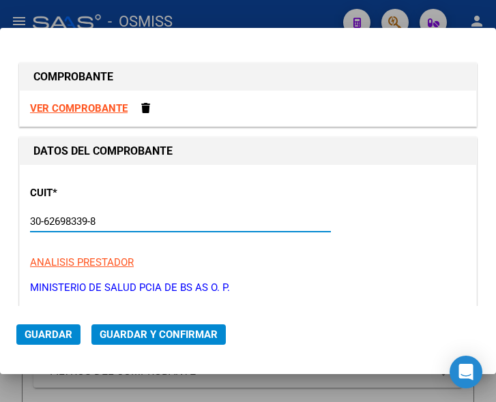
scroll to position [136, 0]
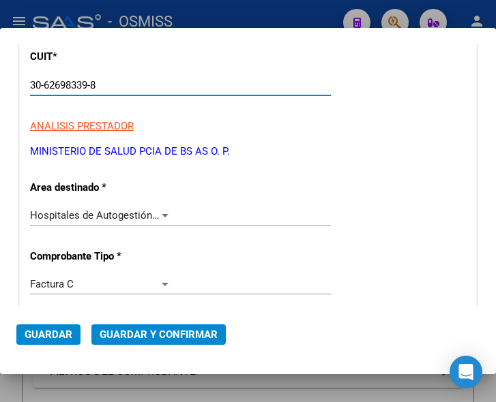
type input "30-62698339-8"
click at [154, 209] on span "Hospitales de Autogestión - Afiliaciones" at bounding box center [122, 215] width 184 height 12
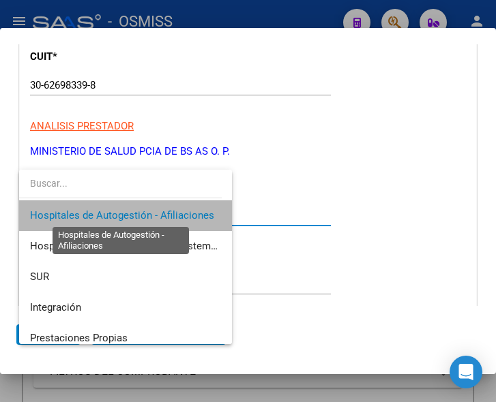
click at [154, 209] on span "Hospitales de Autogestión - Afiliaciones" at bounding box center [122, 215] width 184 height 12
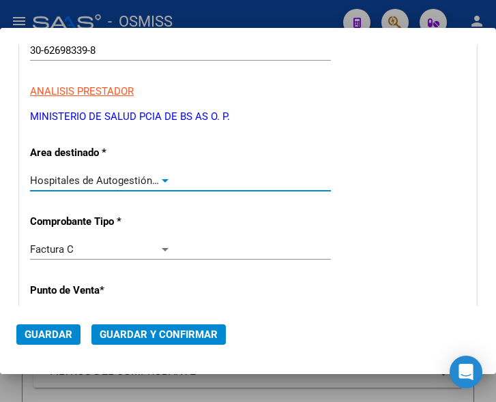
scroll to position [273, 0]
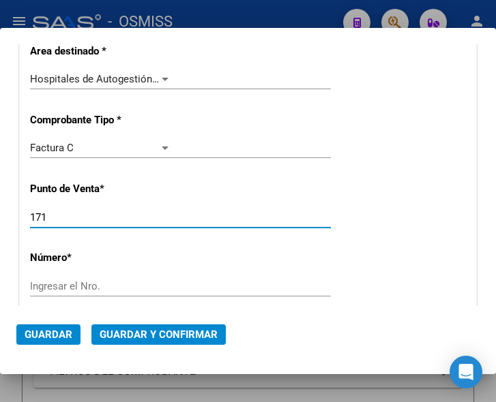
click at [68, 215] on input "171" at bounding box center [100, 217] width 141 height 12
type input "106"
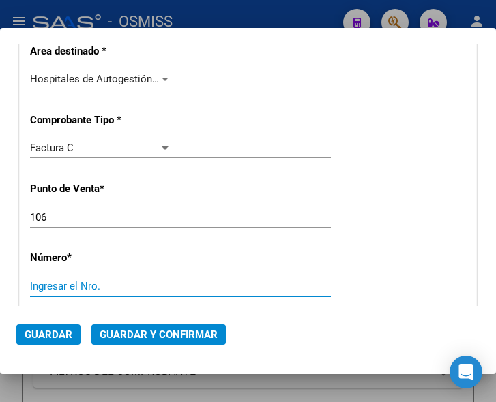
click at [85, 288] on input "Ingresar el Nro." at bounding box center [100, 286] width 141 height 12
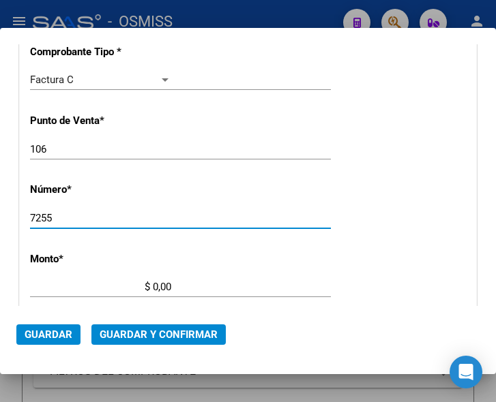
type input "7255"
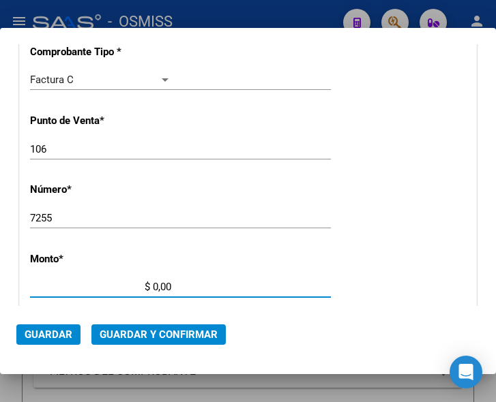
click at [152, 284] on input "$ 0,00" at bounding box center [100, 287] width 141 height 12
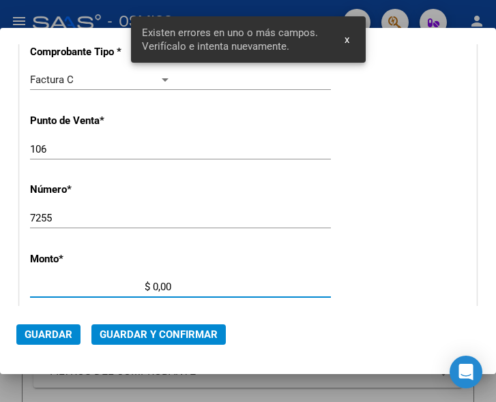
scroll to position [447, 0]
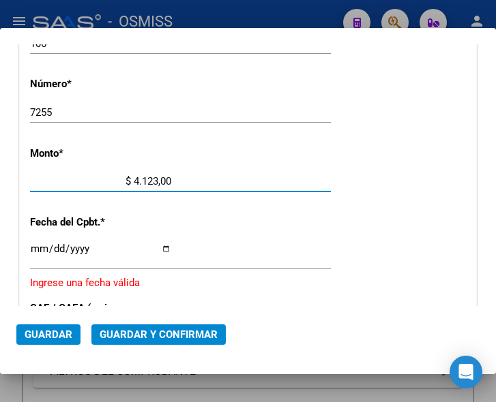
type input "$ 41.239,00"
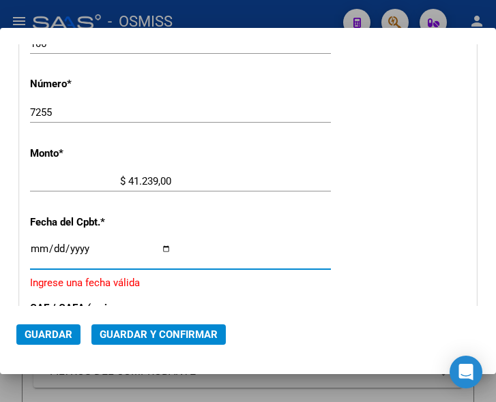
click at [39, 245] on input "Ingresar la fecha" at bounding box center [100, 254] width 141 height 22
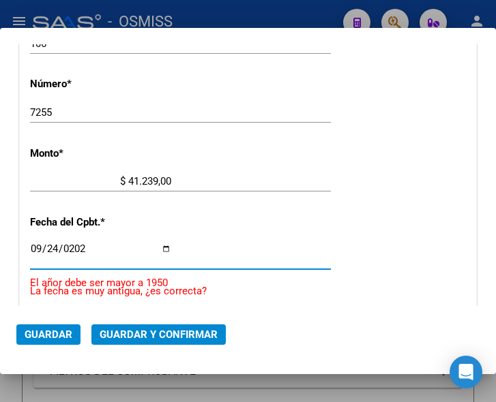
type input "2025-09-24"
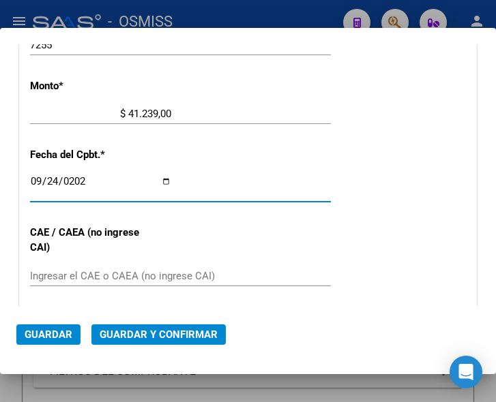
scroll to position [515, 0]
click at [117, 274] on input "Ingresar el CAE o CAEA (no ingrese CAI)" at bounding box center [100, 275] width 141 height 12
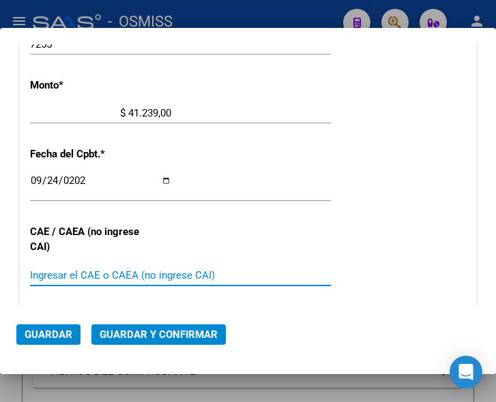
click at [102, 274] on input "Ingresar el CAE o CAEA (no ingrese CAI)" at bounding box center [100, 275] width 141 height 12
type input "75398265057214"
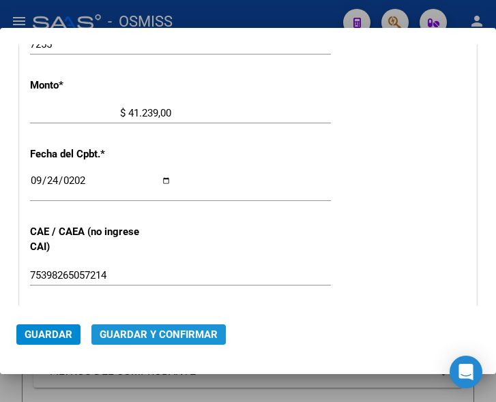
click at [141, 336] on span "Guardar y Confirmar" at bounding box center [159, 335] width 118 height 12
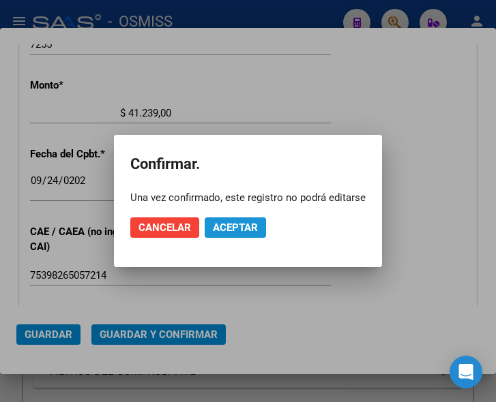
click at [234, 233] on span "Aceptar" at bounding box center [235, 228] width 45 height 12
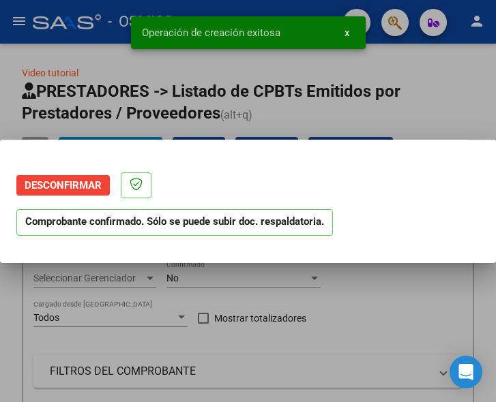
scroll to position [0, 0]
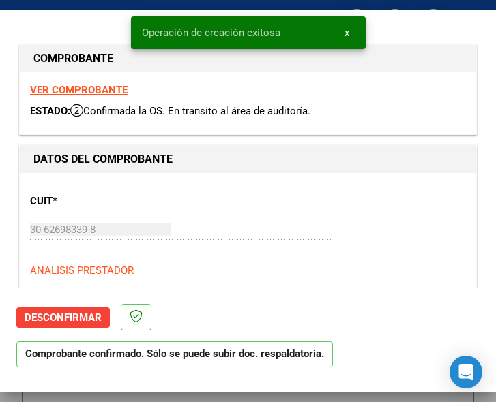
type input "2025-11-23"
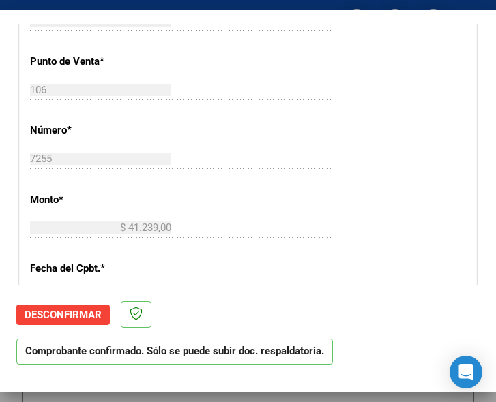
scroll to position [409, 0]
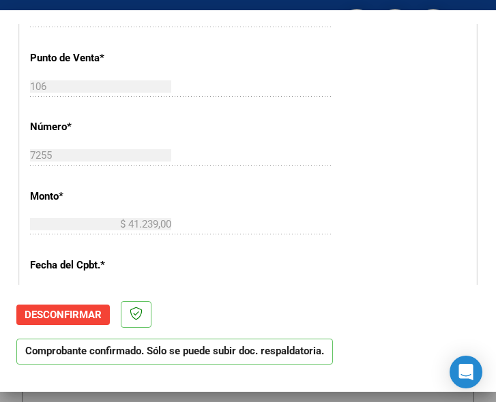
click at [239, 134] on div "CUIT * 30-62698339-8 Ingresar CUIT ANALISIS PRESTADOR MINISTERIO DE SALUD PCIA …" at bounding box center [248, 252] width 456 height 982
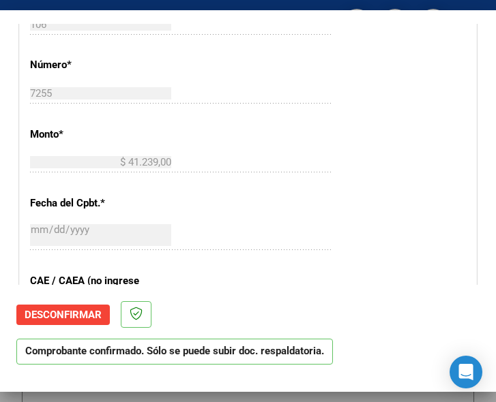
scroll to position [546, 0]
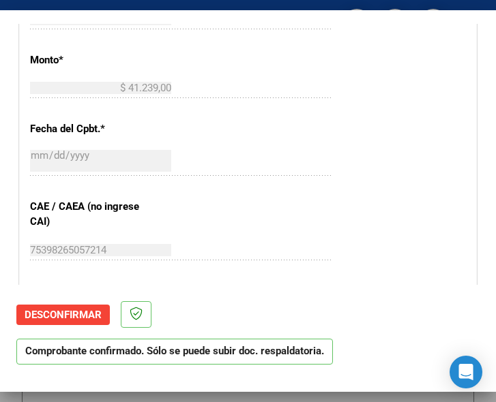
click at [258, 161] on div "2025-09-24 Ingresar la fecha" at bounding box center [180, 161] width 301 height 29
click at [267, 249] on div "75398265057214 Ingresar el CAE o CAEA (no ingrese CAI)" at bounding box center [180, 250] width 301 height 20
click at [261, 164] on div "2025-09-24 Ingresar la fecha" at bounding box center [180, 161] width 301 height 29
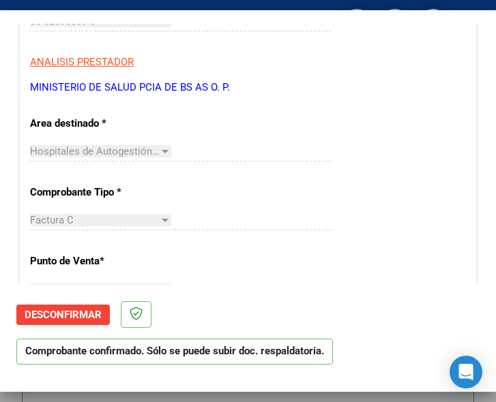
scroll to position [205, 0]
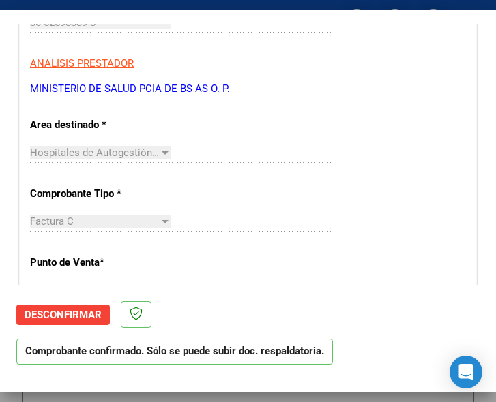
click at [249, 149] on div "Hospitales de Autogestión - Afiliaciones Seleccionar Area" at bounding box center [180, 153] width 301 height 20
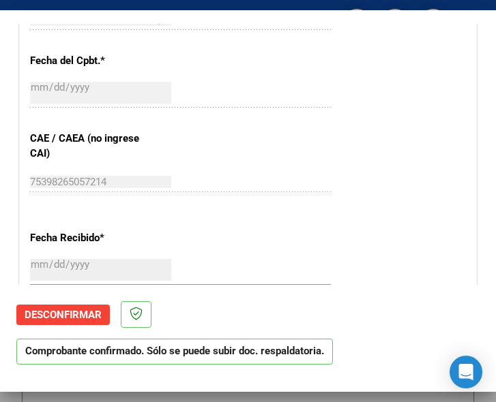
scroll to position [409, 0]
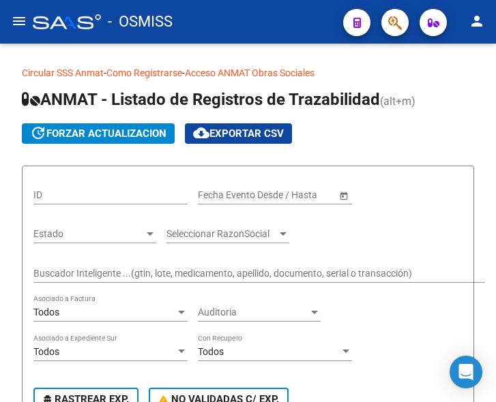
click at [20, 26] on mat-icon "menu" at bounding box center [19, 21] width 16 height 16
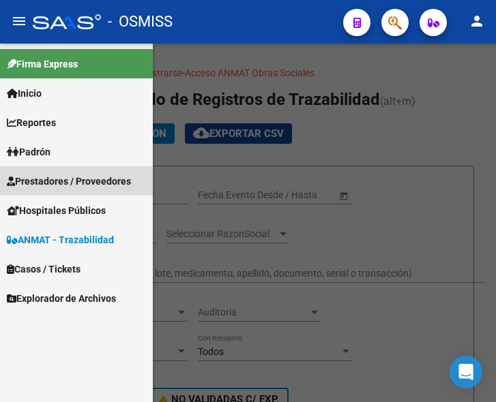
click at [60, 180] on span "Prestadores / Proveedores" at bounding box center [69, 181] width 124 height 15
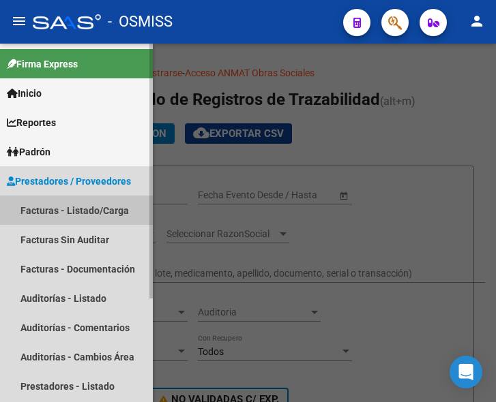
click at [58, 203] on link "Facturas - Listado/Carga" at bounding box center [76, 210] width 153 height 29
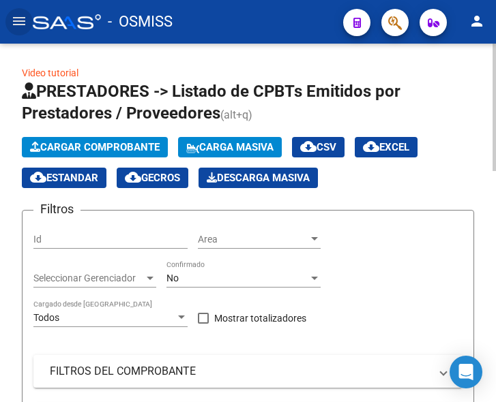
click at [124, 145] on span "Cargar Comprobante" at bounding box center [95, 147] width 130 height 12
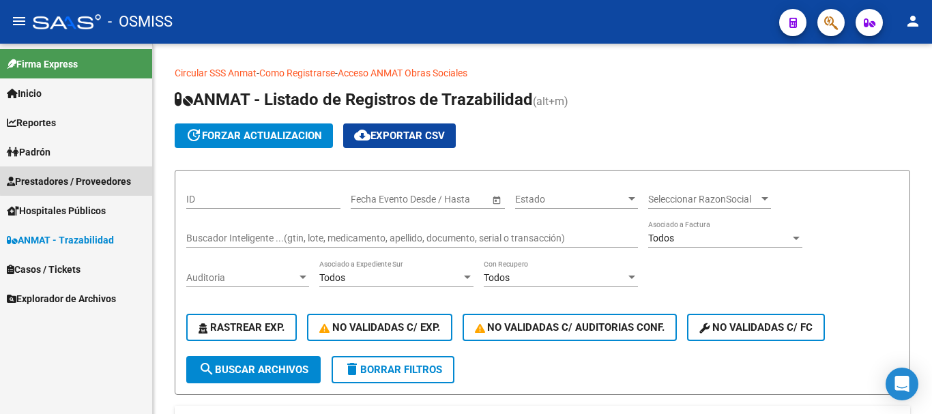
click at [85, 180] on span "Prestadores / Proveedores" at bounding box center [69, 181] width 124 height 15
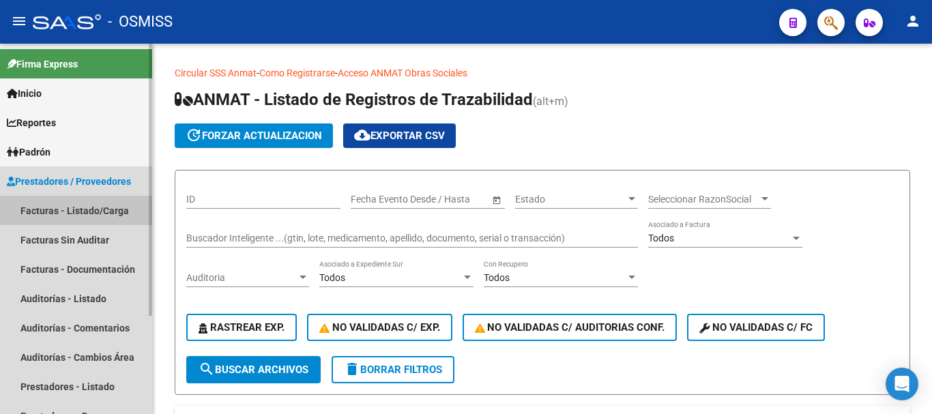
drag, startPoint x: 72, startPoint y: 209, endPoint x: 87, endPoint y: 208, distance: 15.0
click at [74, 208] on link "Facturas - Listado/Carga" at bounding box center [76, 210] width 152 height 29
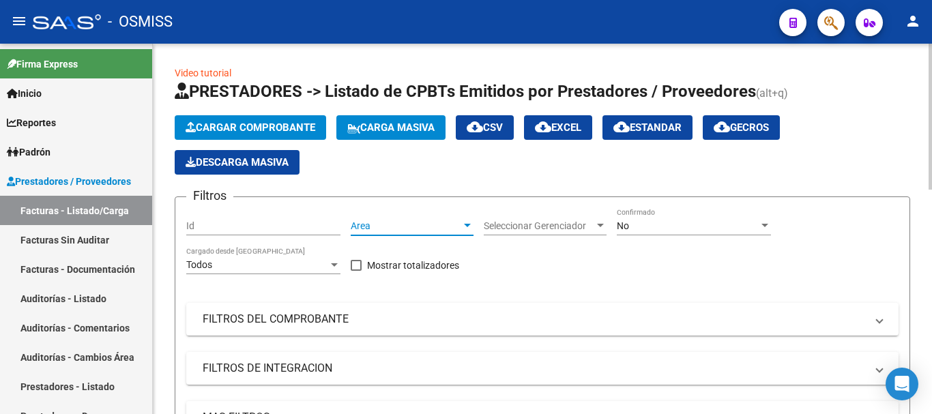
click at [463, 222] on div at bounding box center [467, 225] width 12 height 11
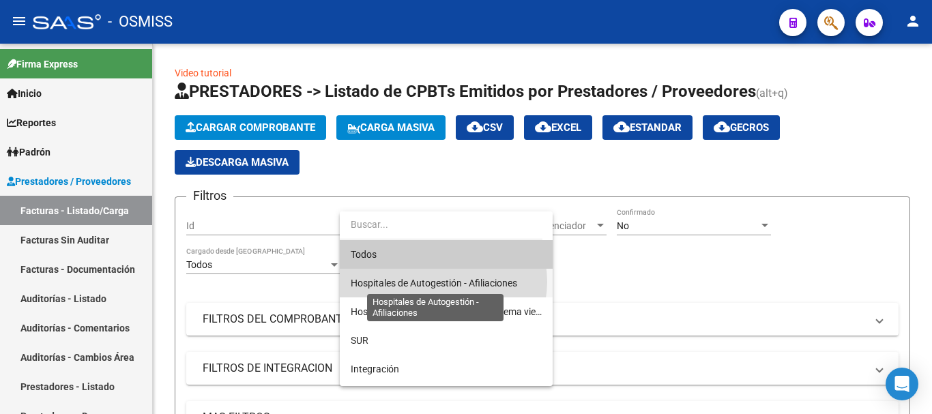
click at [443, 282] on span "Hospitales de Autogestión - Afiliaciones" at bounding box center [434, 283] width 166 height 11
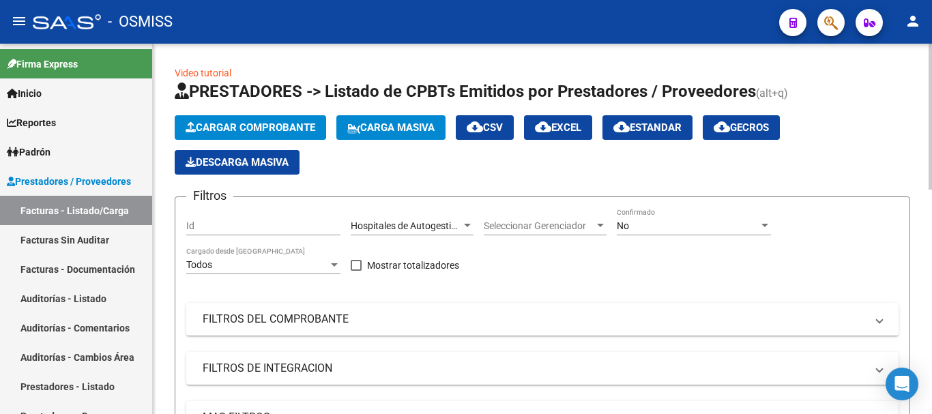
click at [771, 226] on app-bool-drop-down "No Confirmado" at bounding box center [699, 225] width 164 height 11
click at [765, 220] on div at bounding box center [764, 225] width 12 height 11
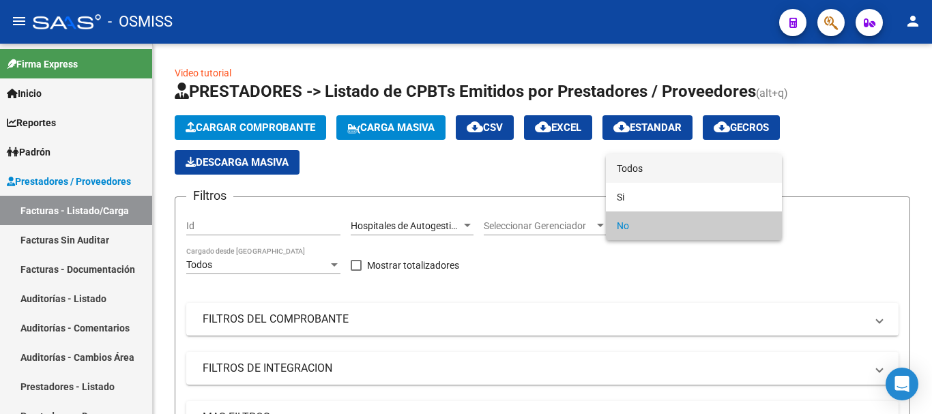
click at [646, 168] on span "Todos" at bounding box center [694, 168] width 154 height 29
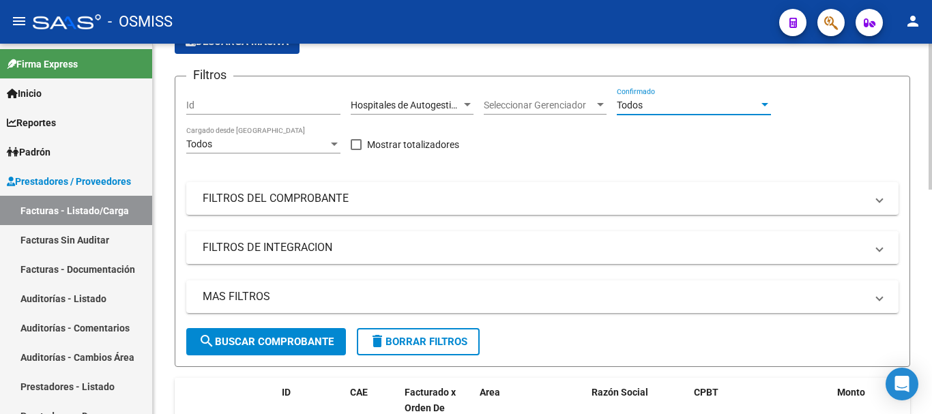
scroll to position [136, 0]
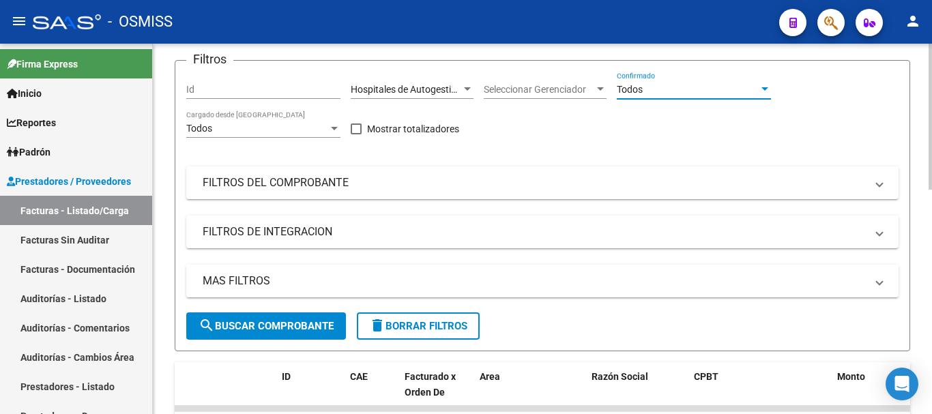
click at [881, 288] on span at bounding box center [878, 280] width 5 height 15
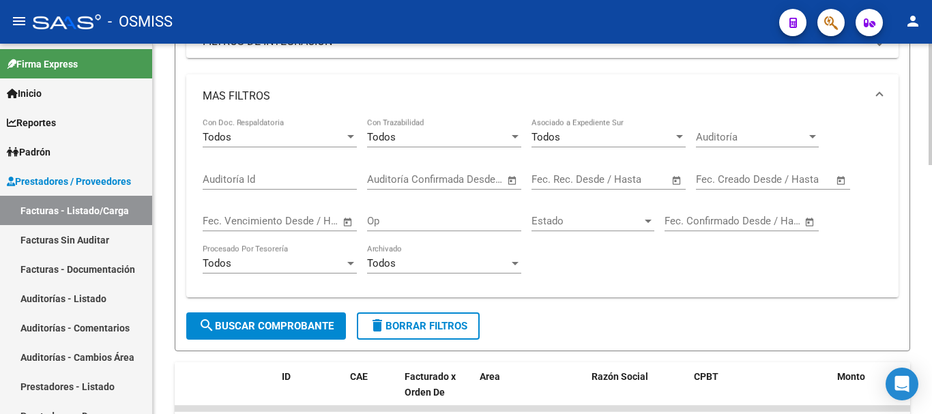
scroll to position [341, 0]
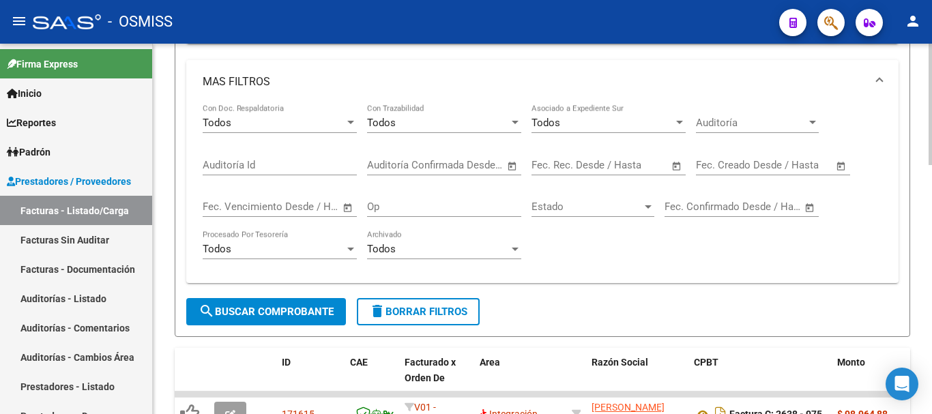
click at [675, 169] on span "Open calendar" at bounding box center [676, 165] width 33 height 33
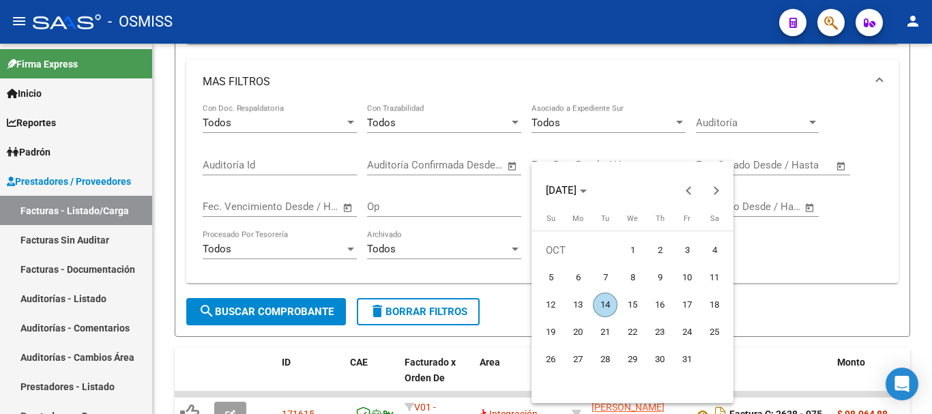
click at [601, 299] on span "14" at bounding box center [605, 305] width 25 height 25
type input "[DATE]"
click at [601, 299] on span "14" at bounding box center [605, 305] width 25 height 25
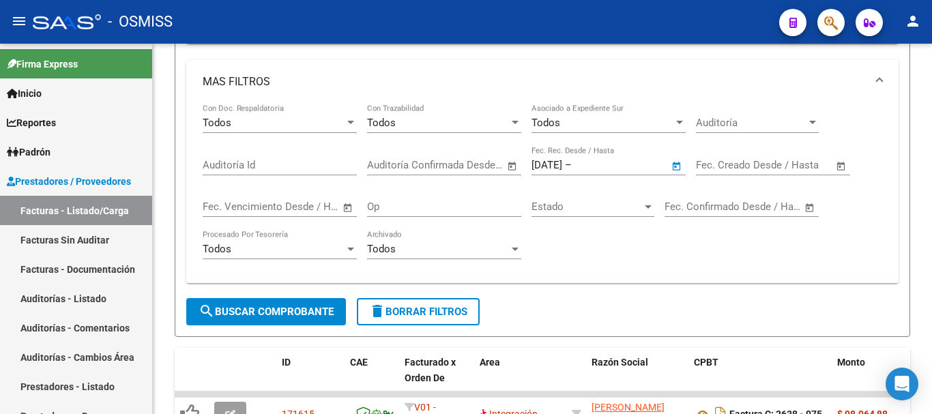
type input "[DATE]"
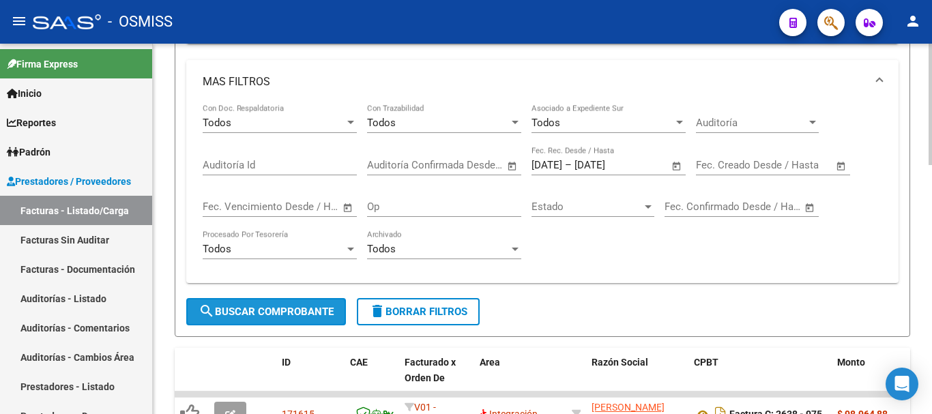
click at [252, 308] on span "search Buscar Comprobante" at bounding box center [265, 312] width 135 height 12
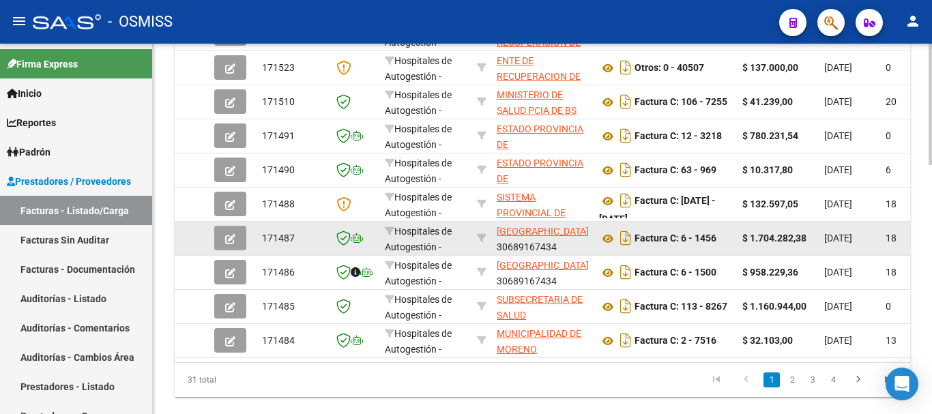
scroll to position [759, 0]
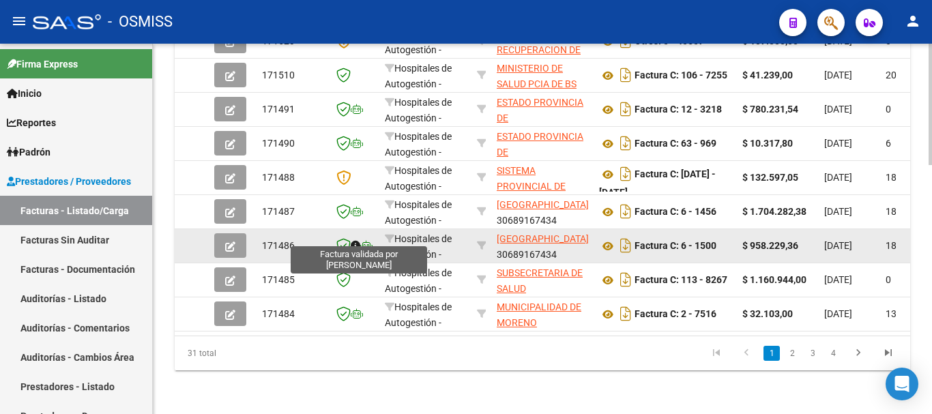
click at [346, 238] on icon at bounding box center [343, 245] width 14 height 15
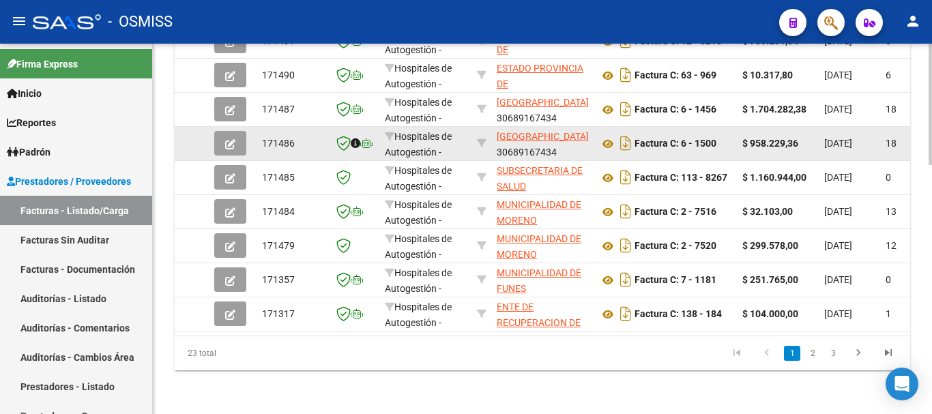
click at [226, 139] on icon "button" at bounding box center [230, 144] width 10 height 10
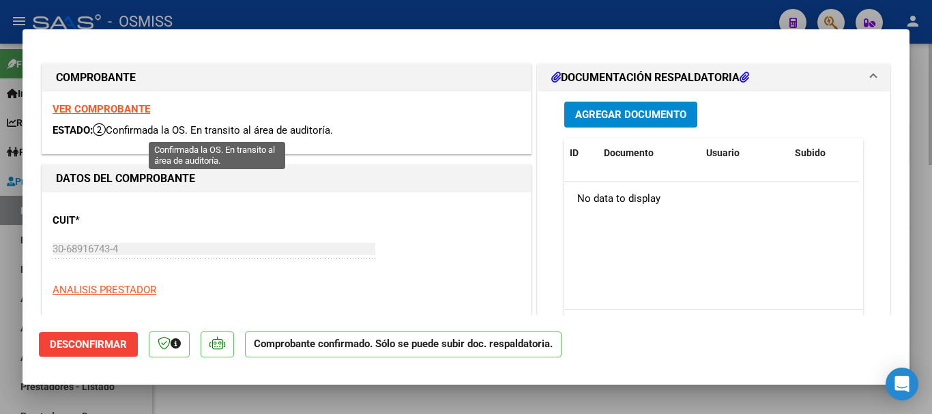
type input "2025-10-26"
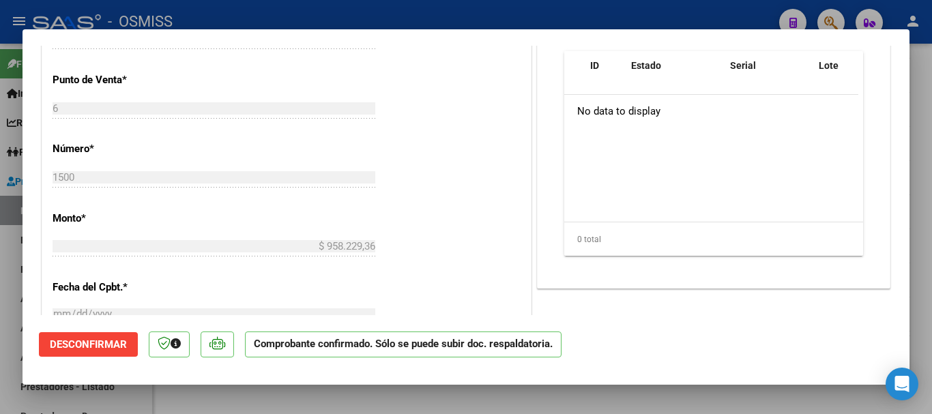
scroll to position [205, 0]
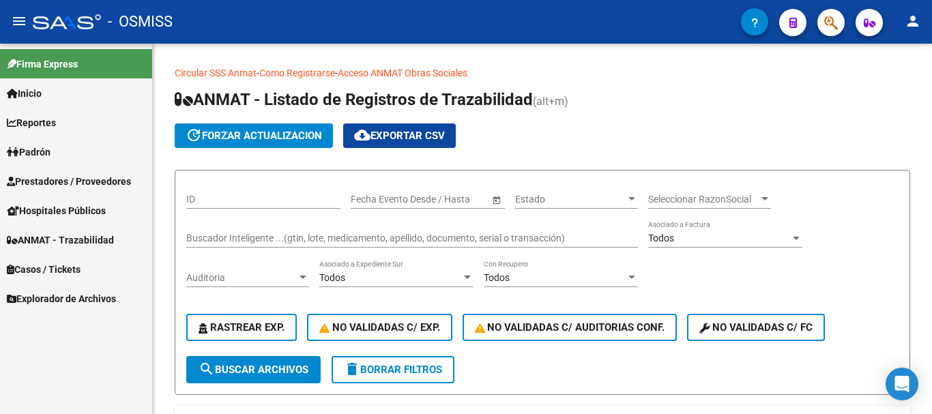
click at [59, 175] on span "Prestadores / Proveedores" at bounding box center [69, 181] width 124 height 15
click at [78, 180] on span "Prestadores / Proveedores" at bounding box center [69, 181] width 124 height 15
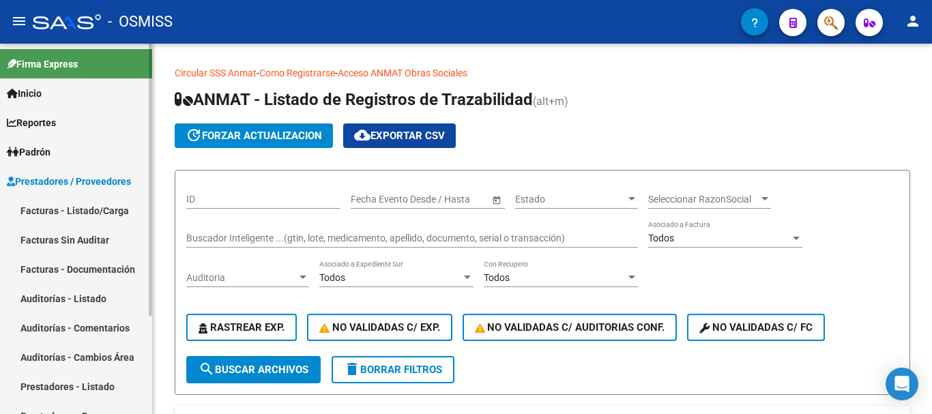
click at [82, 205] on link "Facturas - Listado/Carga" at bounding box center [76, 210] width 152 height 29
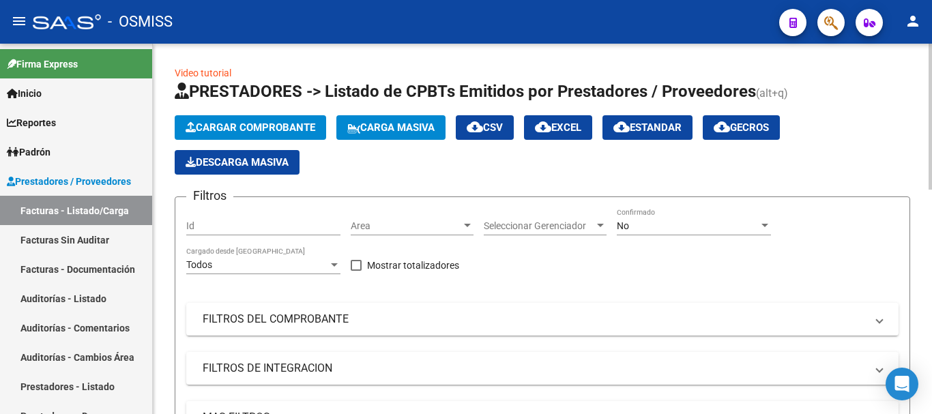
click at [466, 222] on div at bounding box center [467, 225] width 12 height 11
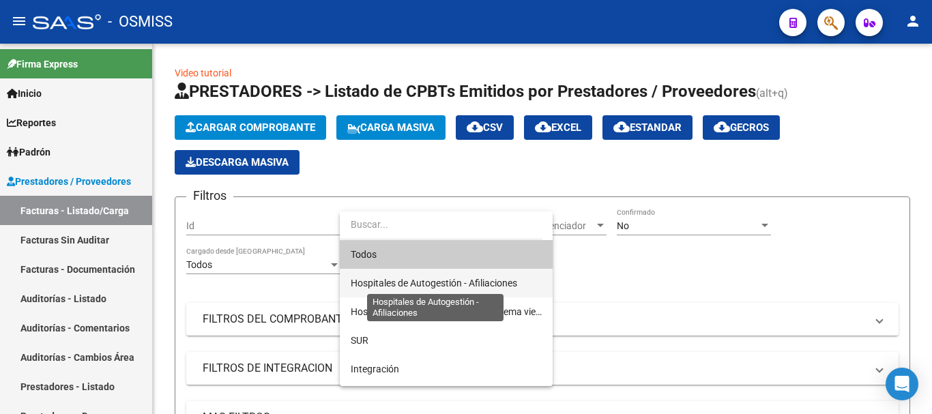
click at [450, 278] on span "Hospitales de Autogestión - Afiliaciones" at bounding box center [434, 283] width 166 height 11
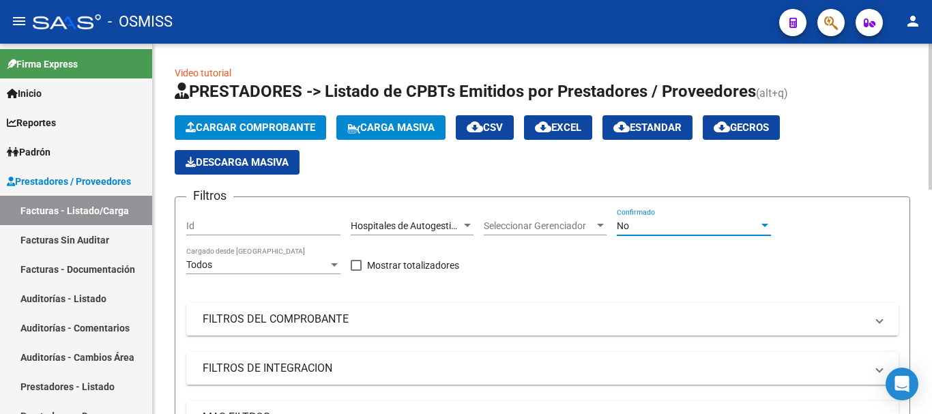
click at [765, 225] on div at bounding box center [764, 225] width 7 height 3
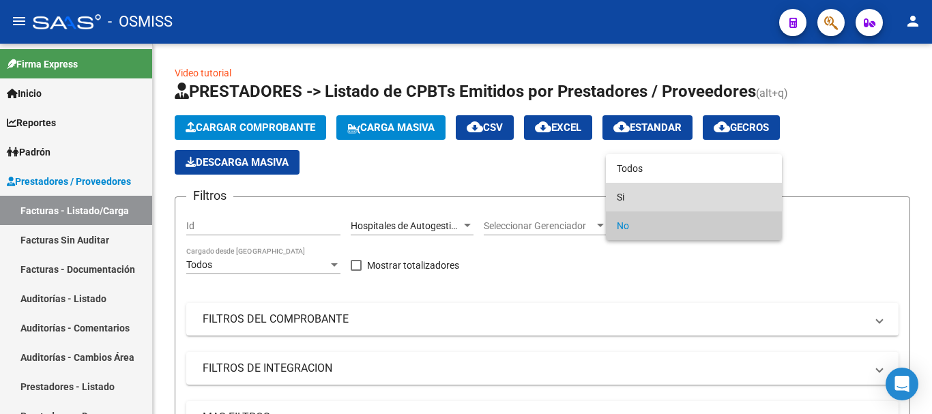
click at [623, 193] on span "Si" at bounding box center [694, 197] width 154 height 29
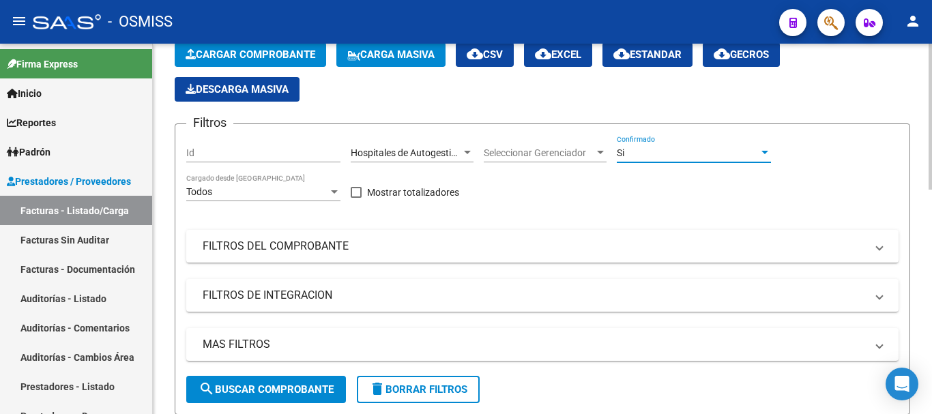
scroll to position [273, 0]
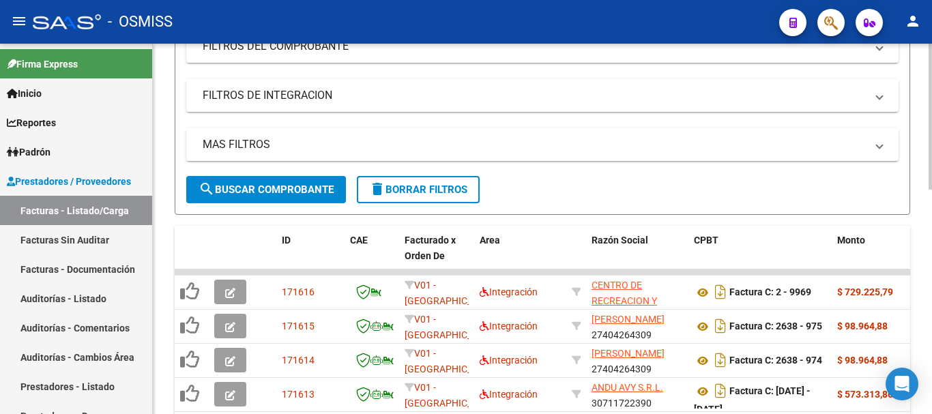
click at [396, 154] on mat-expansion-panel-header "MAS FILTROS" at bounding box center [542, 144] width 712 height 33
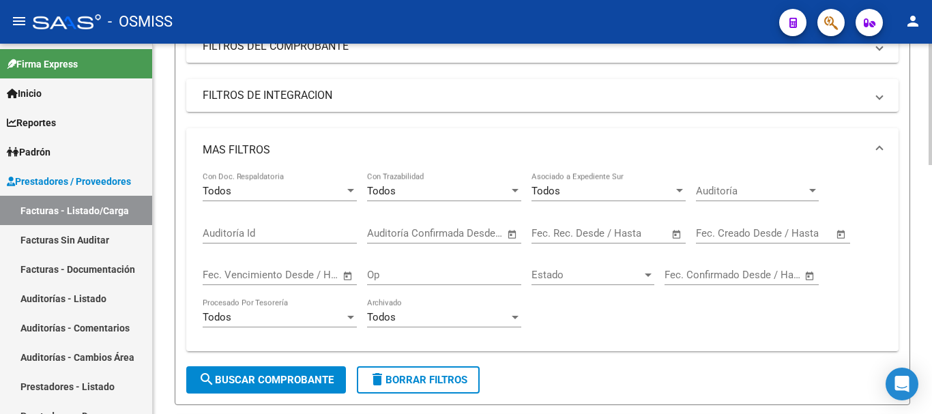
click at [675, 234] on span "Open calendar" at bounding box center [676, 234] width 33 height 33
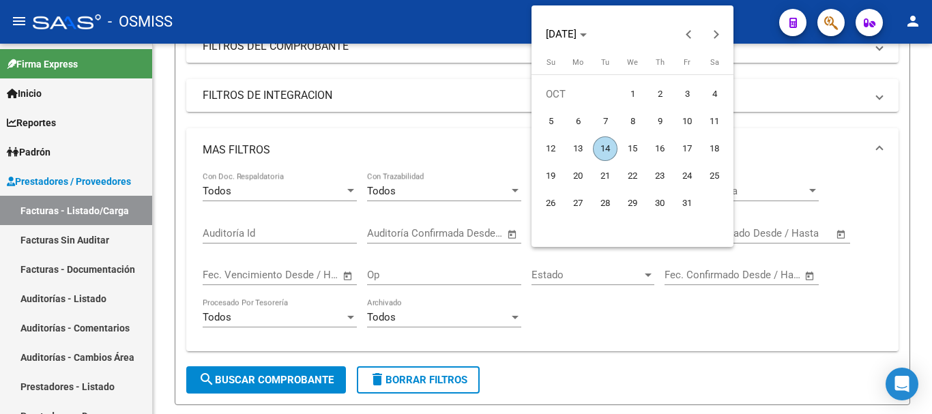
click at [604, 146] on span "14" at bounding box center [605, 148] width 25 height 25
type input "[DATE]"
click at [604, 146] on span "14" at bounding box center [605, 148] width 25 height 25
type input "[DATE]"
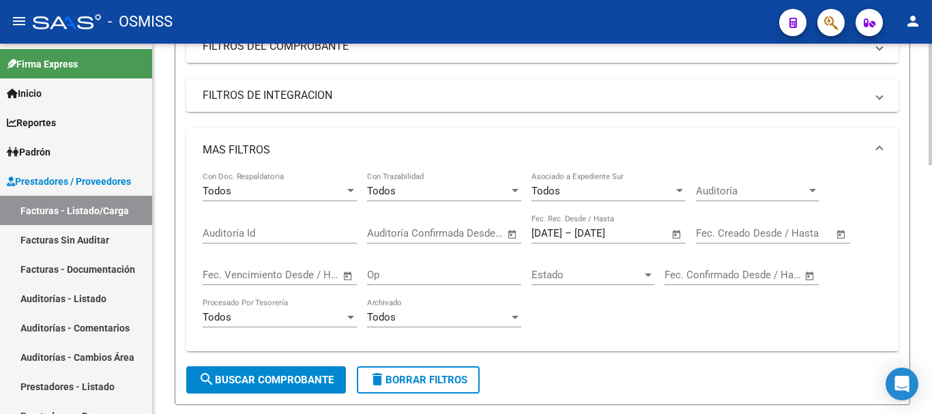
click at [286, 374] on span "search Buscar Comprobante" at bounding box center [265, 380] width 135 height 12
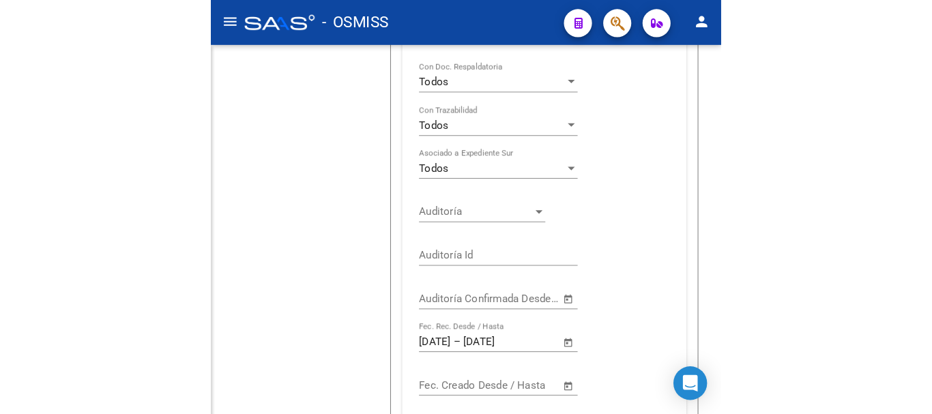
scroll to position [461, 0]
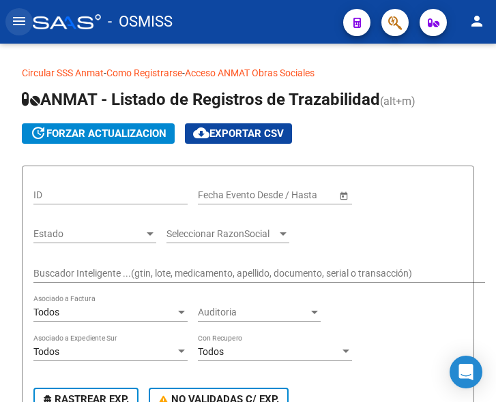
click at [18, 21] on mat-icon "menu" at bounding box center [19, 21] width 16 height 16
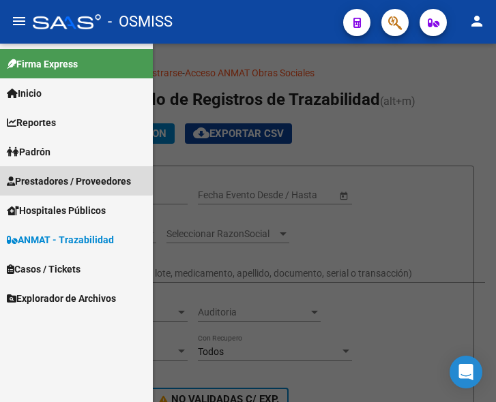
click at [69, 171] on link "Prestadores / Proveedores" at bounding box center [76, 180] width 153 height 29
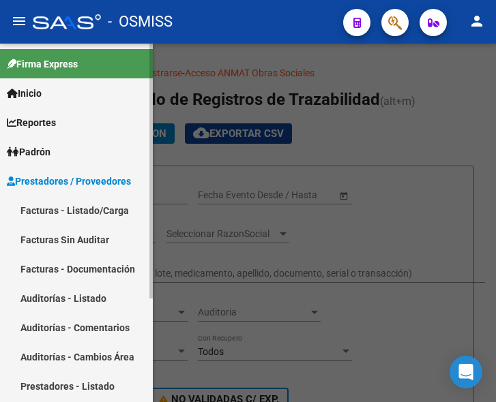
click at [54, 205] on link "Facturas - Listado/Carga" at bounding box center [76, 210] width 153 height 29
